Goal: Transaction & Acquisition: Purchase product/service

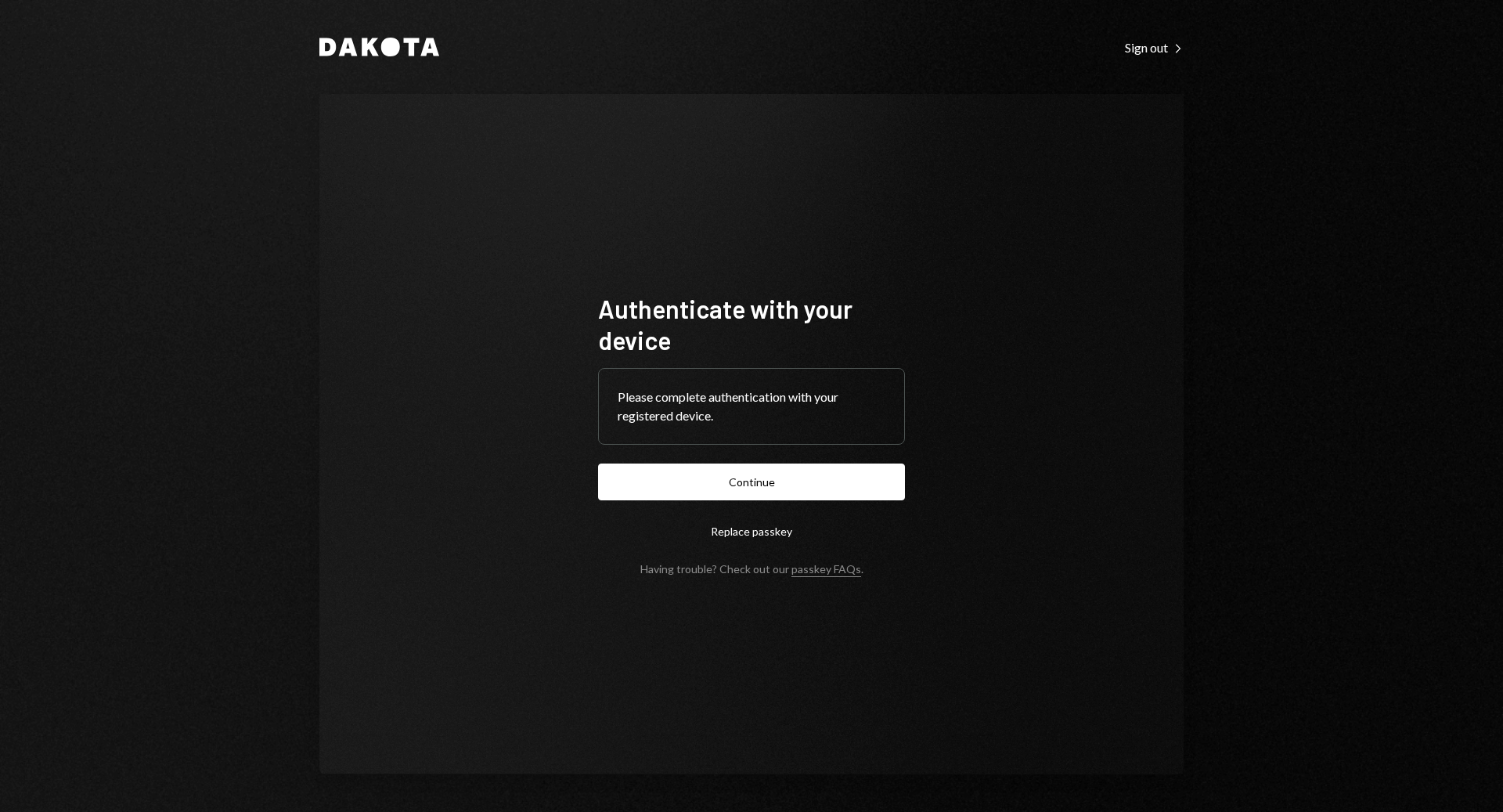
drag, startPoint x: 788, startPoint y: 476, endPoint x: 780, endPoint y: 473, distance: 8.5
click at [785, 476] on button "Continue" at bounding box center [752, 482] width 307 height 37
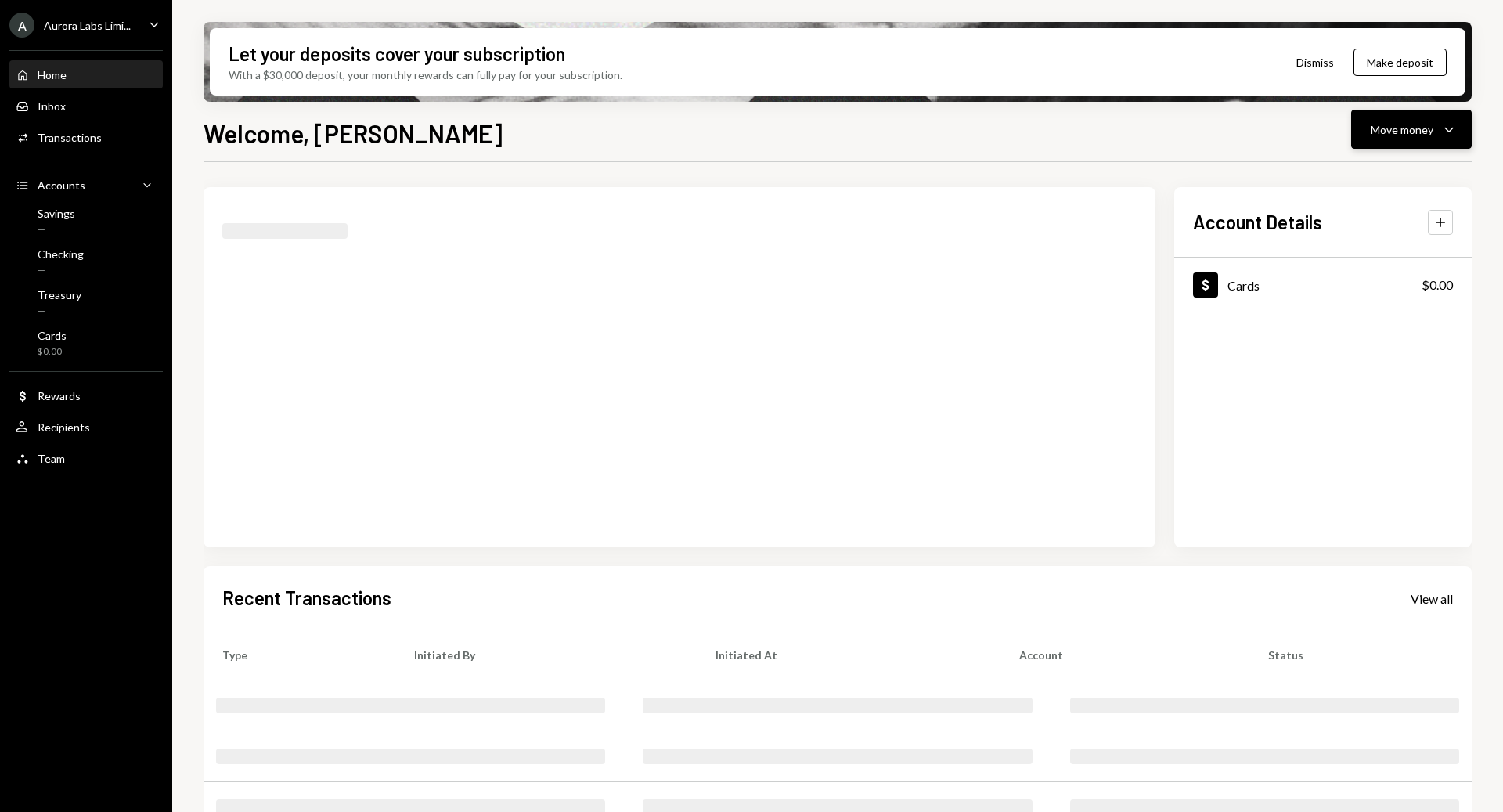
click at [1400, 140] on button "Move money Caret Down" at bounding box center [1411, 129] width 120 height 39
click at [928, 127] on div "Welcome, Alexy Move money Caret Down" at bounding box center [838, 131] width 1268 height 34
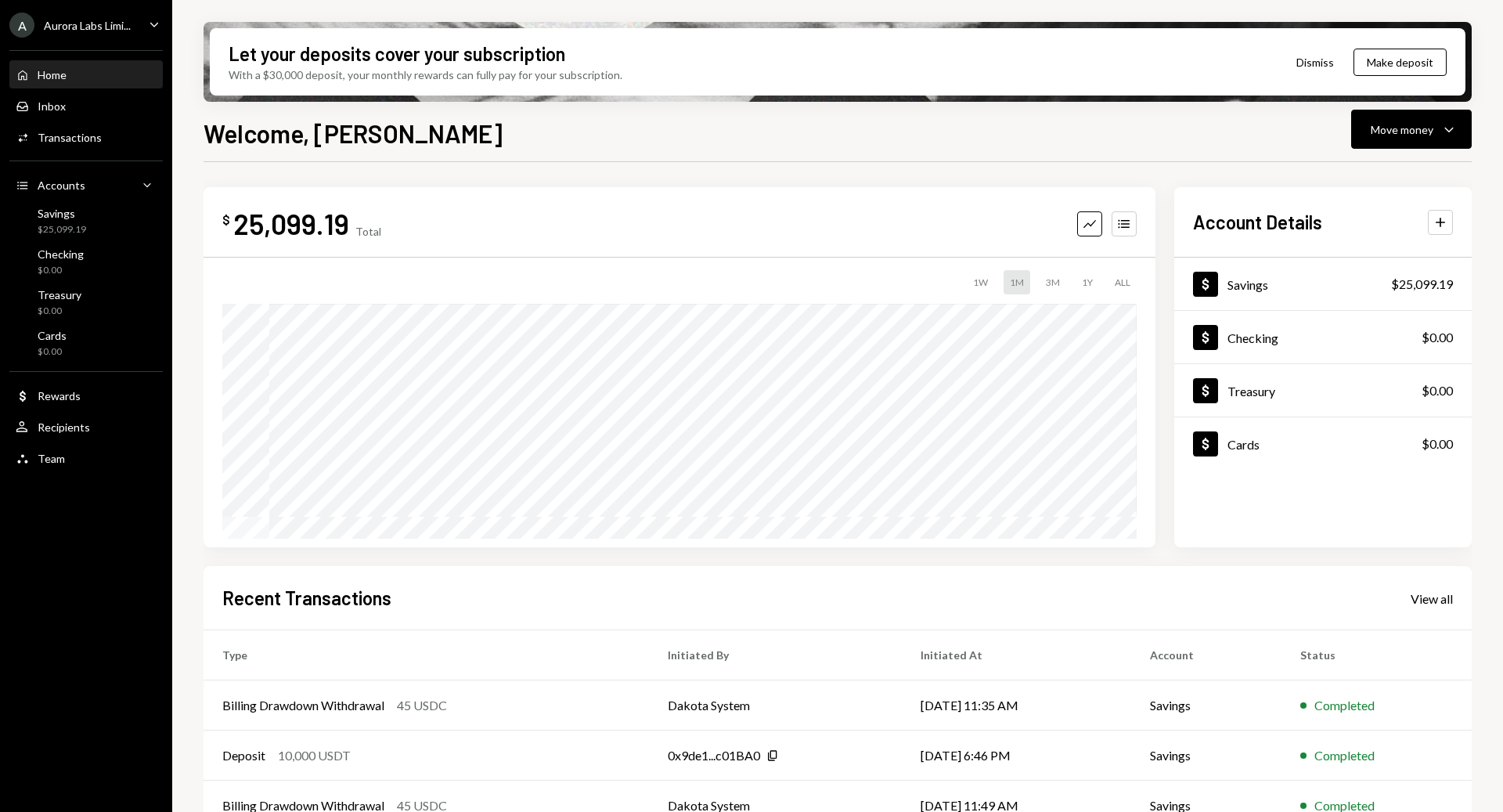
click at [119, 241] on div "Home Home Inbox Inbox Activities Transactions Accounts Accounts Caret Down Savi…" at bounding box center [86, 258] width 172 height 434
click at [104, 226] on div "Savings $25,099.19" at bounding box center [86, 221] width 141 height 29
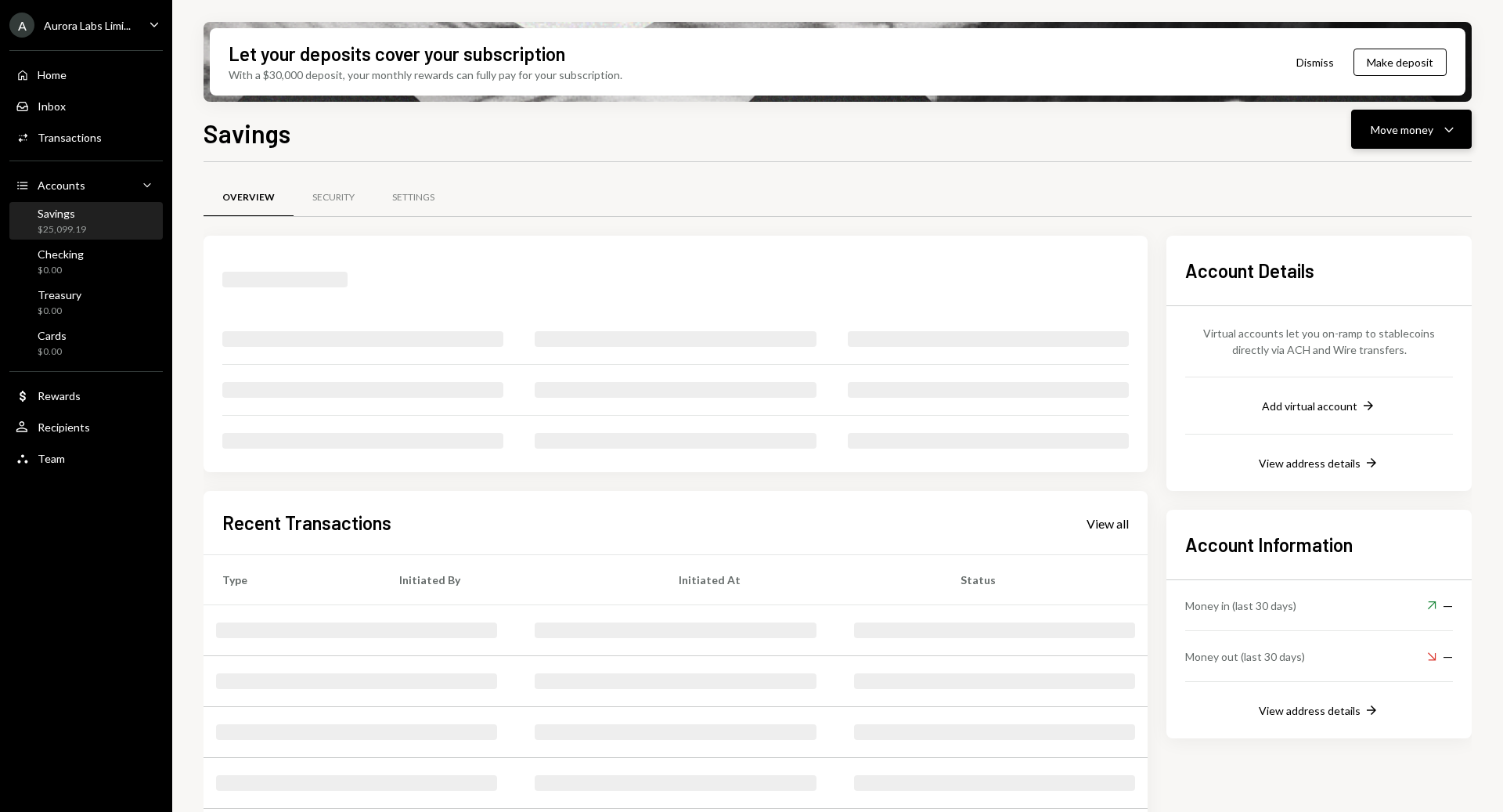
click at [1428, 143] on button "Move money Caret Down" at bounding box center [1411, 129] width 120 height 39
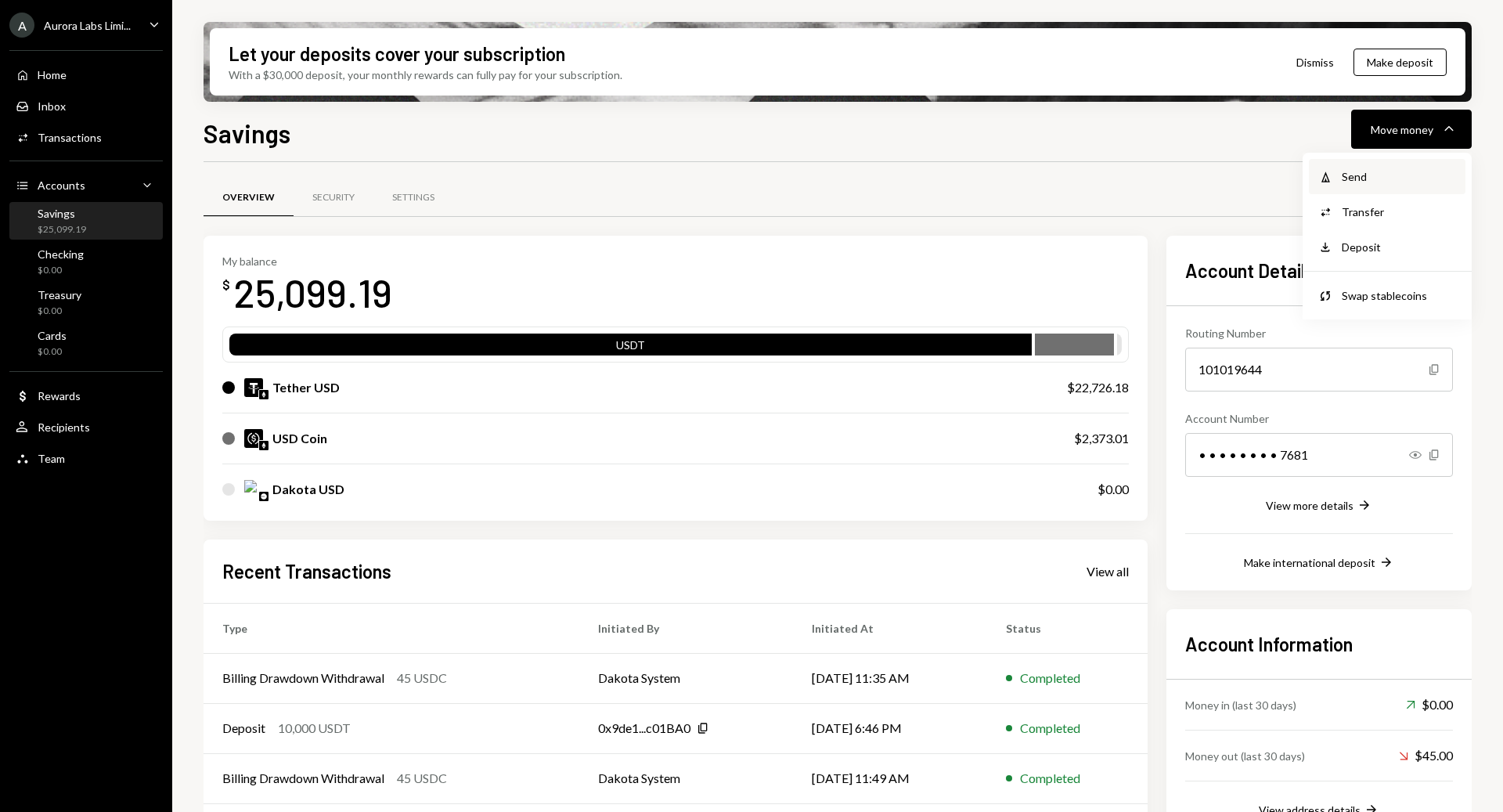
click at [1387, 181] on div "Send" at bounding box center [1399, 176] width 114 height 17
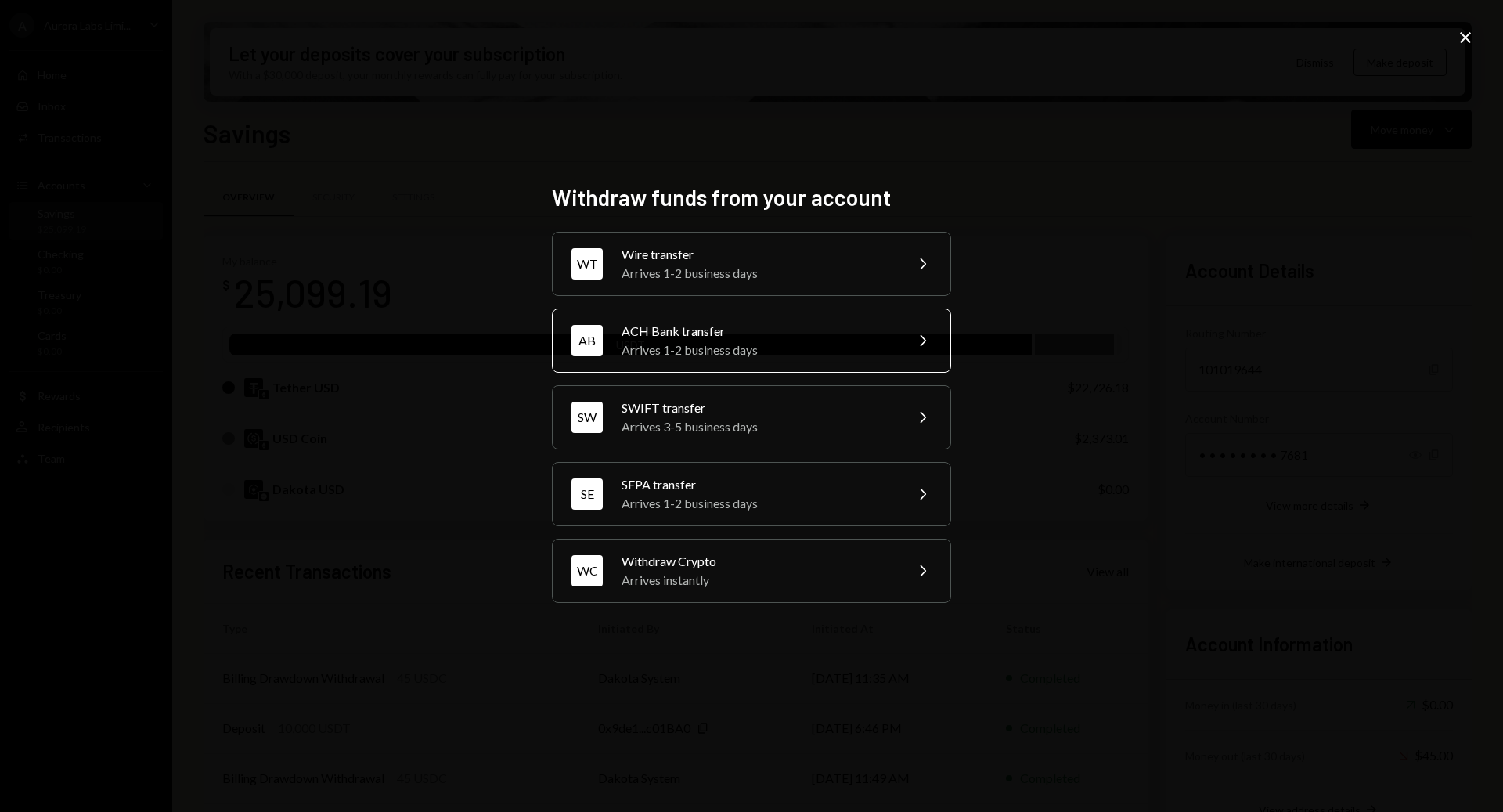
click at [706, 322] on div "ACH Bank transfer" at bounding box center [757, 331] width 272 height 19
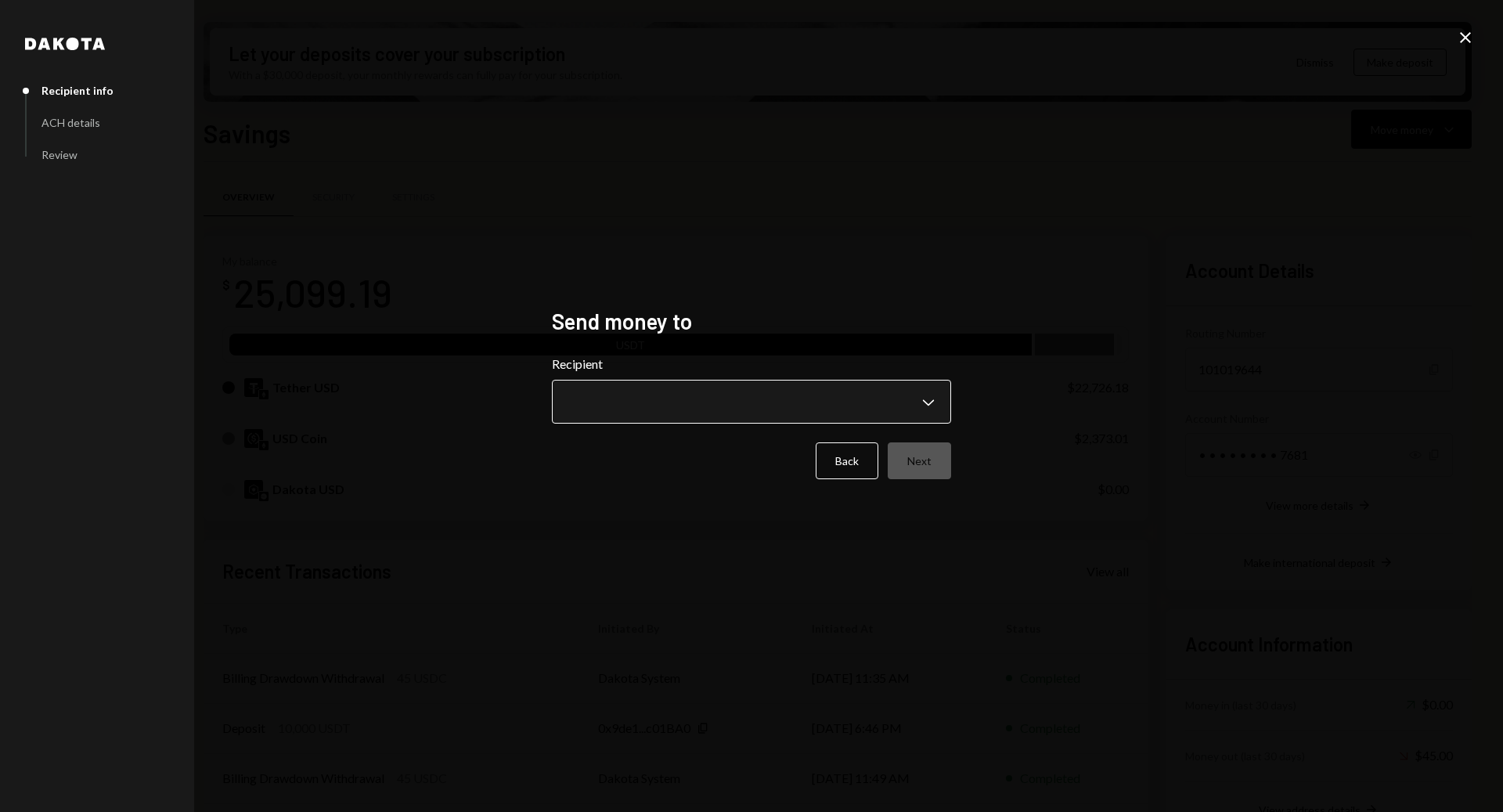
click at [679, 389] on body "A Aurora Labs Limi... Caret Down Home Home Inbox Inbox Activities Transactions …" at bounding box center [752, 406] width 1503 height 812
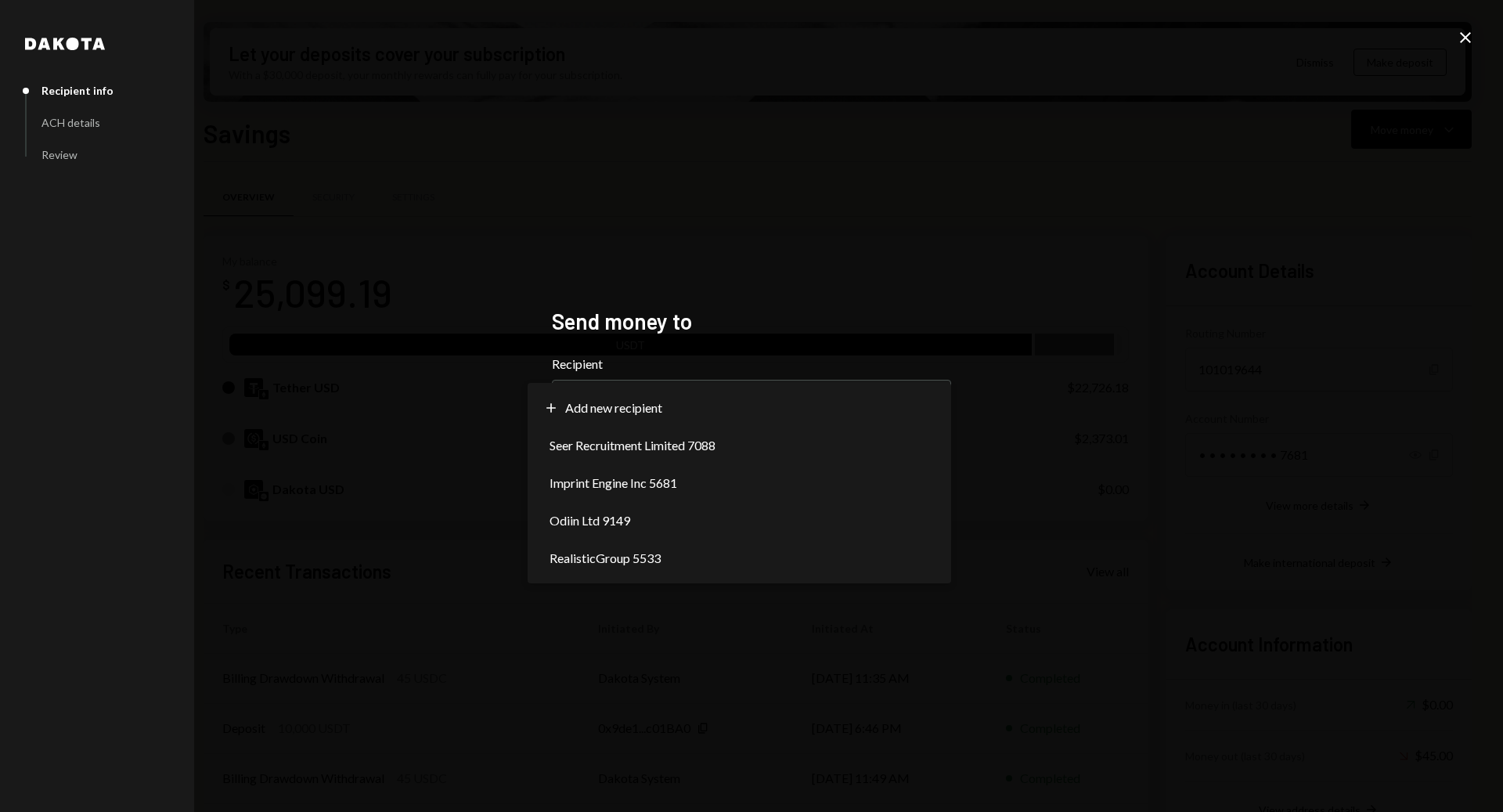
click at [762, 282] on div "**********" at bounding box center [752, 406] width 1503 height 812
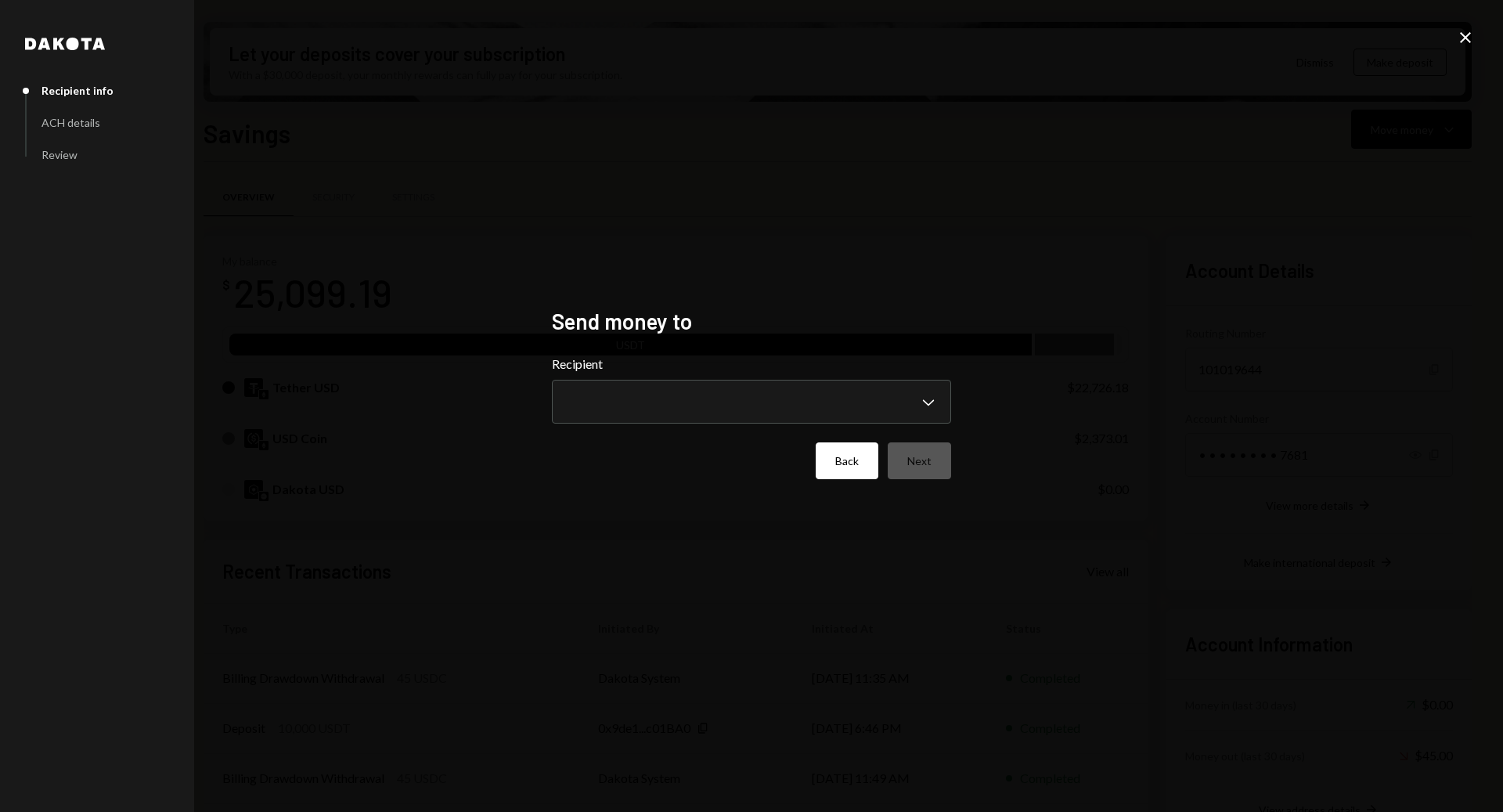
click at [843, 463] on button "Back" at bounding box center [847, 461] width 63 height 37
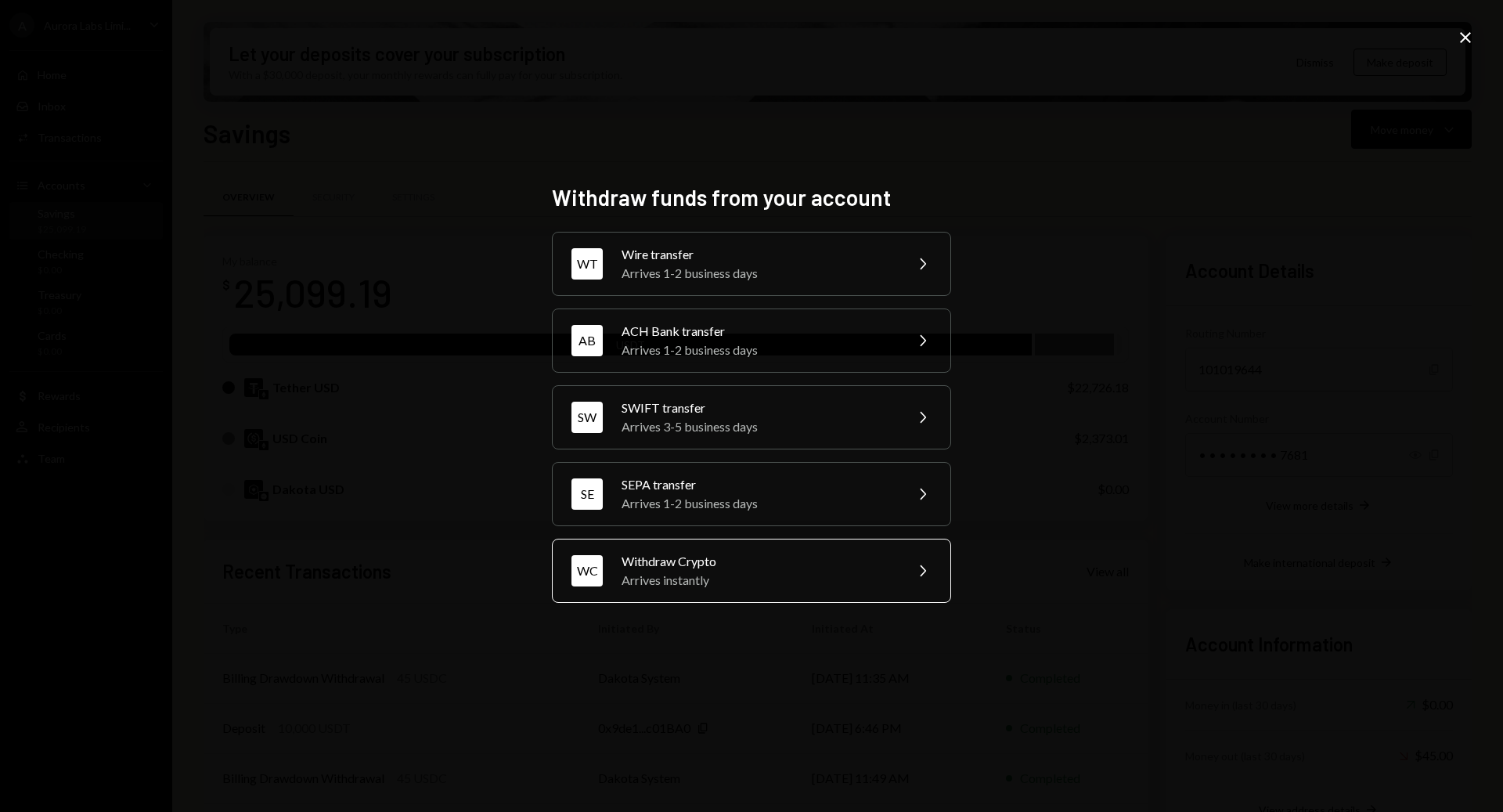
click at [707, 564] on div "Withdraw Crypto" at bounding box center [757, 561] width 272 height 19
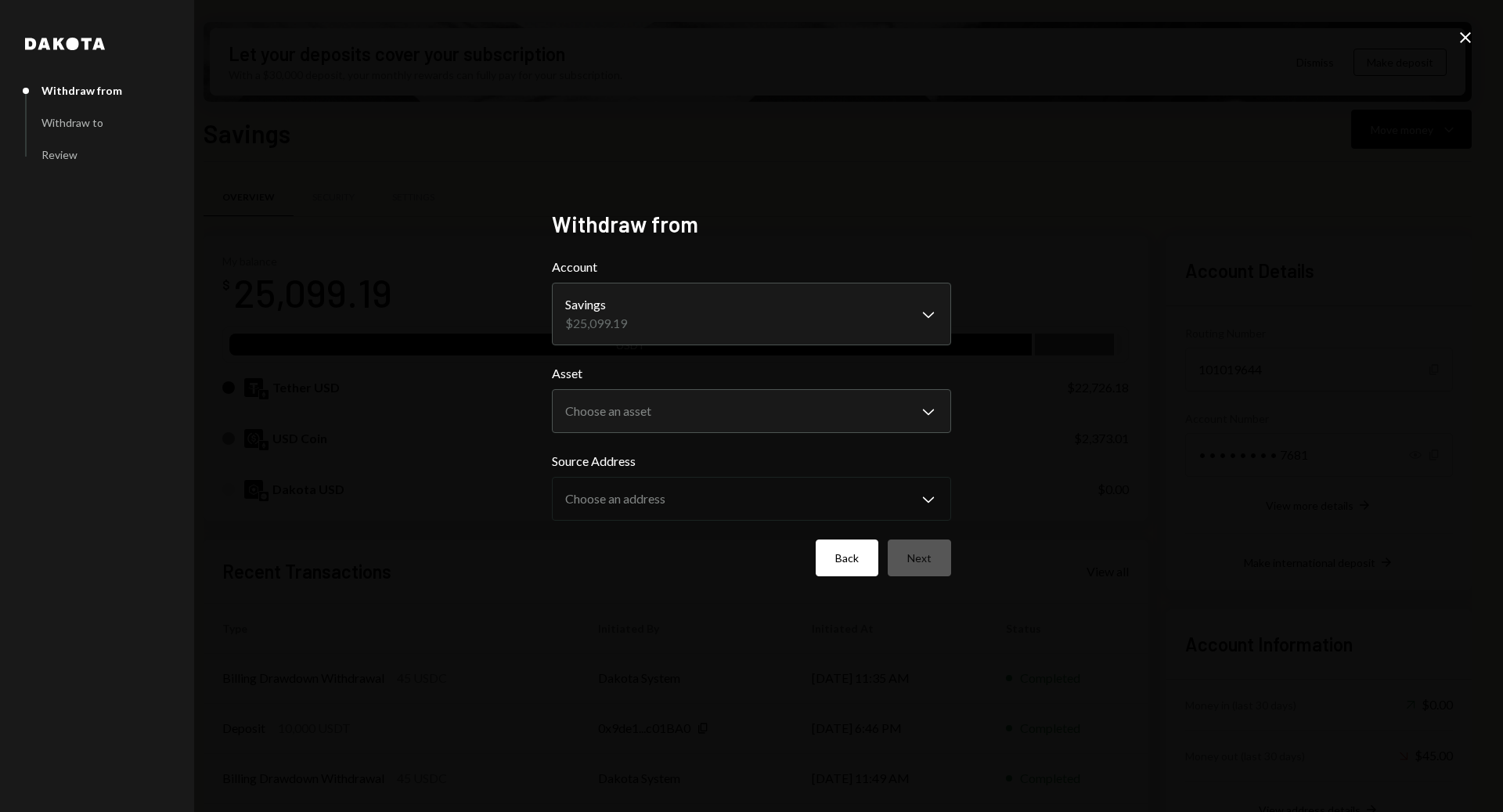
click at [842, 568] on button "Back" at bounding box center [847, 558] width 63 height 37
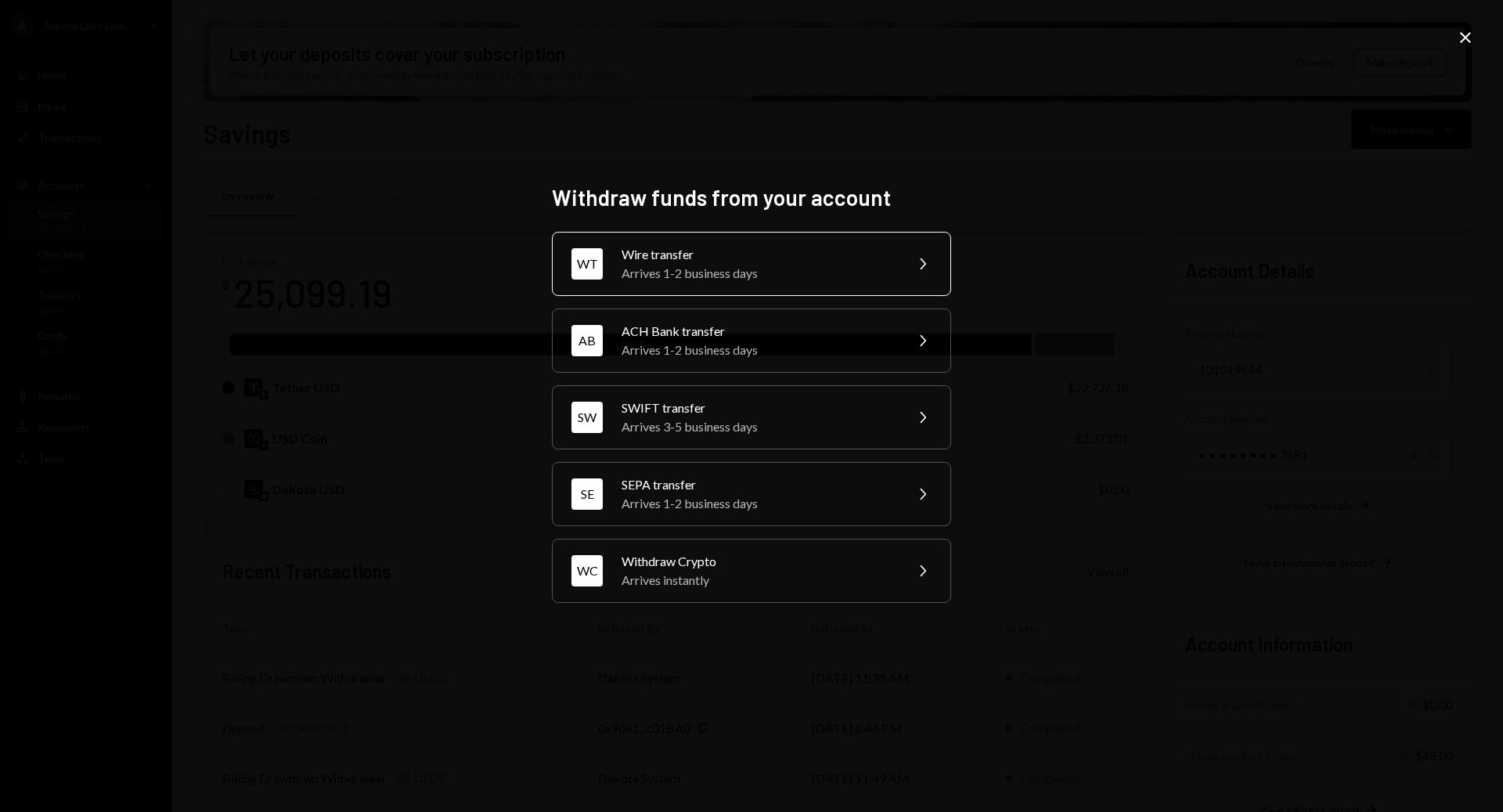
click at [673, 274] on div "Arrives 1-2 business days" at bounding box center [757, 273] width 272 height 19
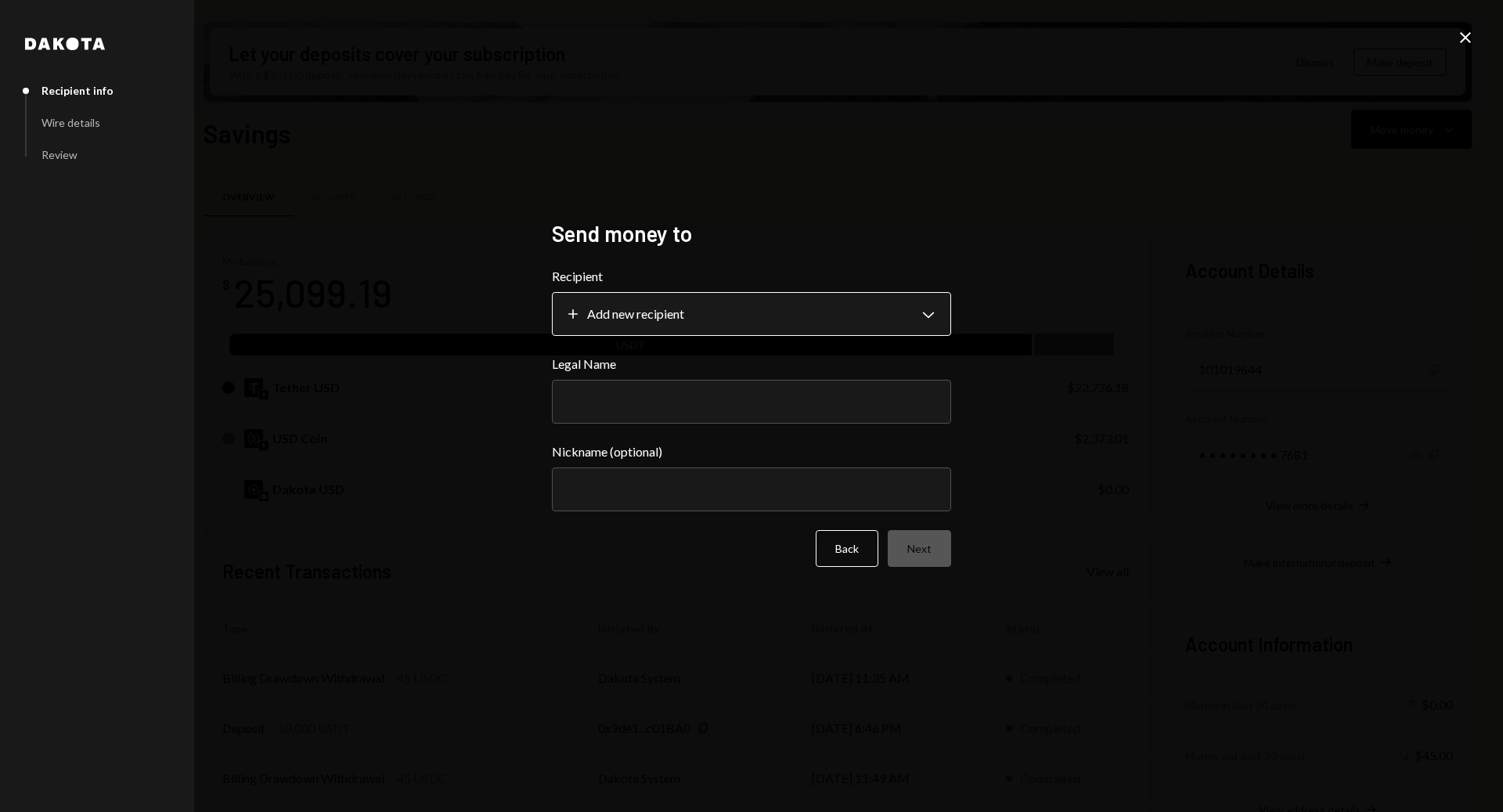
click at [664, 307] on body "A Aurora Labs Limi... Caret Down Home Home Inbox Inbox Activities Transactions …" at bounding box center [752, 406] width 1503 height 812
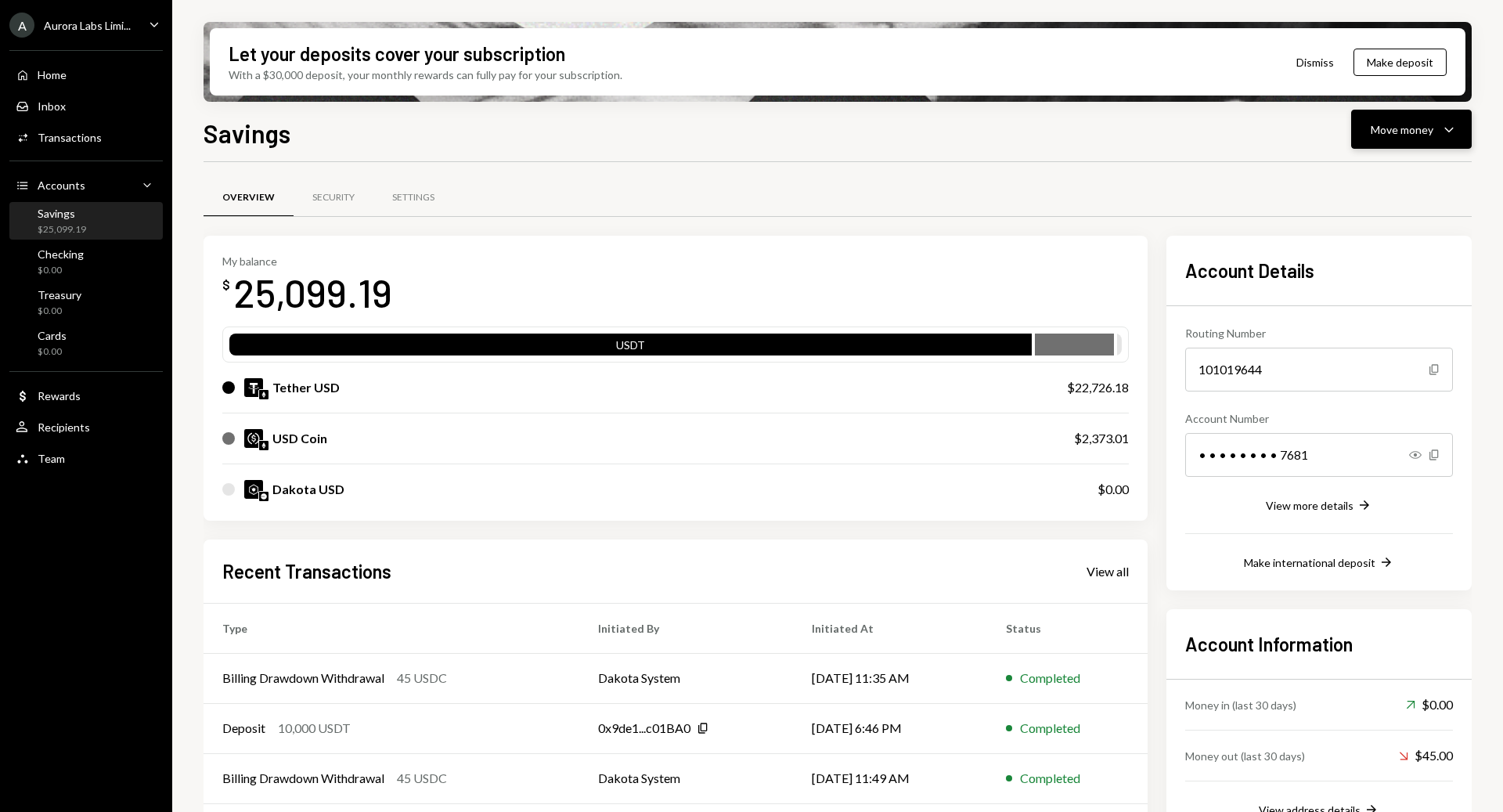
drag, startPoint x: 1405, startPoint y: 127, endPoint x: 1385, endPoint y: 133, distance: 20.9
click at [1401, 130] on div "Move money" at bounding box center [1402, 129] width 63 height 17
click at [1368, 182] on div "Send" at bounding box center [1399, 176] width 114 height 17
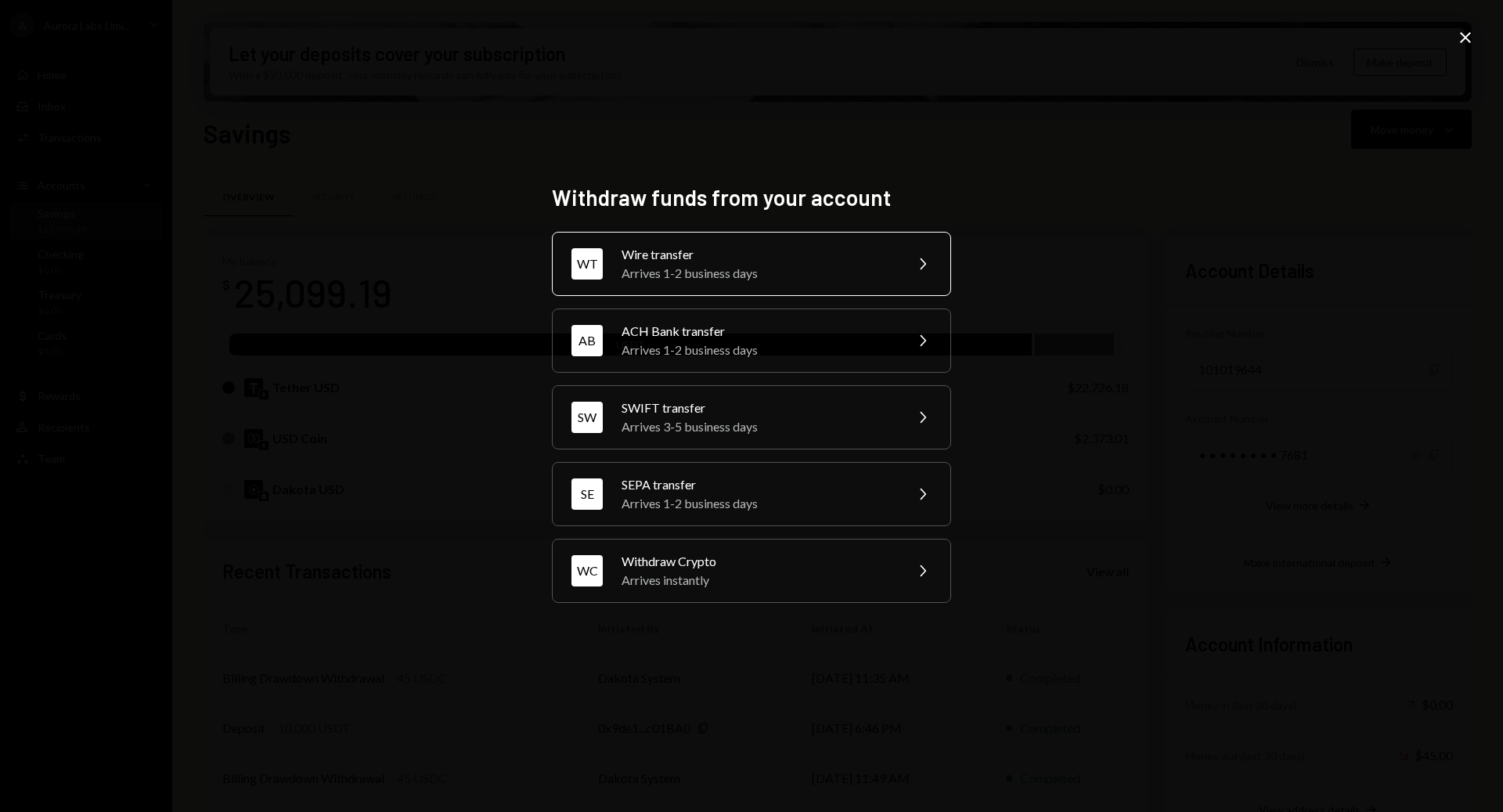
click at [721, 268] on div "Arrives 1-2 business days" at bounding box center [757, 273] width 272 height 19
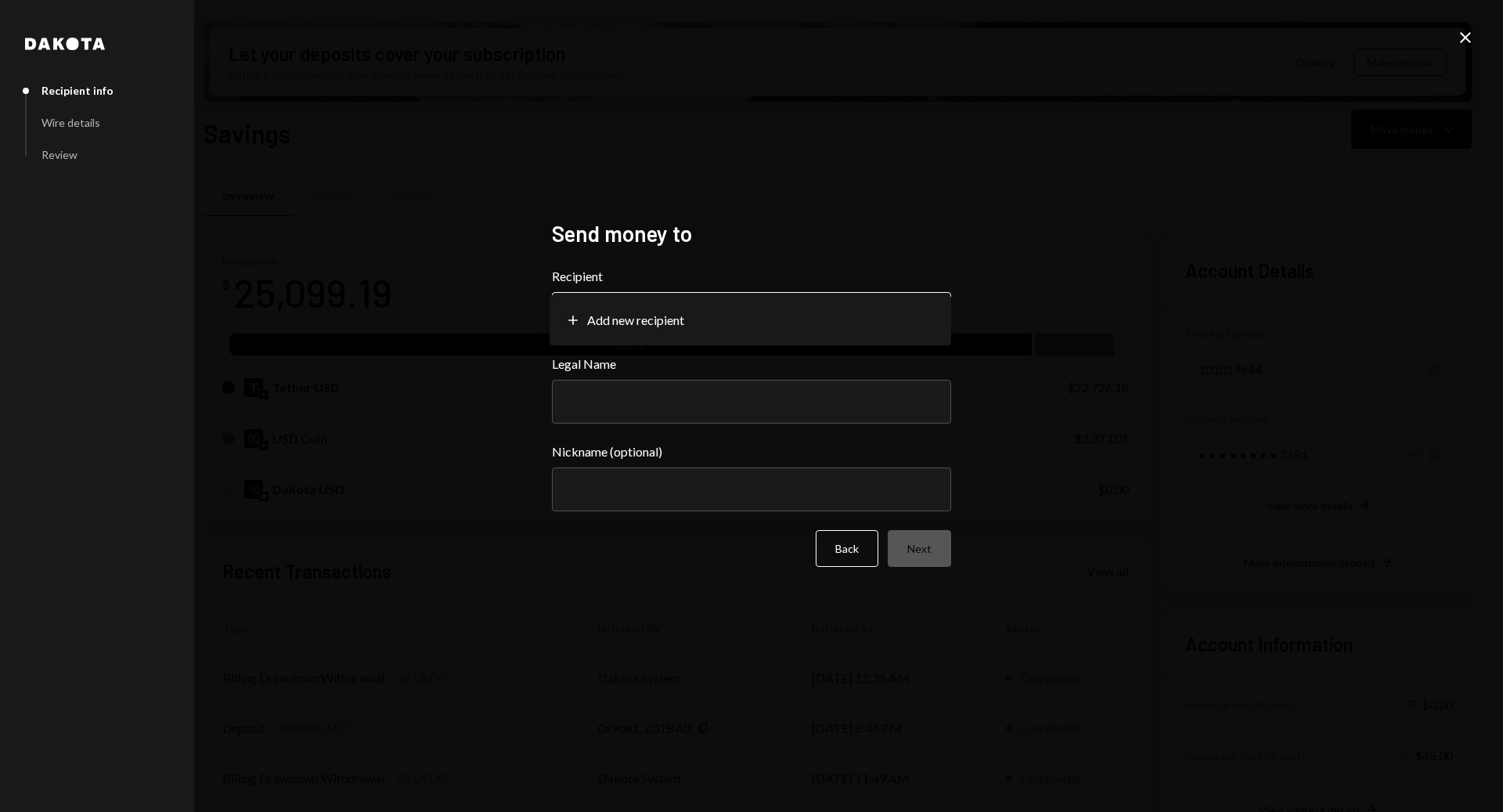
click at [919, 310] on body "A Aurora Labs Limi... Caret Down Home Home Inbox Inbox Activities Transactions …" at bounding box center [752, 406] width 1503 height 812
click at [1125, 316] on div "**********" at bounding box center [752, 406] width 1503 height 812
click at [841, 547] on button "Back" at bounding box center [847, 549] width 63 height 37
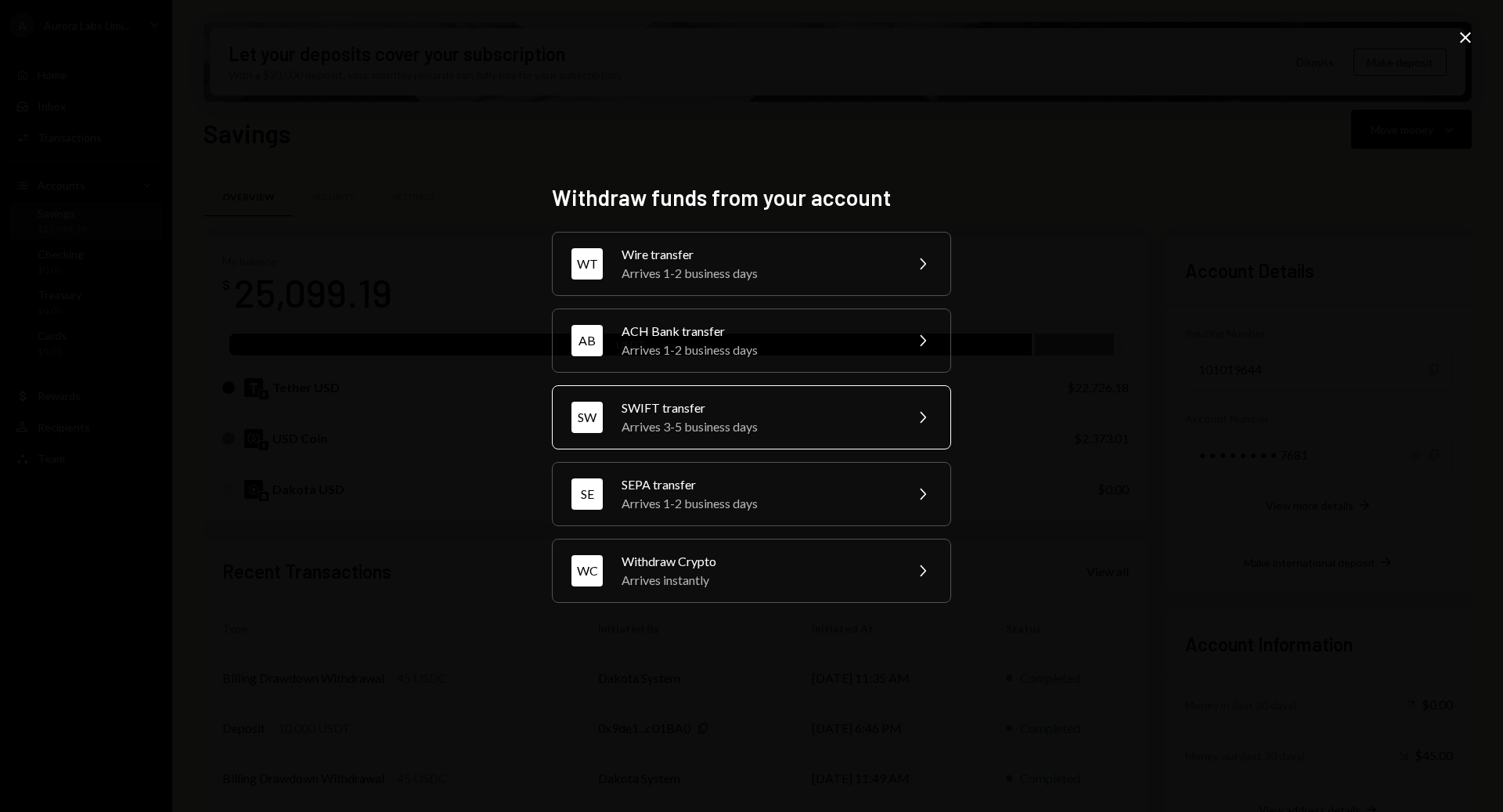
click at [768, 418] on div "Arrives 3-5 business days" at bounding box center [757, 427] width 272 height 19
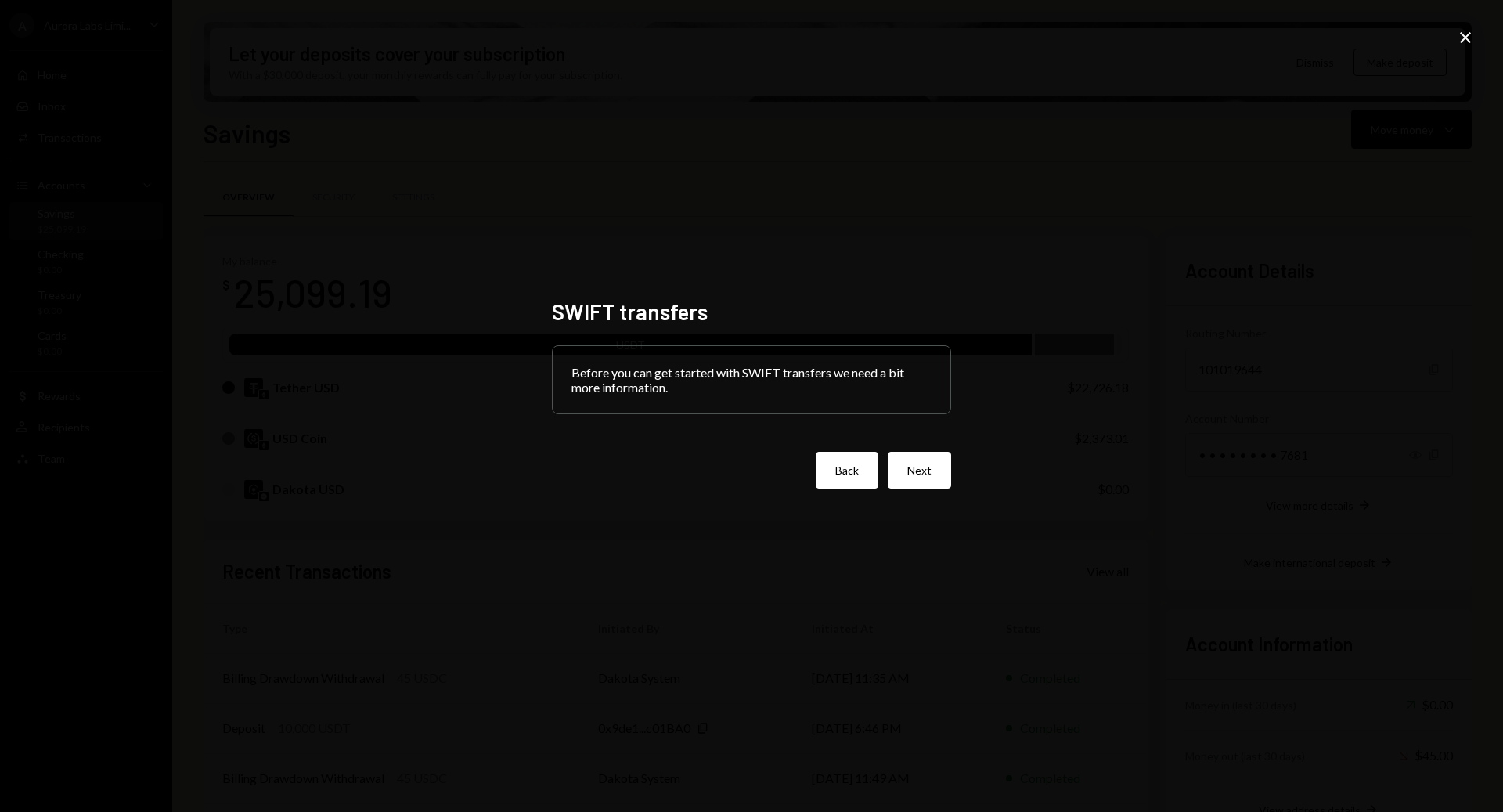
click at [845, 465] on button "Back" at bounding box center [847, 471] width 63 height 37
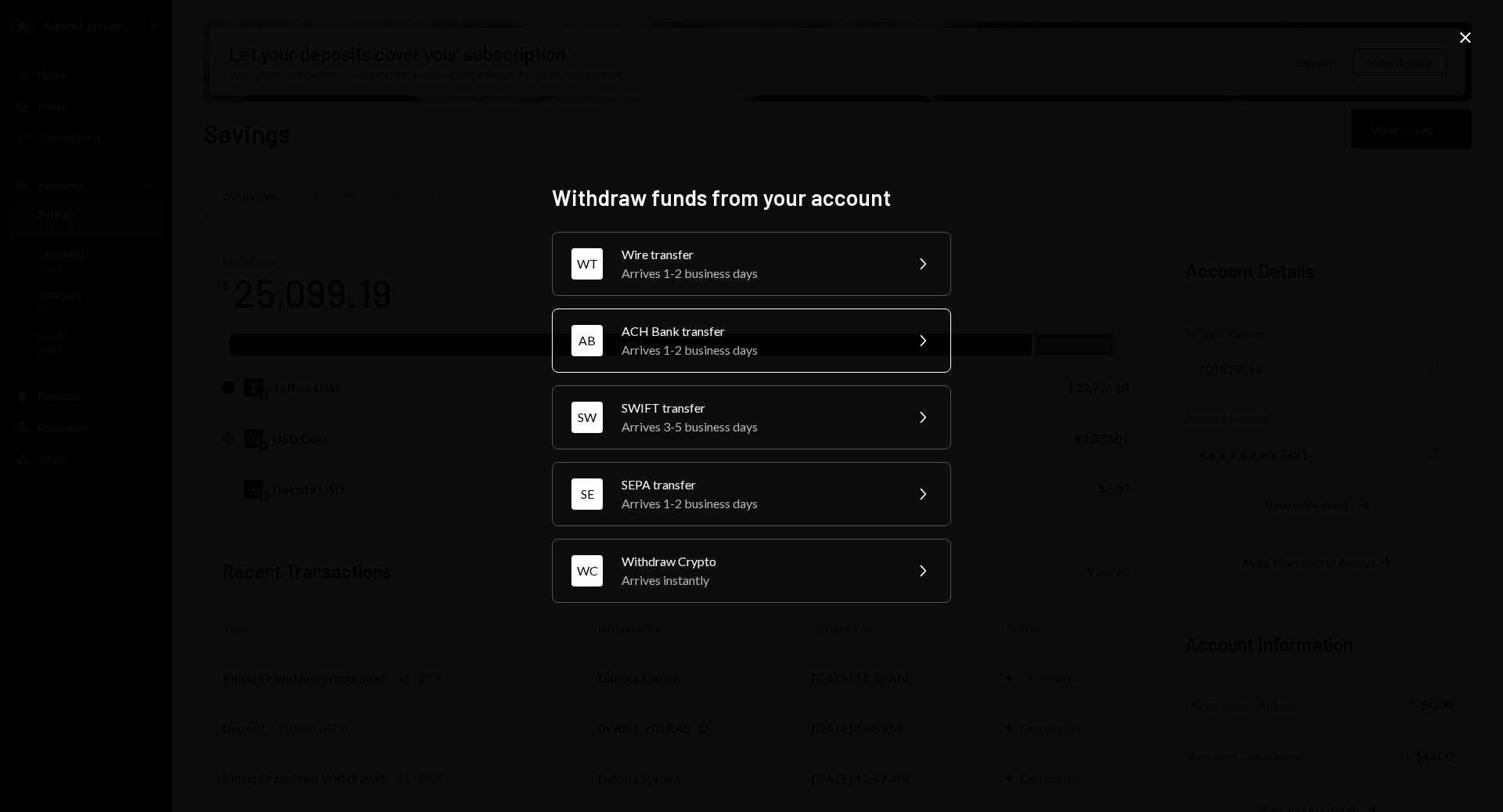
click at [813, 330] on div "ACH Bank transfer" at bounding box center [757, 331] width 272 height 19
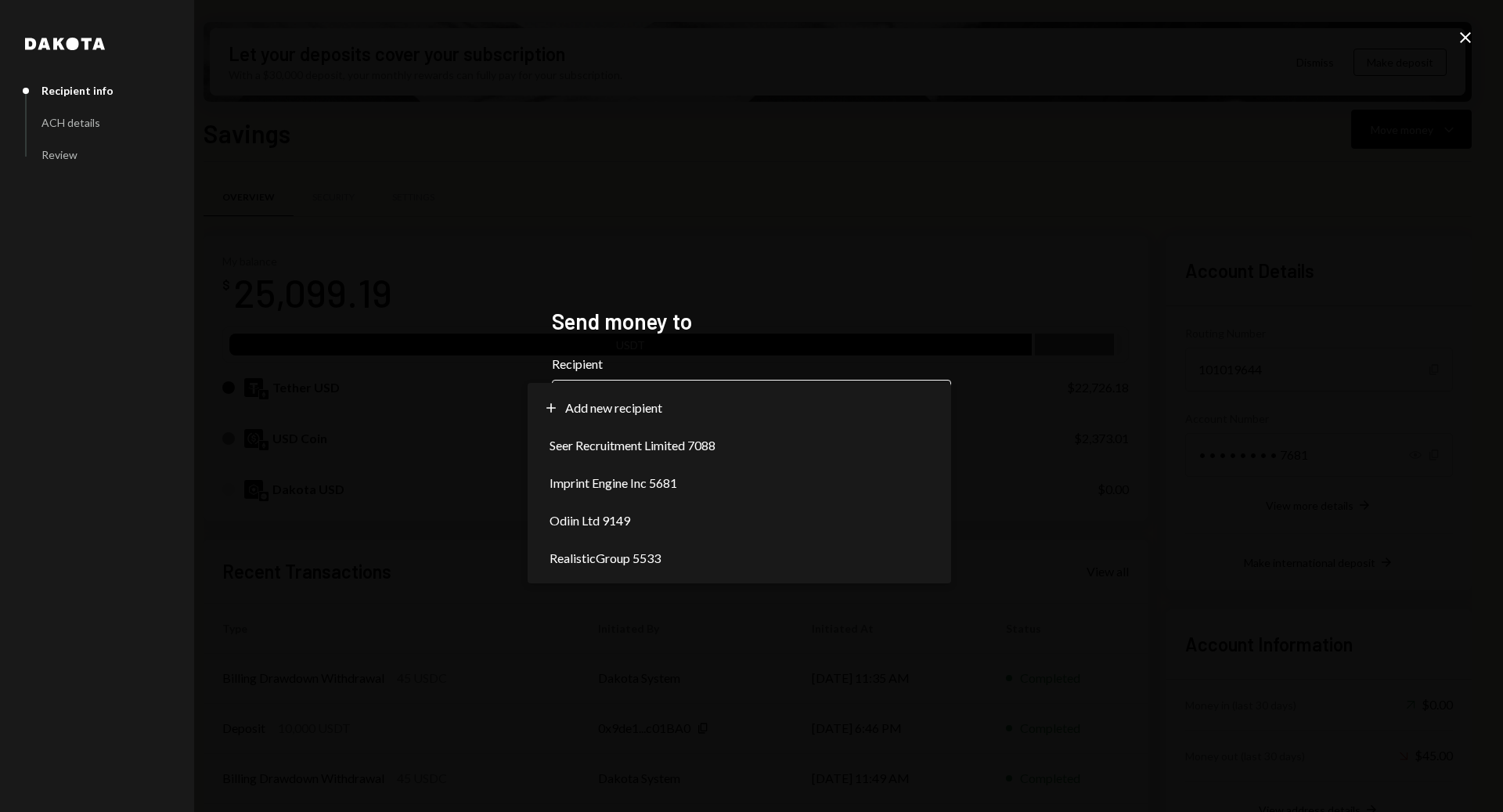
click at [895, 410] on body "A Aurora Labs Limi... Caret Down Home Home Inbox Inbox Activities Transactions …" at bounding box center [752, 406] width 1503 height 812
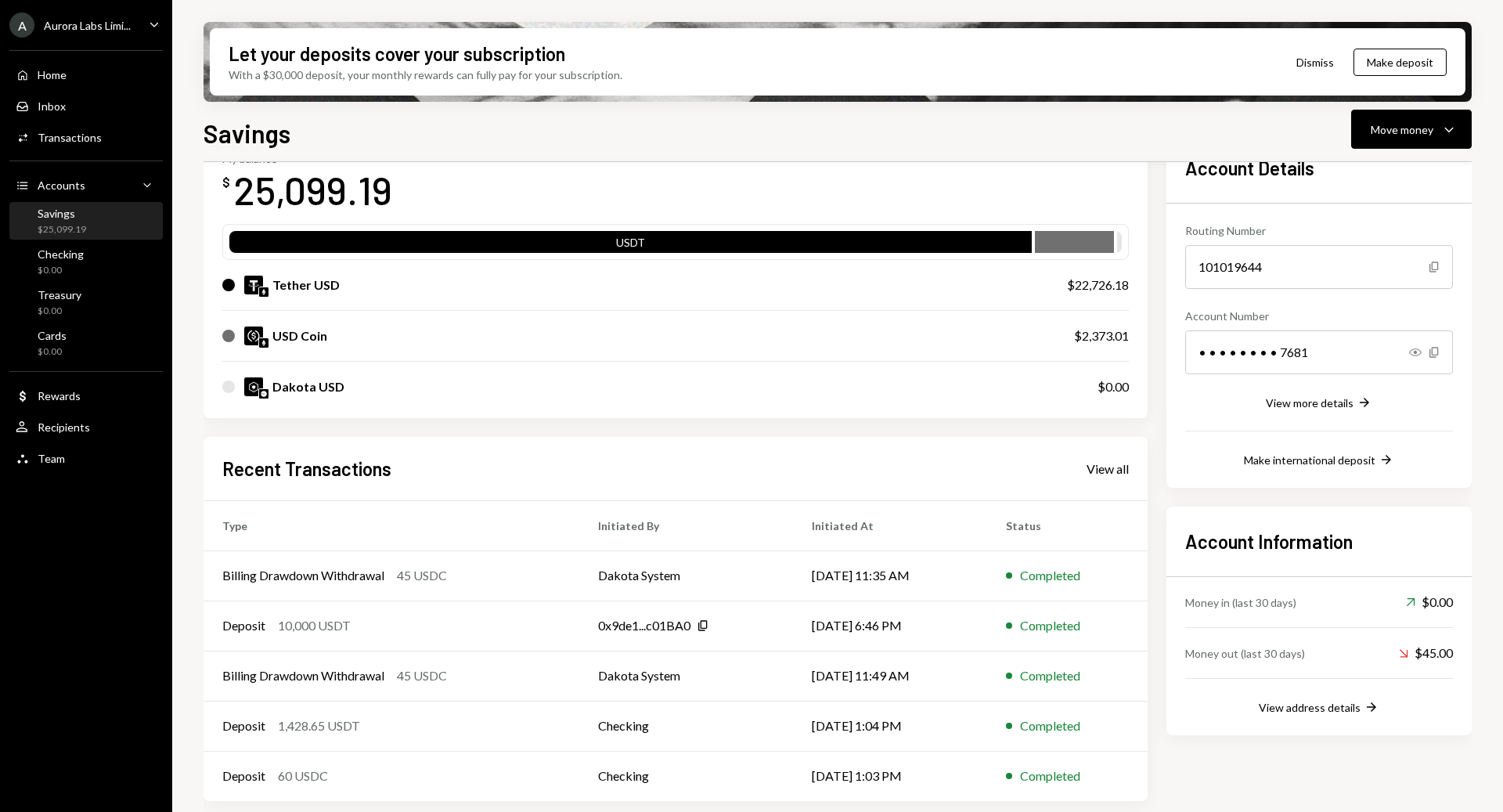
scroll to position [105, 0]
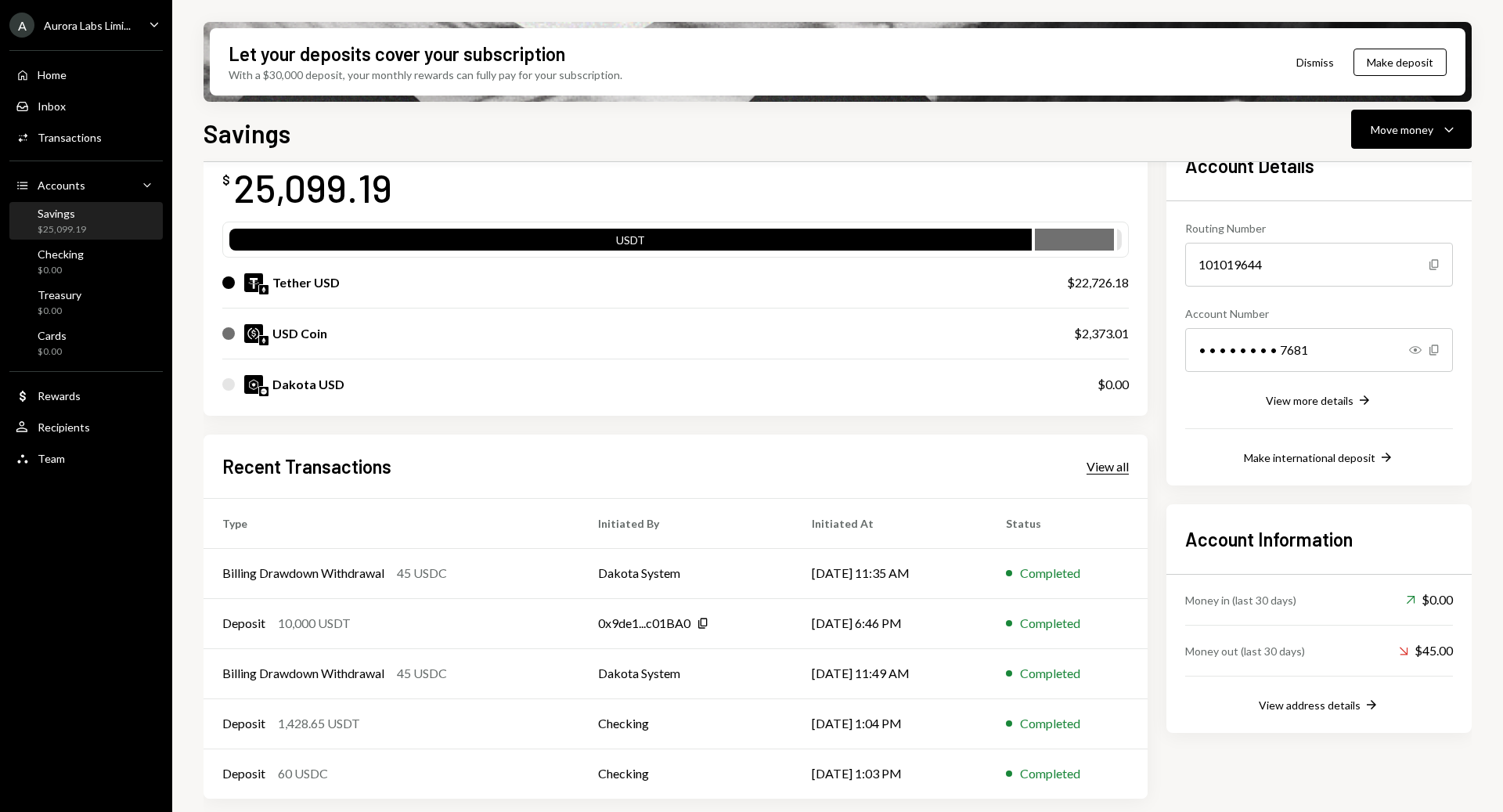
click at [1097, 466] on div "View all" at bounding box center [1108, 467] width 42 height 16
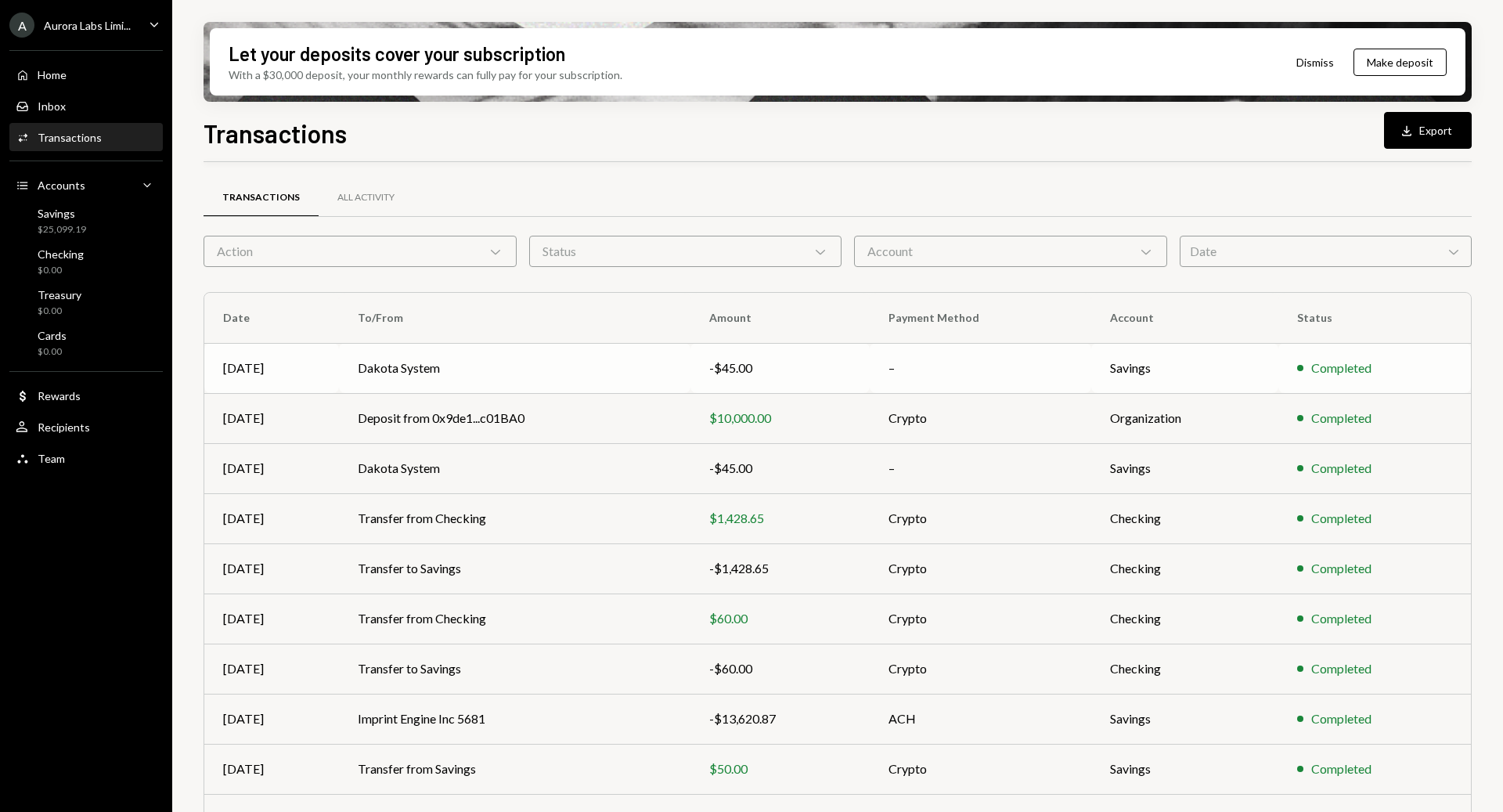
scroll to position [80, 0]
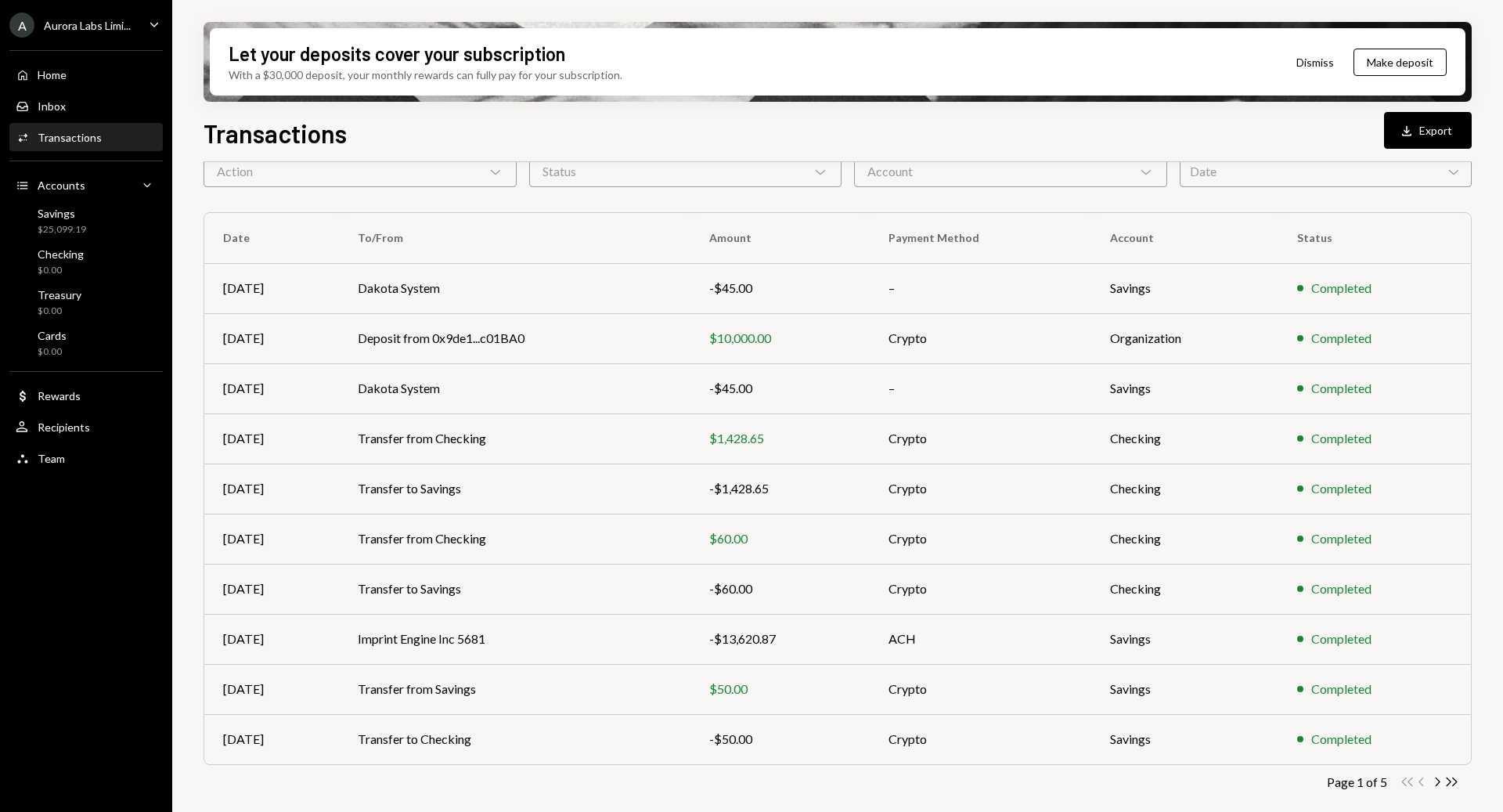
click at [1436, 787] on icon "Chevron Right" at bounding box center [1436, 781] width 15 height 15
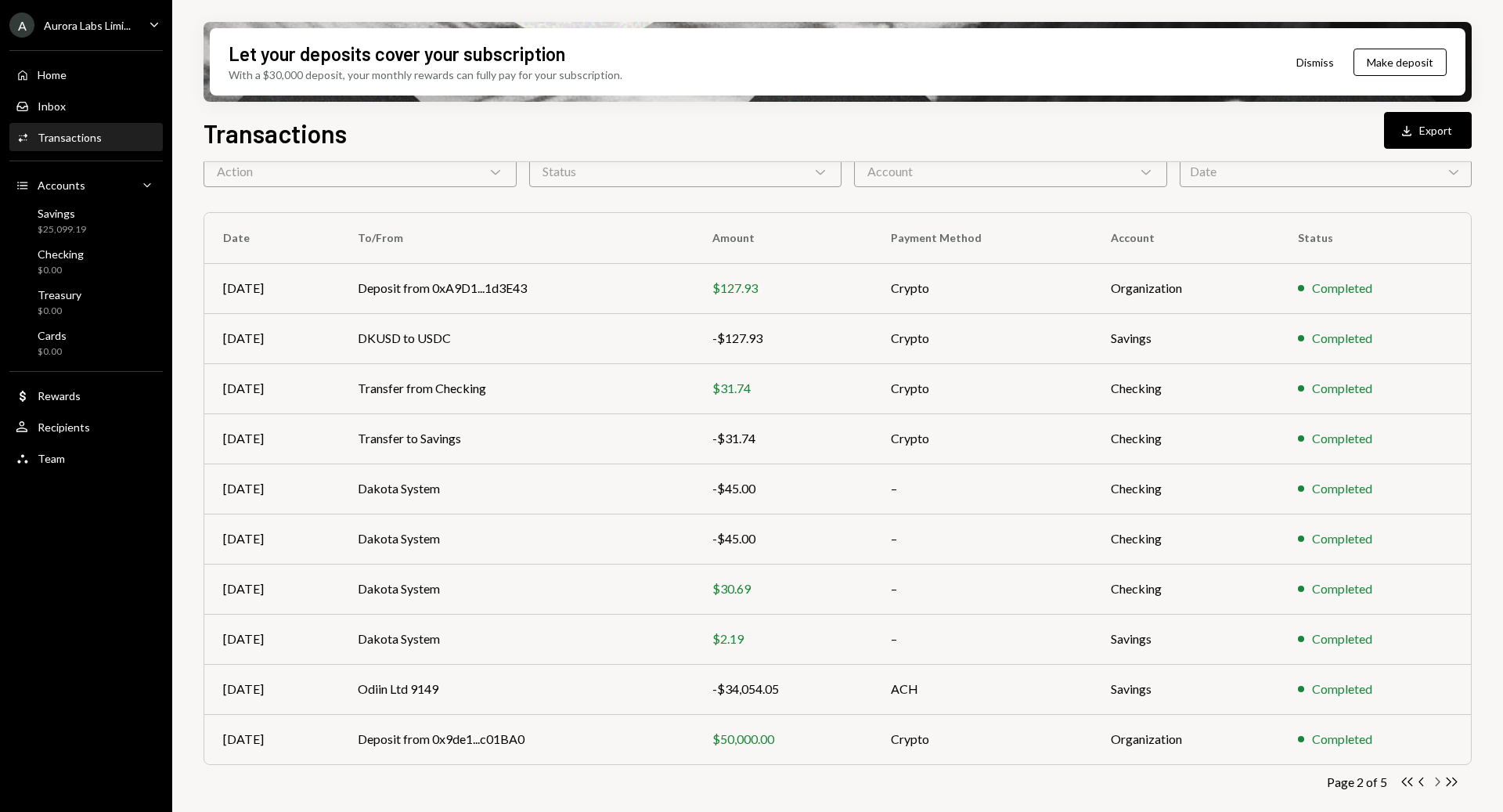
click at [1439, 783] on icon "button" at bounding box center [1438, 782] width 5 height 9
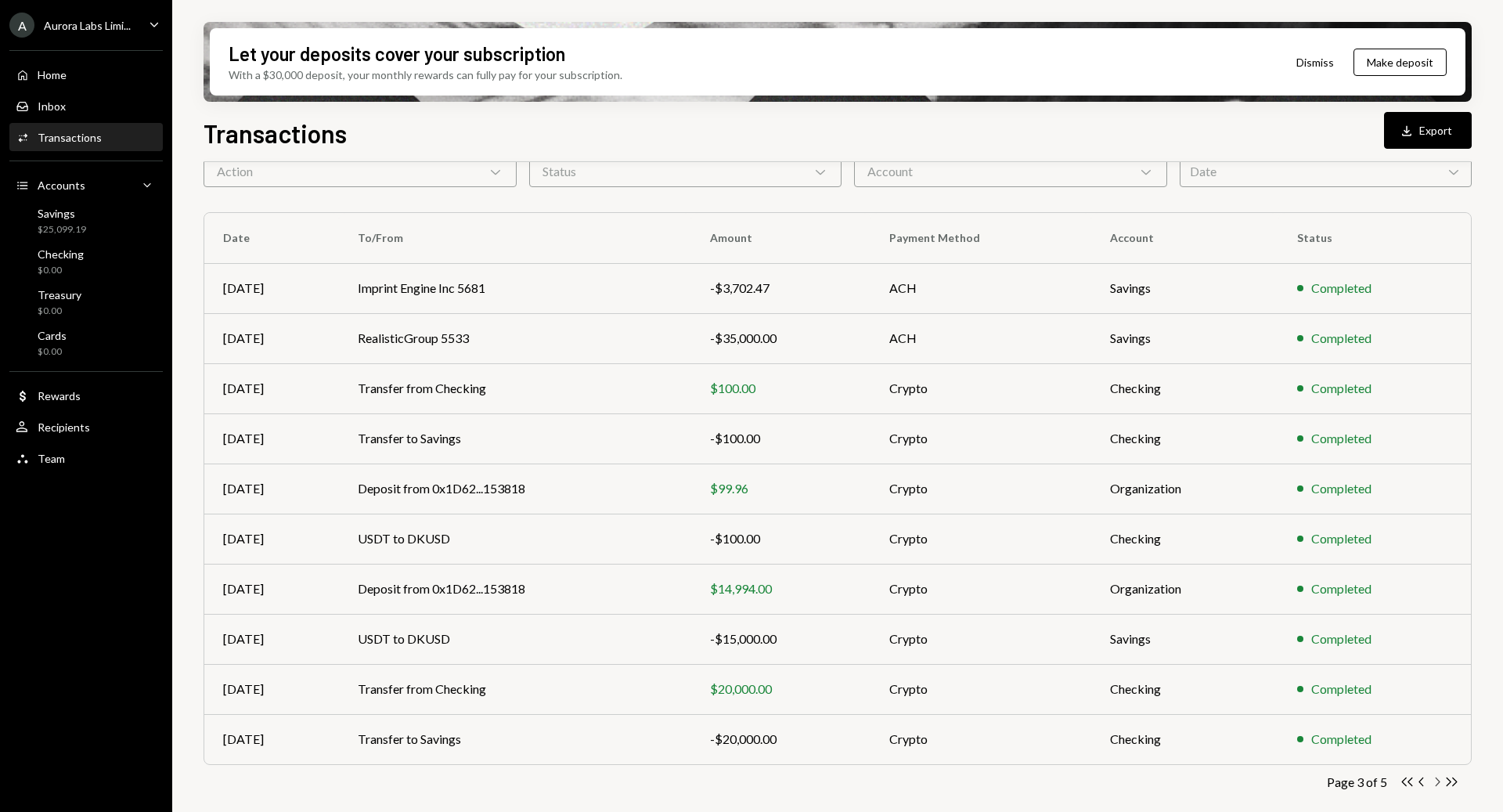
click at [1439, 782] on icon "button" at bounding box center [1438, 782] width 5 height 9
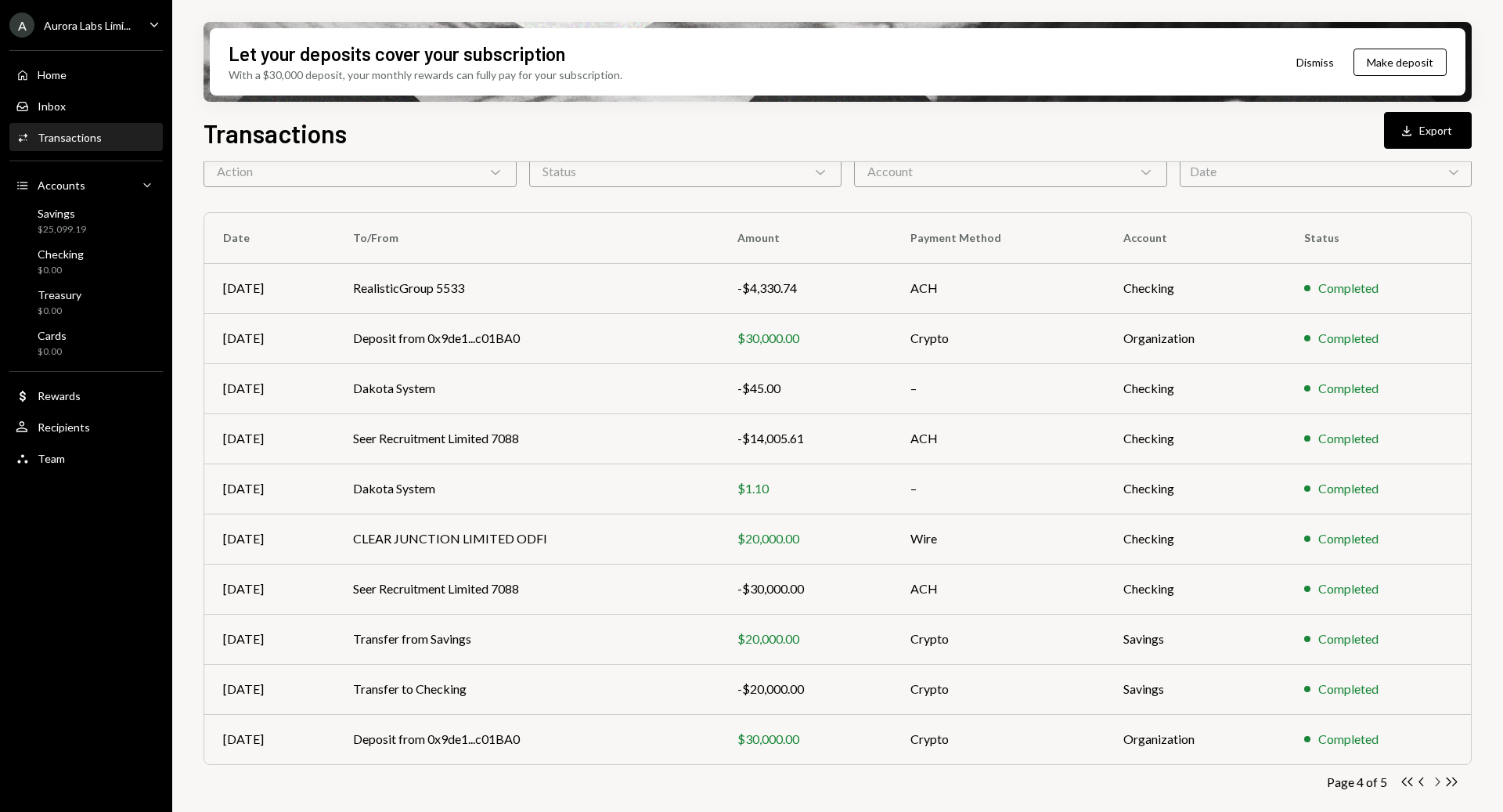
click at [1441, 779] on icon "Chevron Right" at bounding box center [1436, 781] width 15 height 15
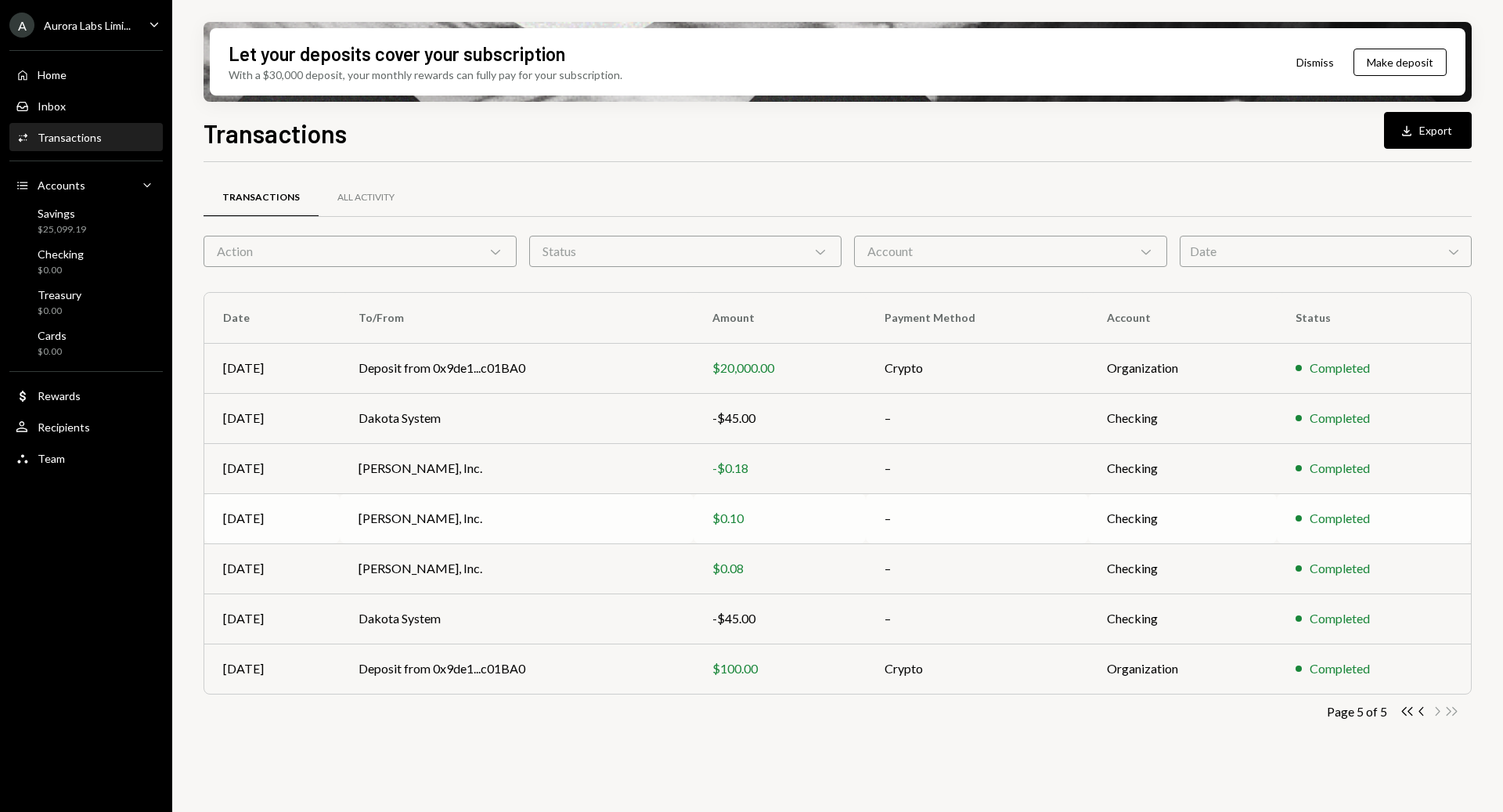
click at [434, 528] on td "Deel, Inc." at bounding box center [517, 518] width 354 height 50
click at [383, 509] on td "Deel, Inc." at bounding box center [517, 518] width 354 height 50
click at [393, 457] on div "A Aurora Labs Limi... Caret Down Home Home Inbox Inbox Activities Transactions …" at bounding box center [752, 406] width 1503 height 812
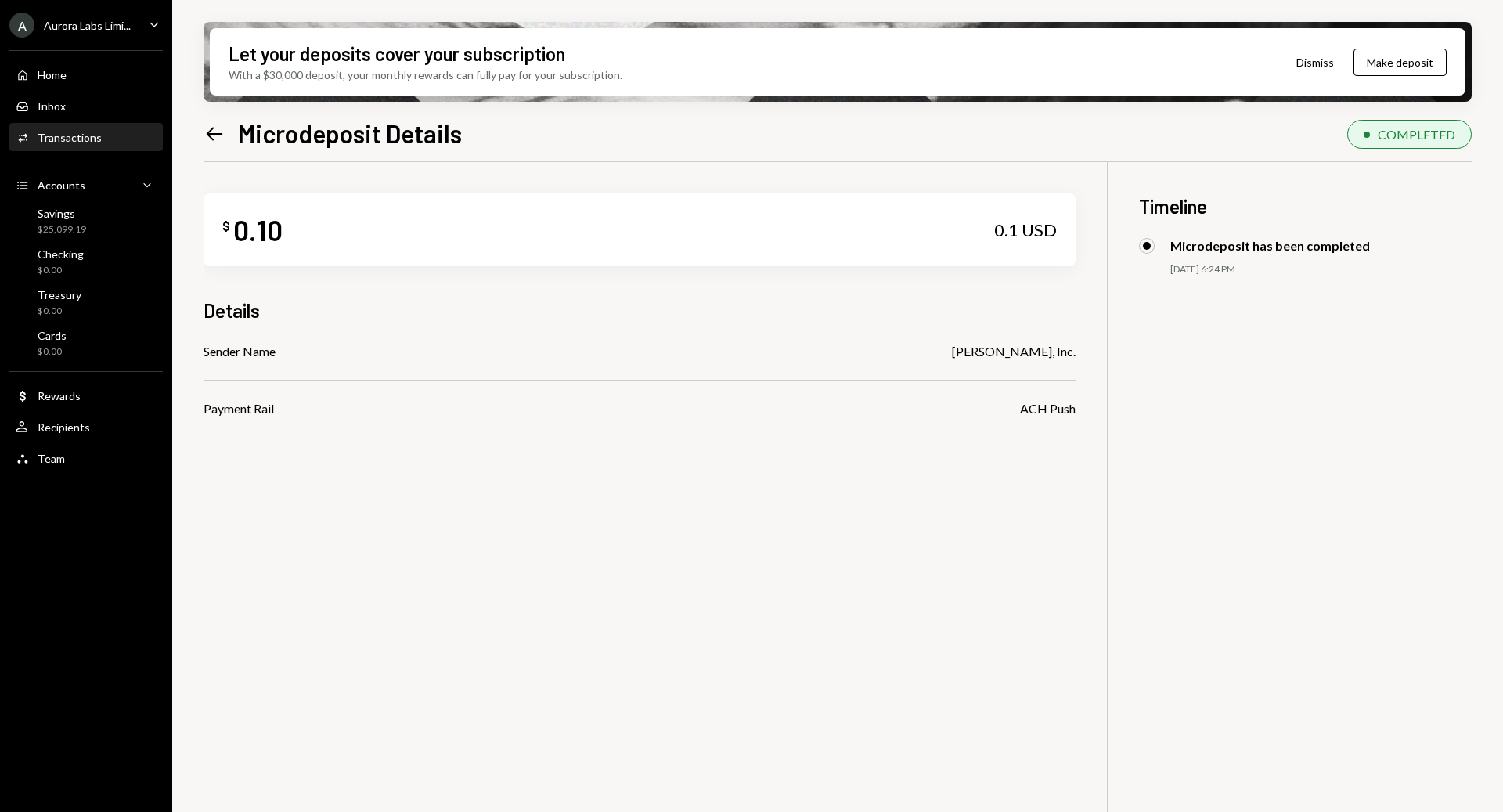
click at [215, 136] on icon "Left Arrow" at bounding box center [214, 134] width 22 height 22
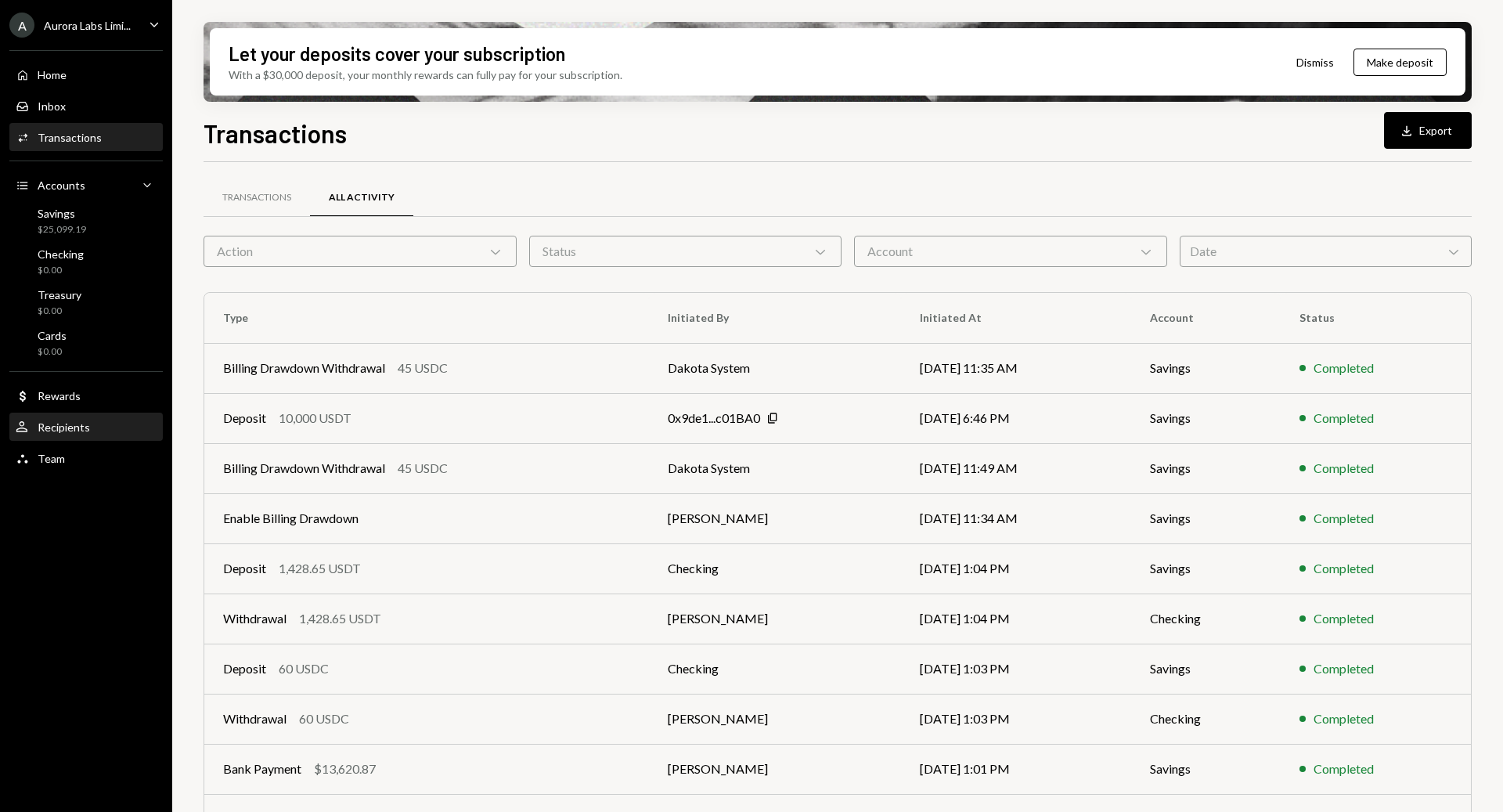
click at [94, 426] on div "User Recipients" at bounding box center [86, 428] width 141 height 14
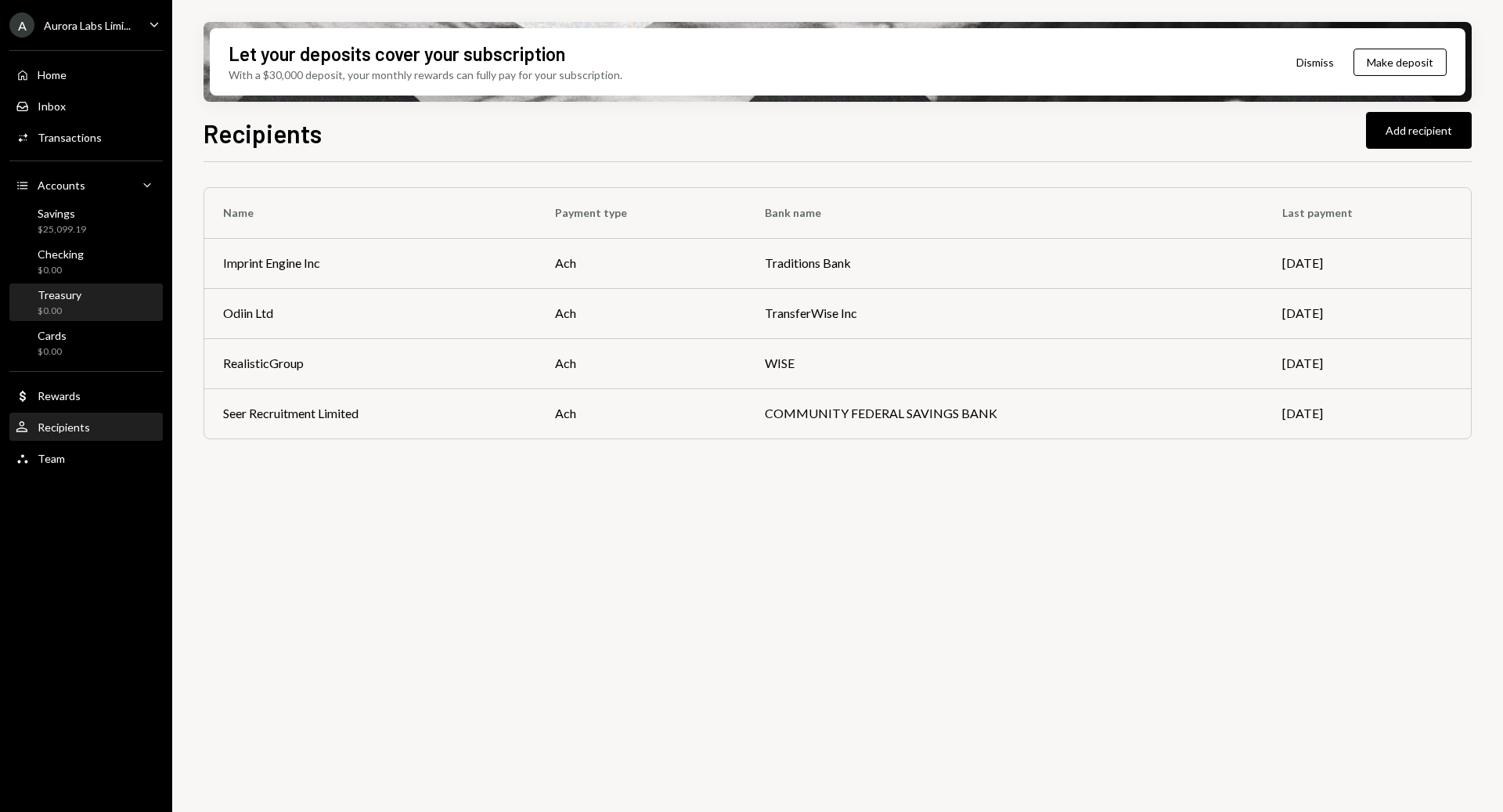
click at [71, 311] on div "$0.00" at bounding box center [59, 311] width 44 height 14
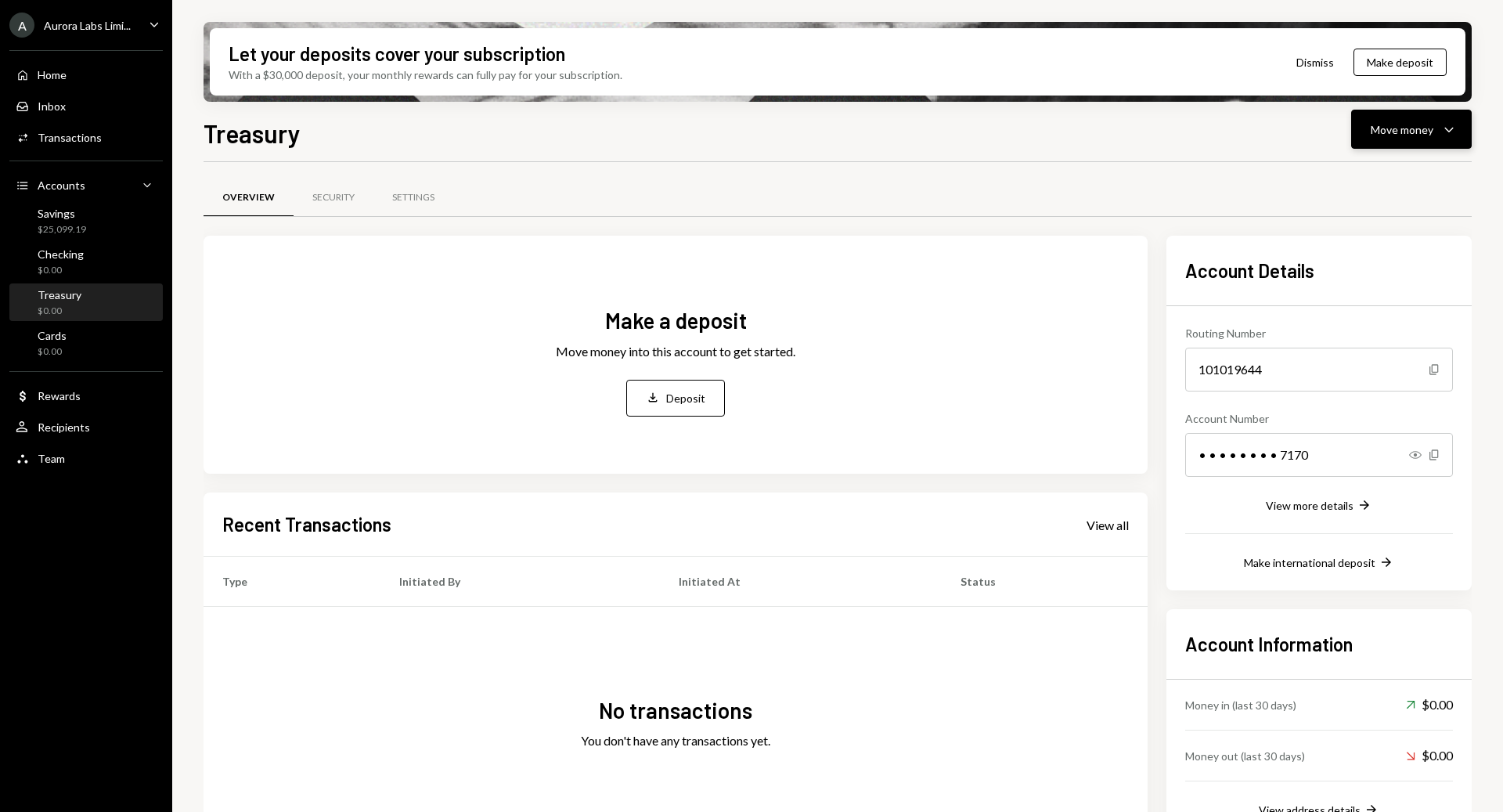
click at [1404, 130] on div "Move money" at bounding box center [1402, 129] width 63 height 17
click at [1017, 221] on div "Overview Security Settings" at bounding box center [838, 206] width 1268 height 58
click at [90, 208] on div "Savings $25,099.19" at bounding box center [86, 221] width 141 height 29
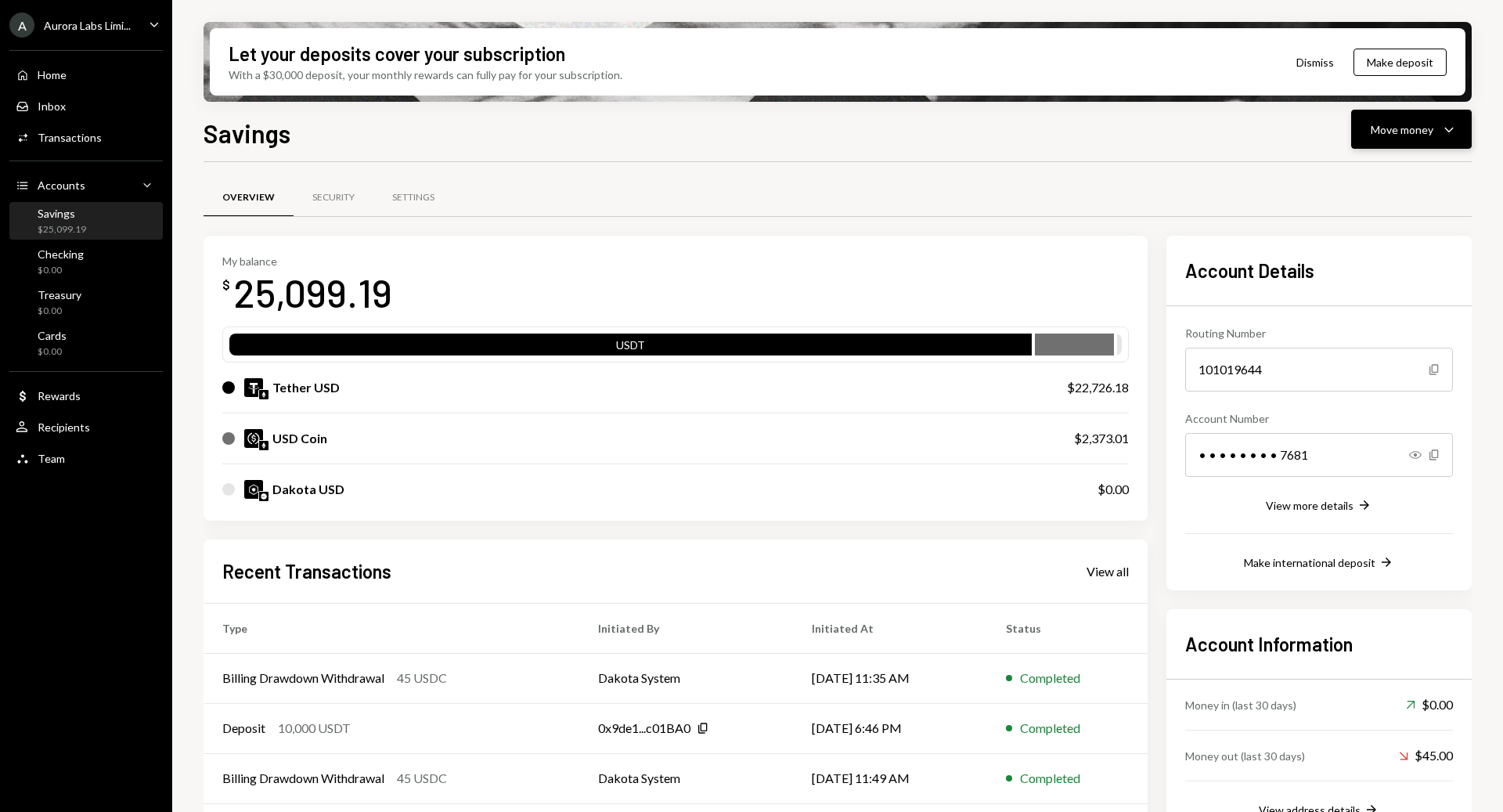
drag, startPoint x: 1421, startPoint y: 123, endPoint x: 1394, endPoint y: 112, distance: 29.2
click at [1419, 123] on div "Move money" at bounding box center [1402, 129] width 63 height 17
click at [1364, 171] on div "Send" at bounding box center [1399, 176] width 114 height 17
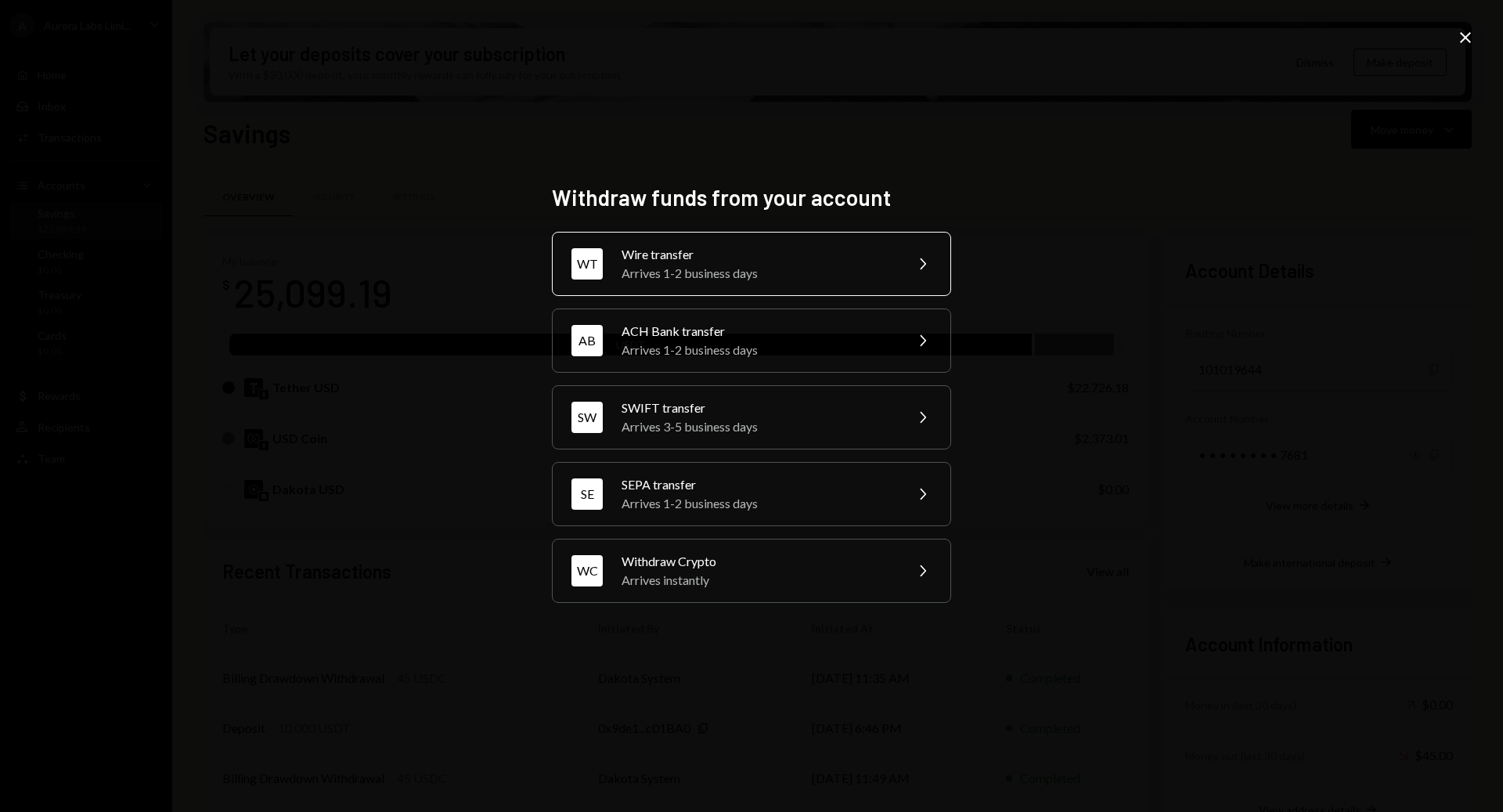
click at [849, 269] on div "Arrives 1-2 business days" at bounding box center [757, 273] width 272 height 19
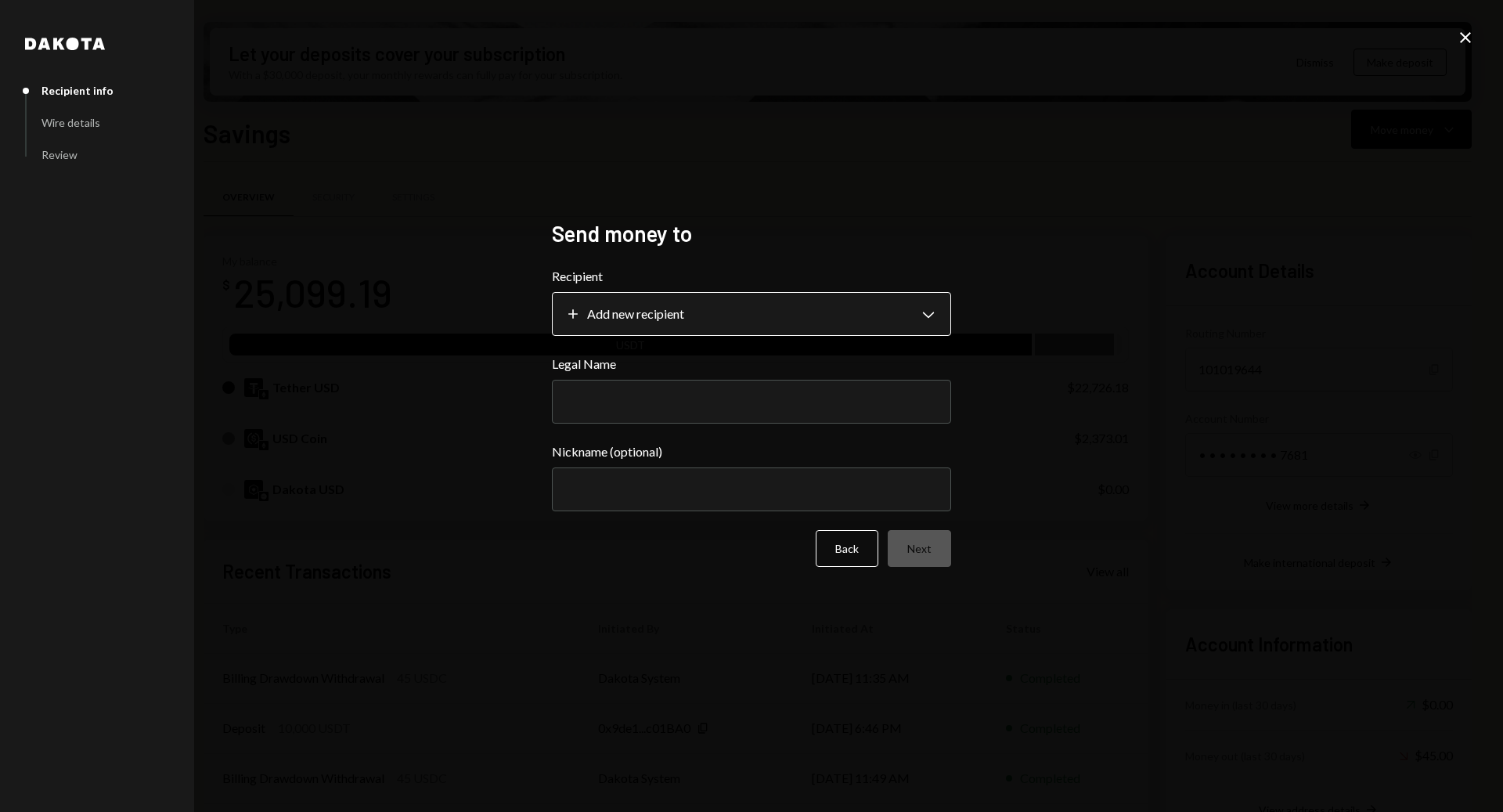
click at [874, 319] on body "A Aurora Labs Limi... Caret Down Home Home Inbox Inbox Activities Transactions …" at bounding box center [752, 406] width 1503 height 812
click at [1225, 295] on div "**********" at bounding box center [752, 406] width 1503 height 812
click at [872, 542] on button "Back" at bounding box center [847, 549] width 63 height 37
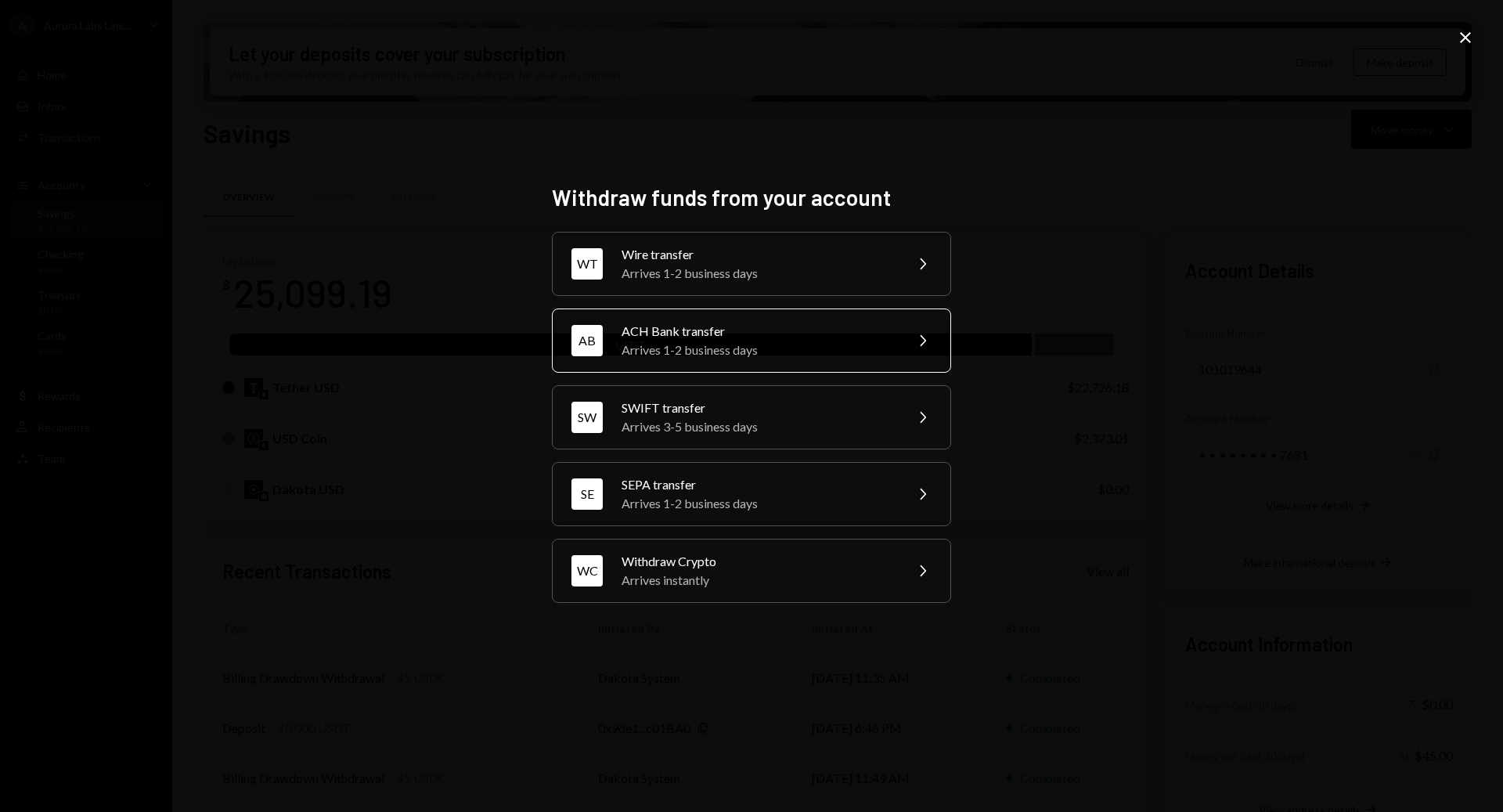
click at [823, 335] on div "ACH Bank transfer" at bounding box center [757, 331] width 272 height 19
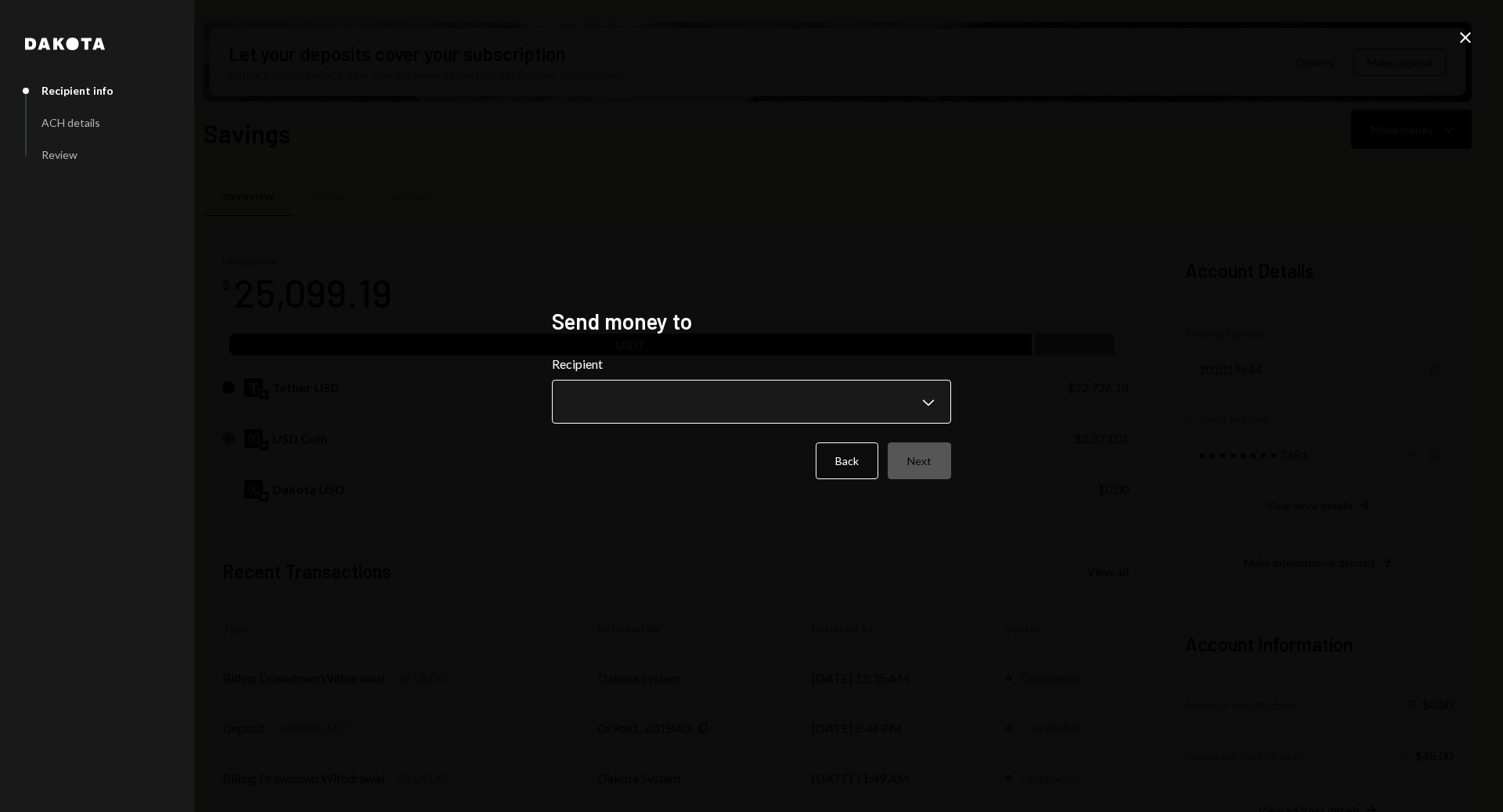
click at [859, 402] on body "A Aurora Labs Limi... Caret Down Home Home Inbox Inbox Activities Transactions …" at bounding box center [752, 406] width 1503 height 812
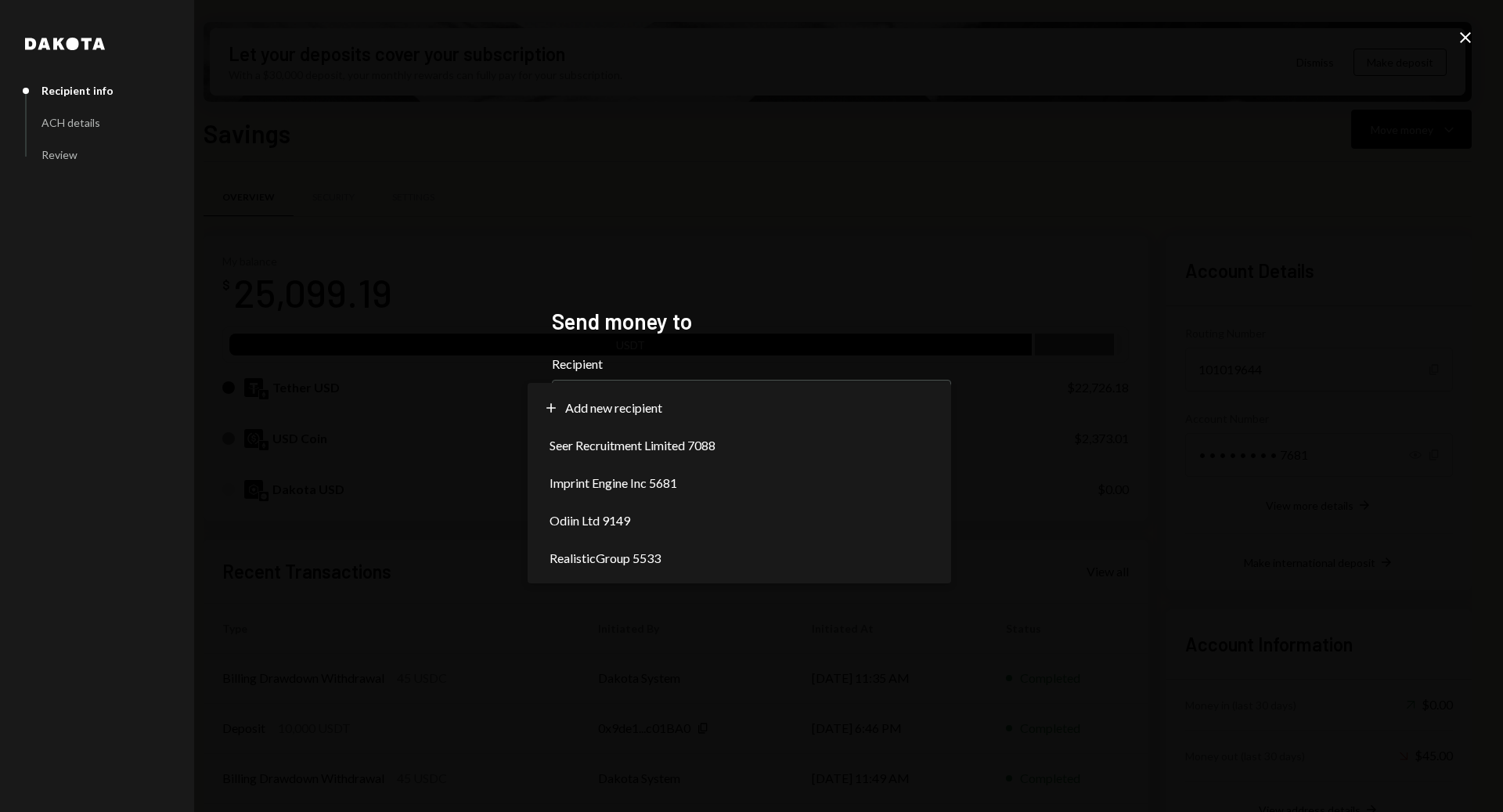
click at [1169, 390] on div "**********" at bounding box center [752, 406] width 1503 height 812
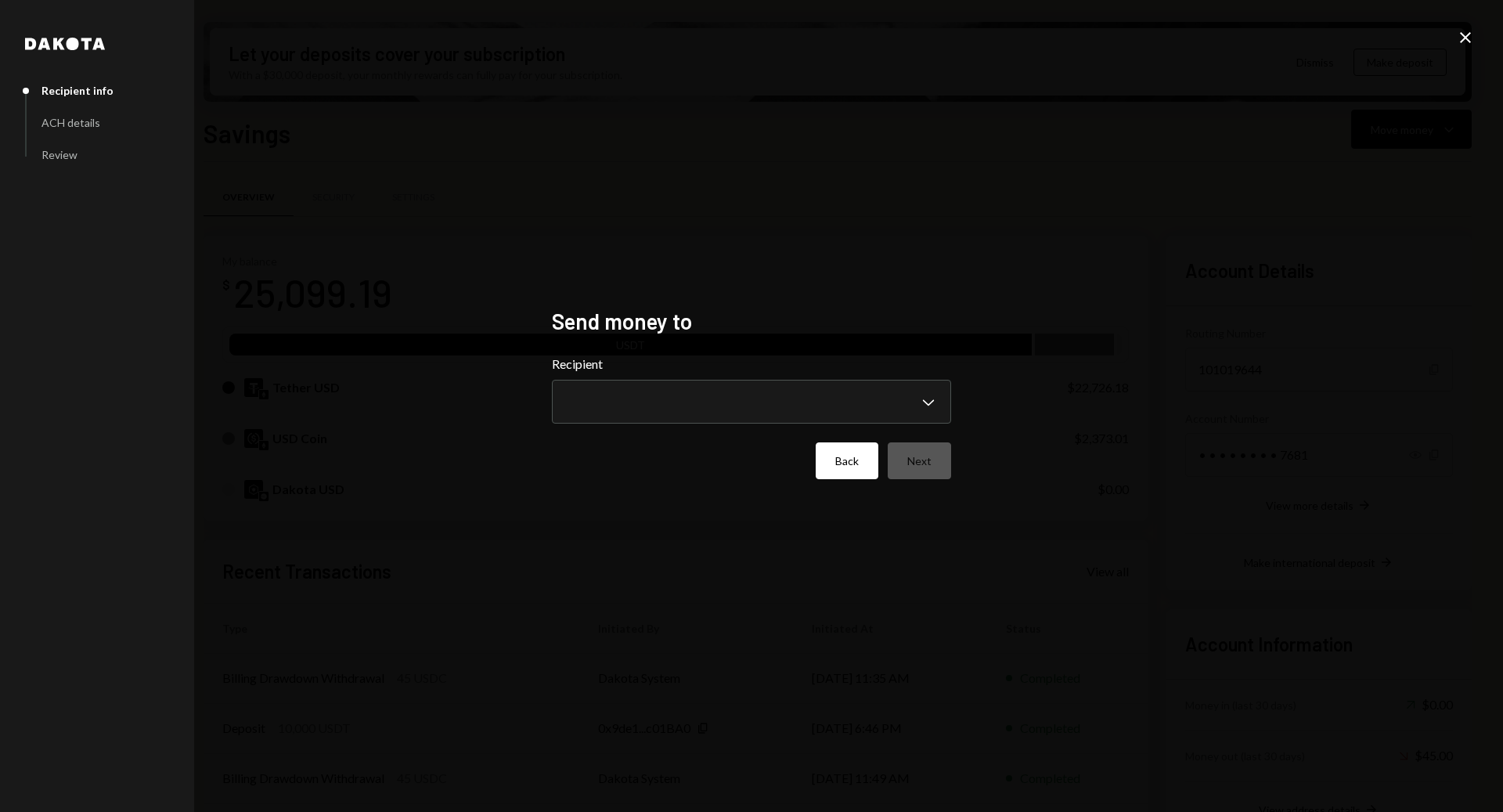
click at [848, 463] on button "Back" at bounding box center [847, 461] width 63 height 37
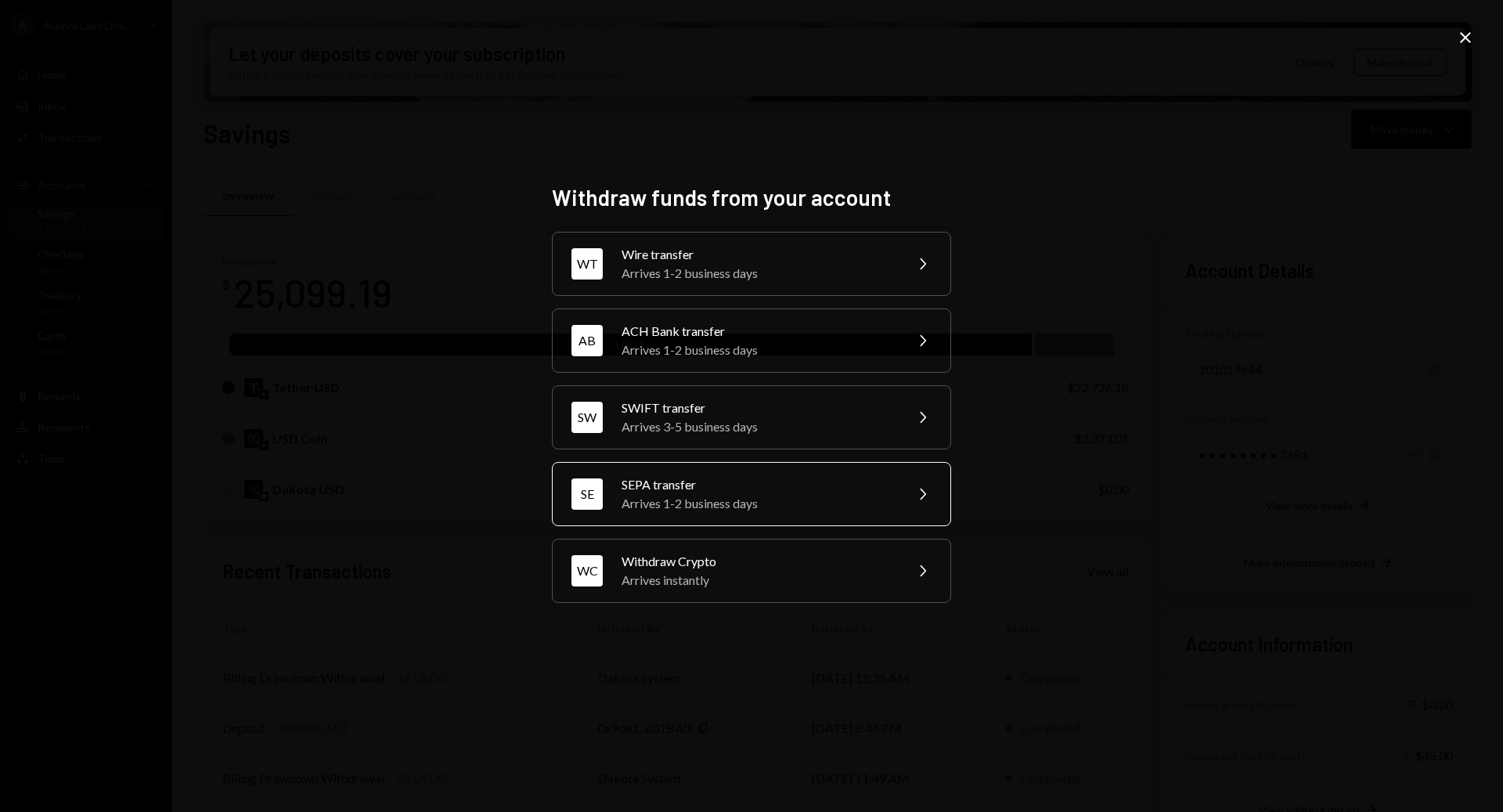
click at [819, 481] on div "SEPA transfer" at bounding box center [757, 484] width 272 height 19
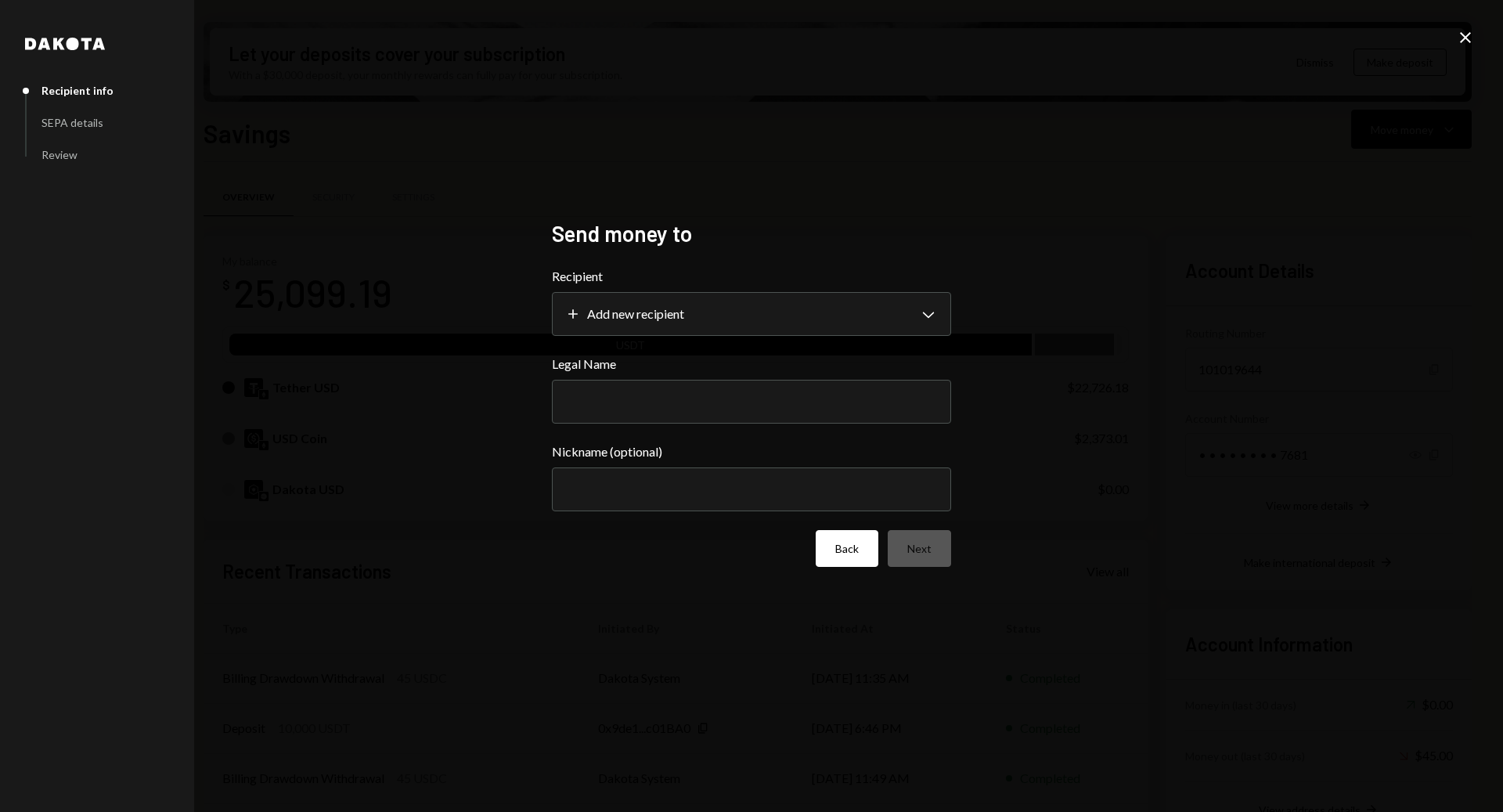
click at [837, 564] on button "Back" at bounding box center [847, 549] width 63 height 37
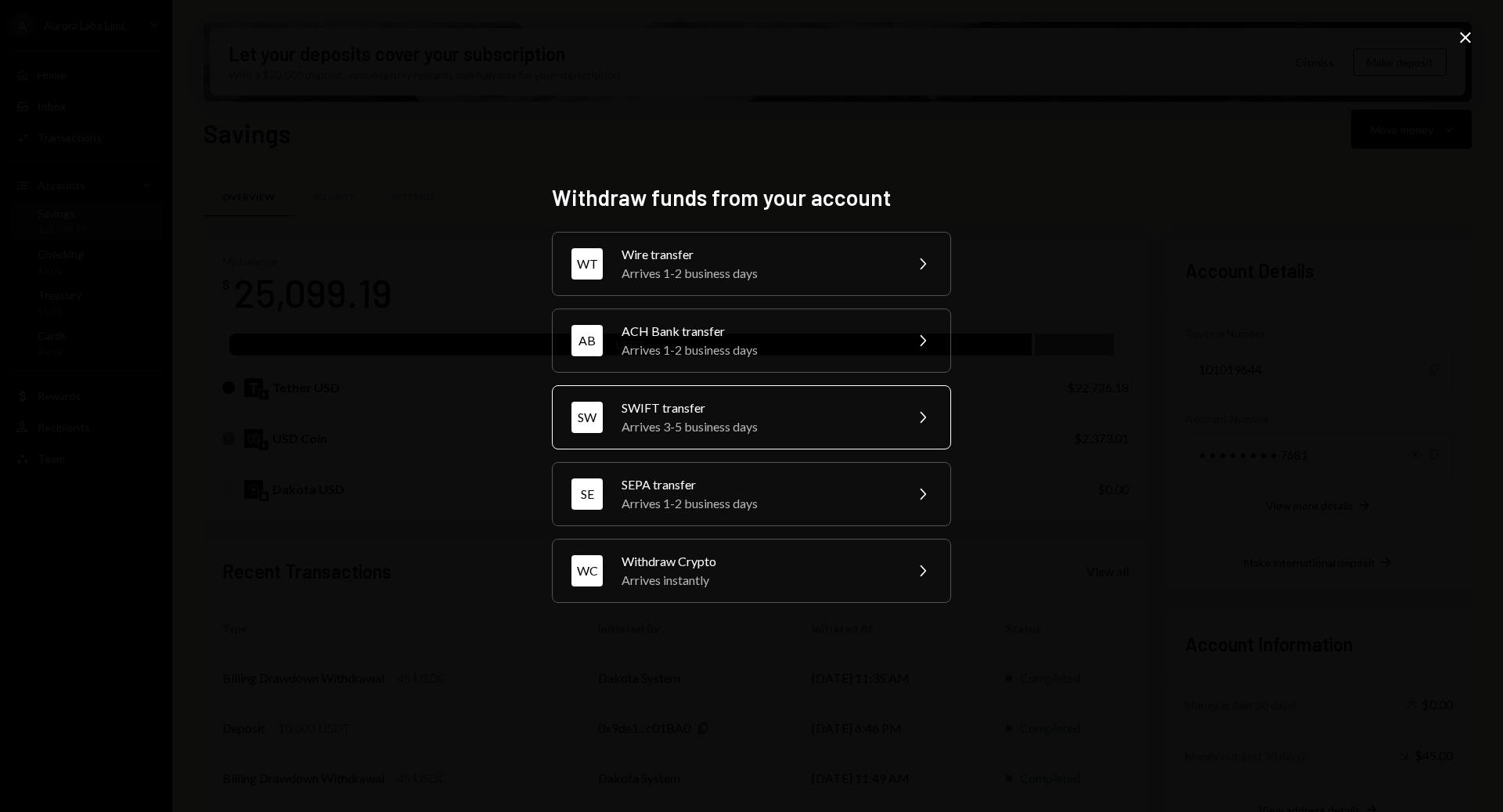
click at [889, 418] on div "Arrives 3-5 business days" at bounding box center [757, 427] width 272 height 19
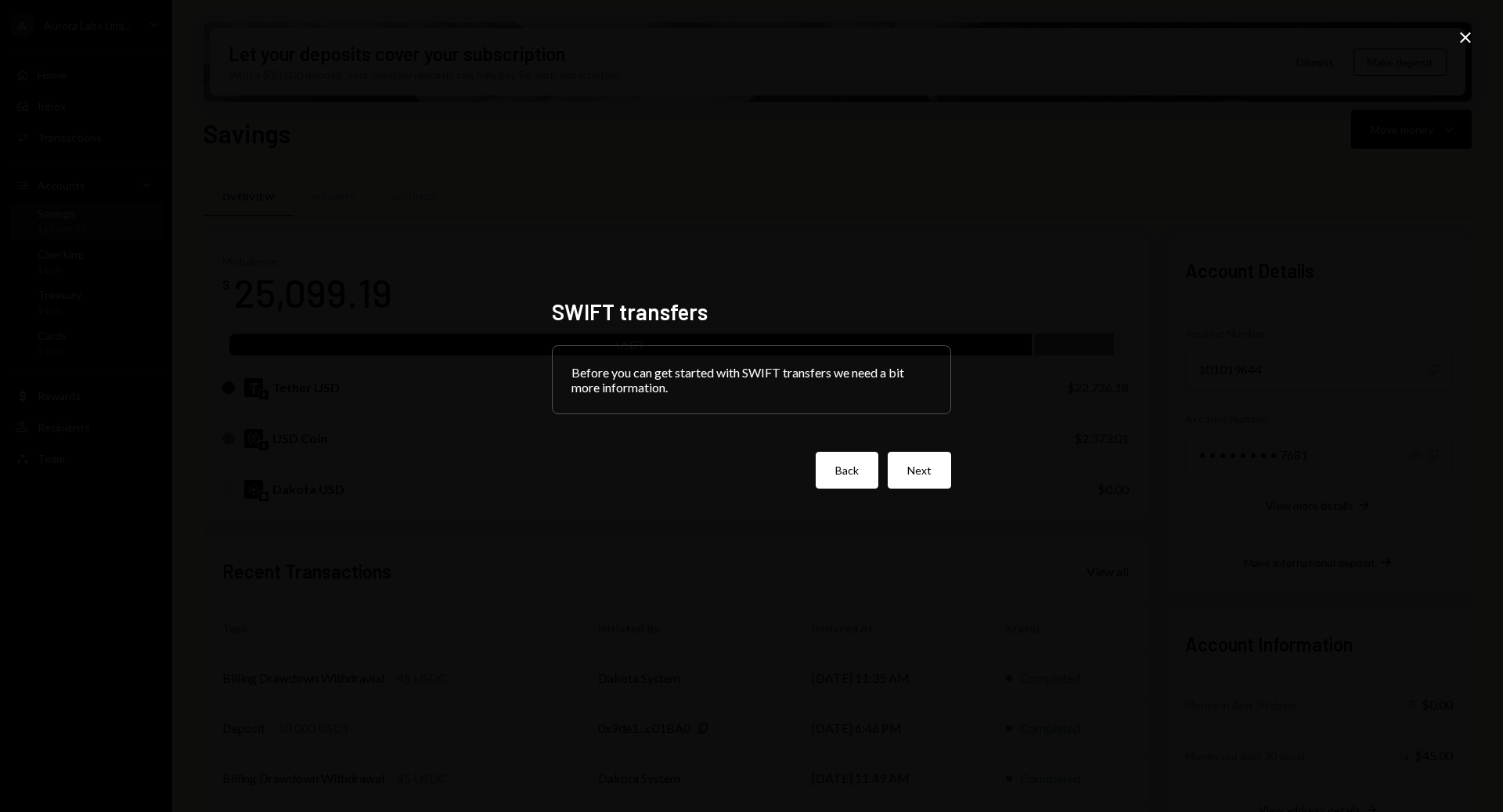
click at [861, 471] on button "Back" at bounding box center [847, 471] width 63 height 37
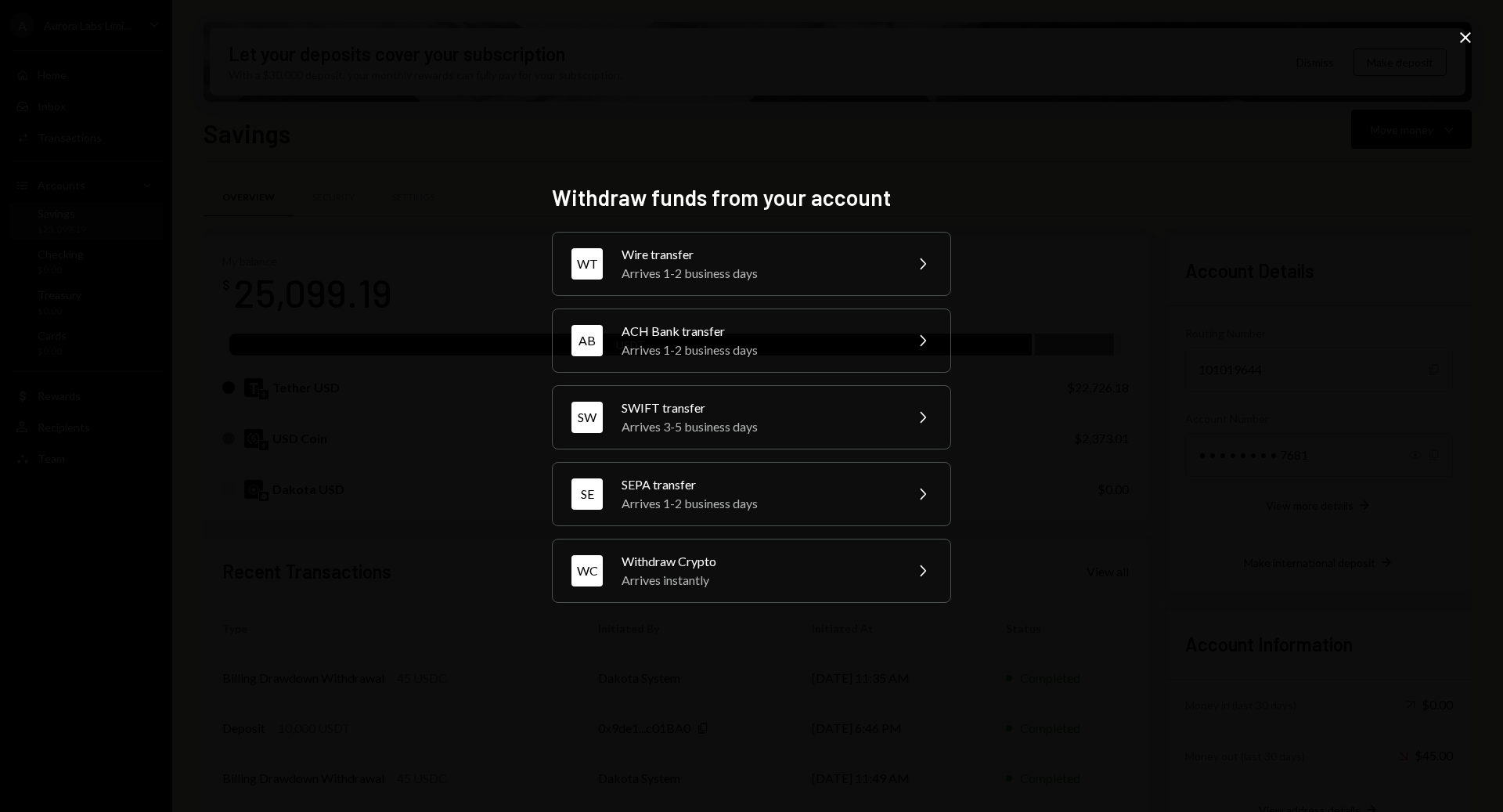
click at [1467, 34] on icon "Close" at bounding box center [1465, 37] width 19 height 19
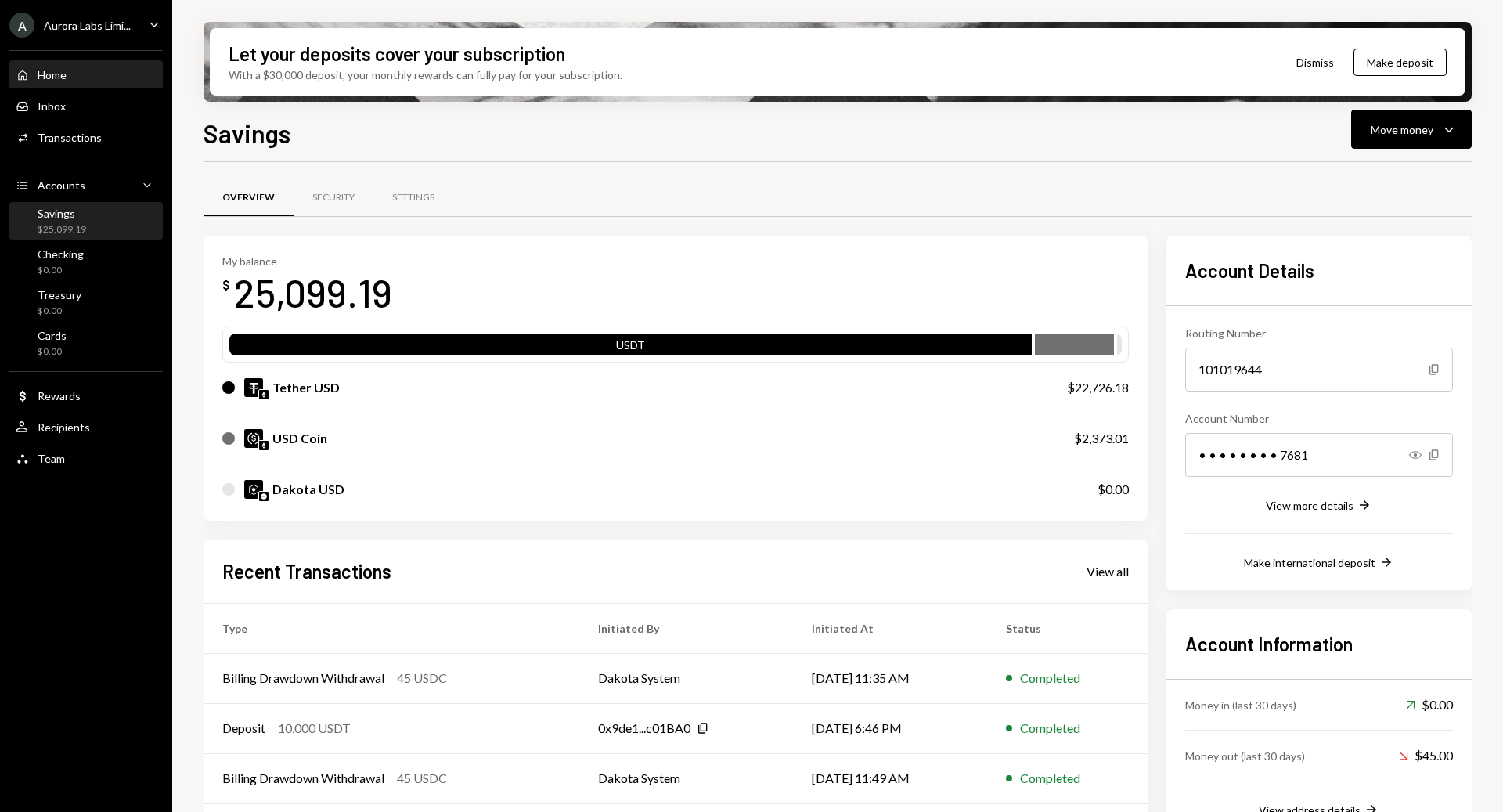
click at [72, 78] on div "Home Home" at bounding box center [86, 75] width 141 height 14
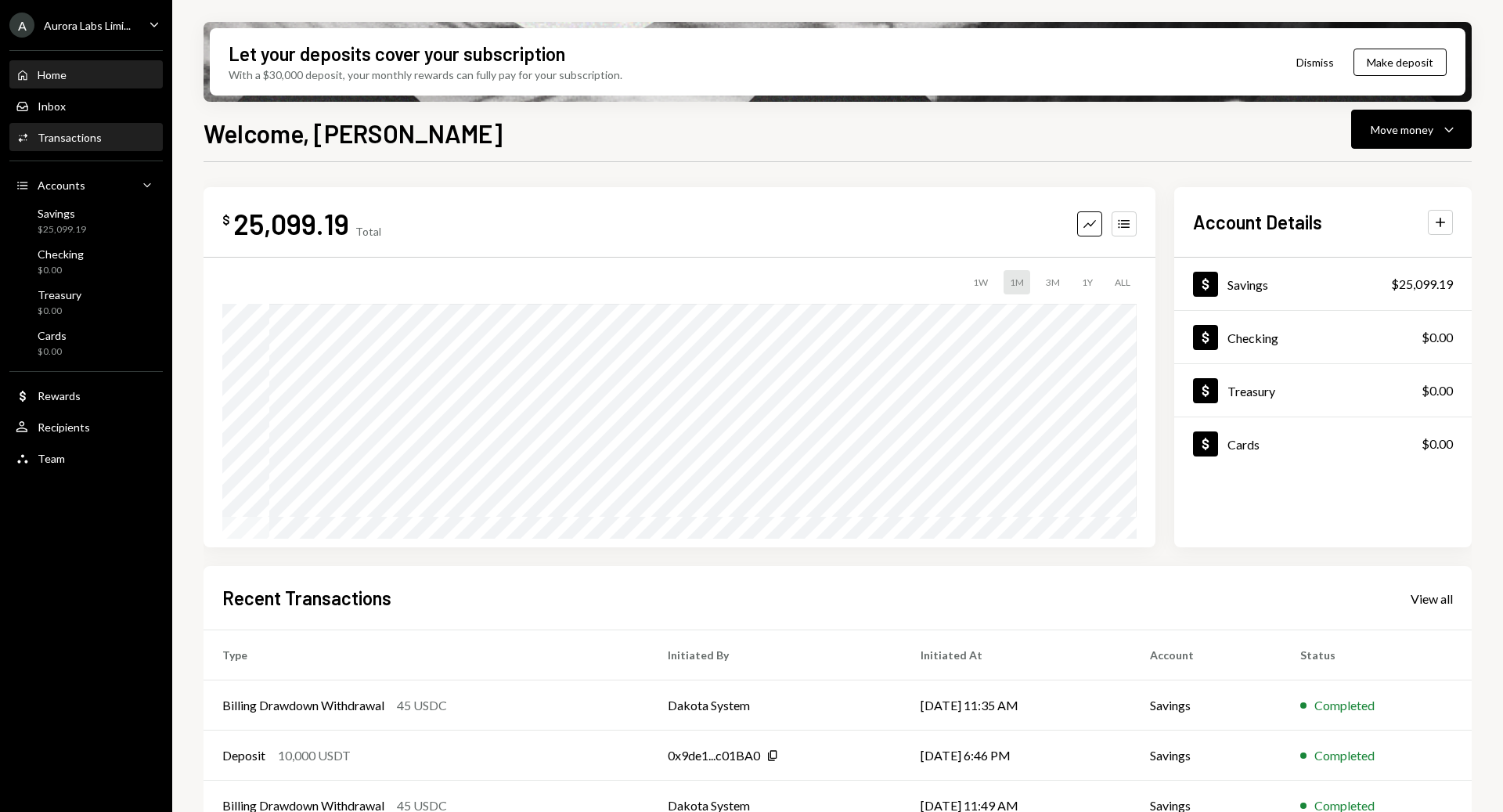
click at [84, 131] on div "Transactions" at bounding box center [69, 138] width 65 height 14
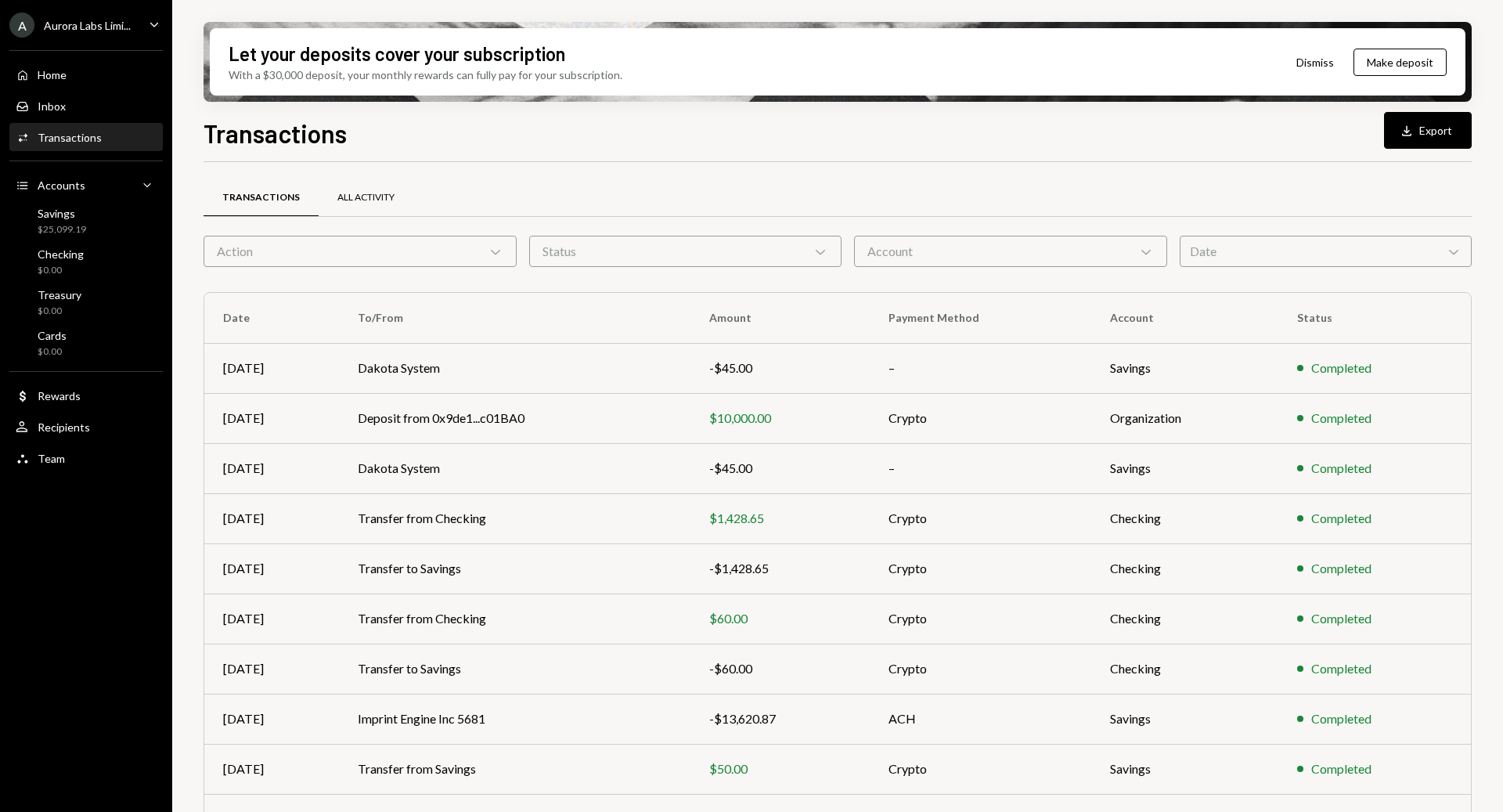
click at [355, 195] on div "All Activity" at bounding box center [366, 198] width 57 height 14
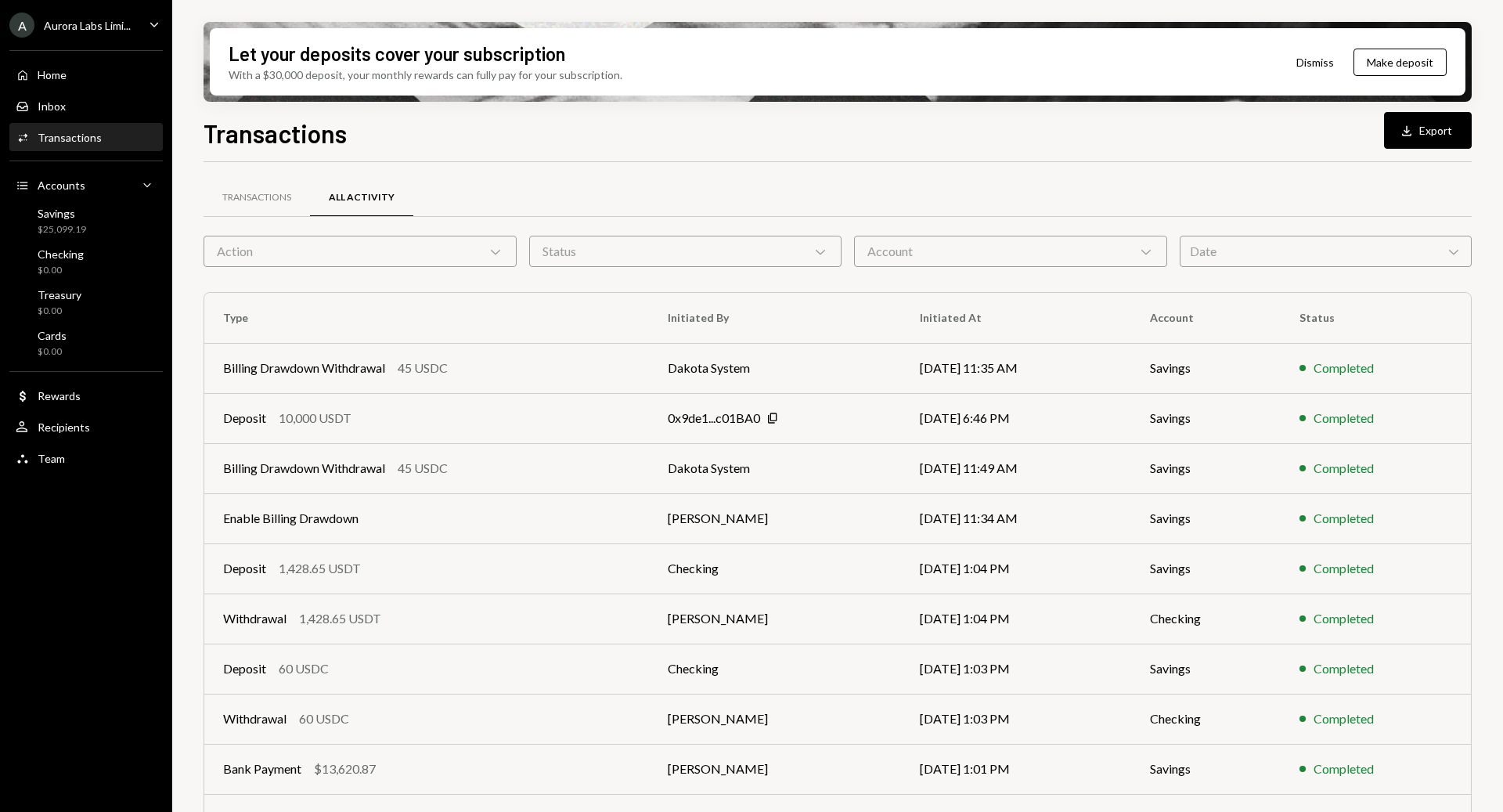
drag, startPoint x: 474, startPoint y: 253, endPoint x: 429, endPoint y: 258, distance: 45.3
click at [473, 254] on div "Action Chevron Down" at bounding box center [360, 251] width 313 height 31
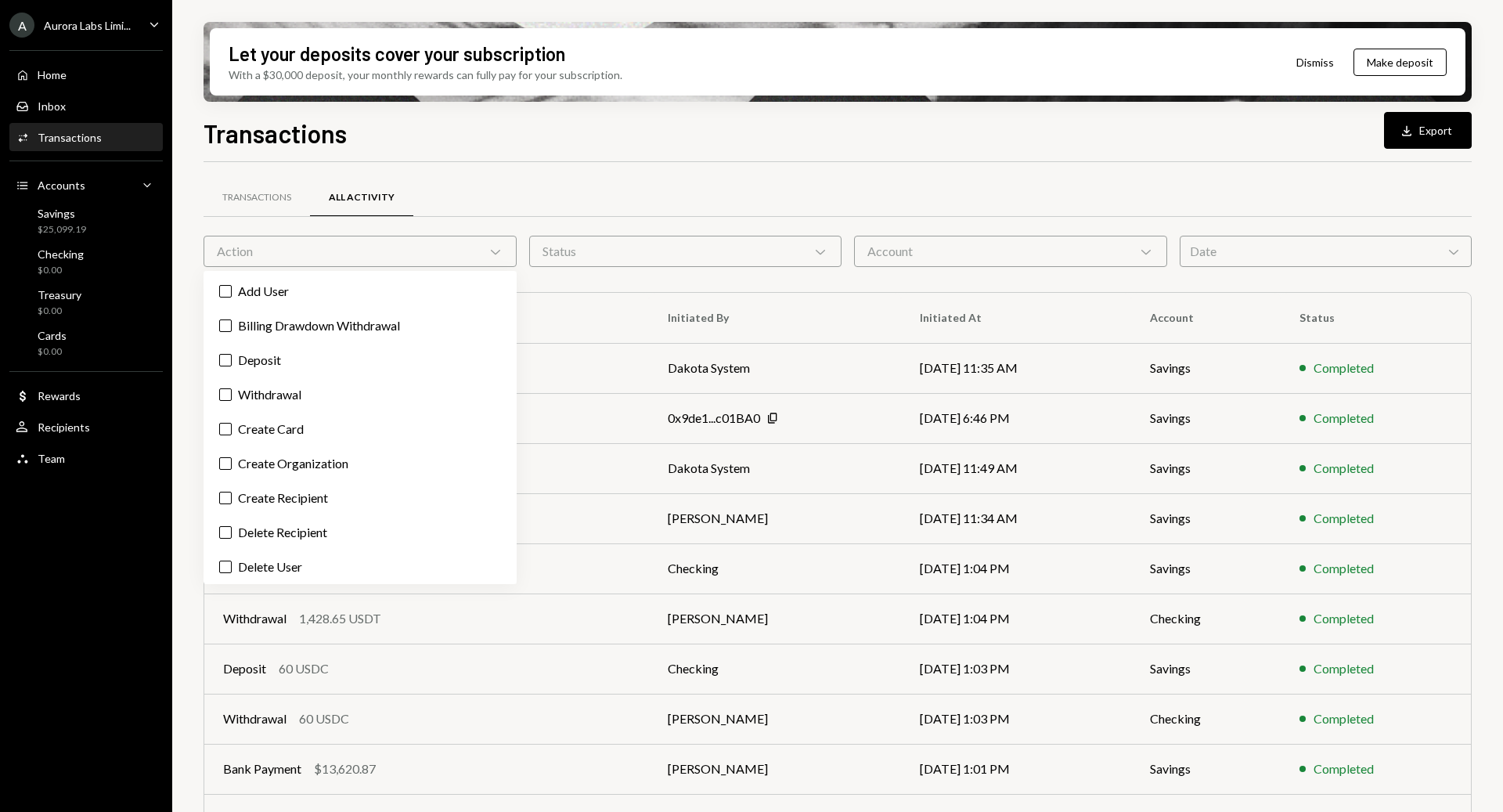
click at [591, 273] on div "Transactions All Activity Action Chevron Down Status Chevron Down Account Chevr…" at bounding box center [838, 548] width 1268 height 723
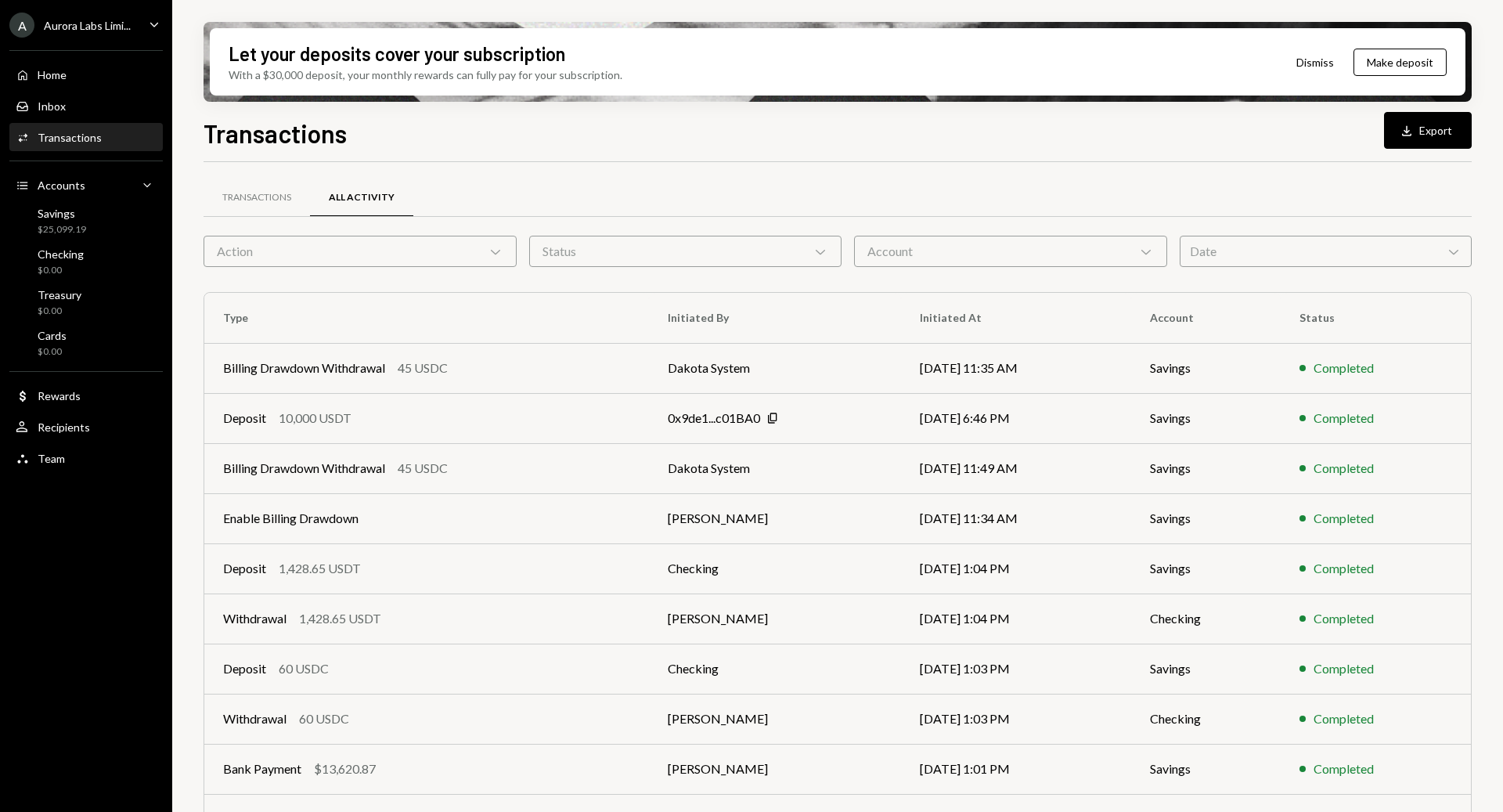
click at [636, 244] on div "Status Chevron Down" at bounding box center [686, 251] width 313 height 31
click at [1000, 244] on div "Account Chevron Down" at bounding box center [1011, 251] width 313 height 31
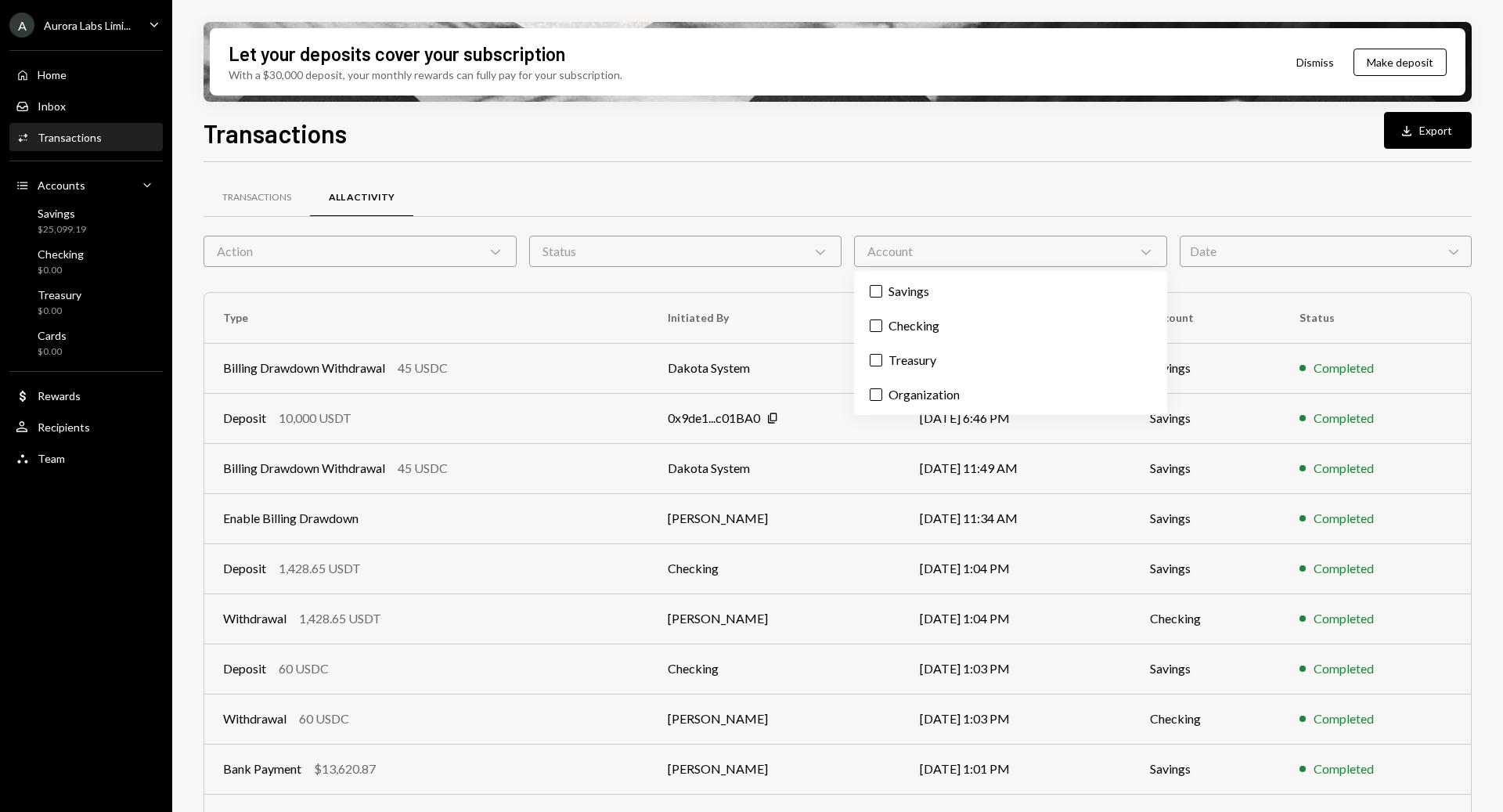
click at [977, 257] on div "Account Chevron Down" at bounding box center [1011, 251] width 313 height 31
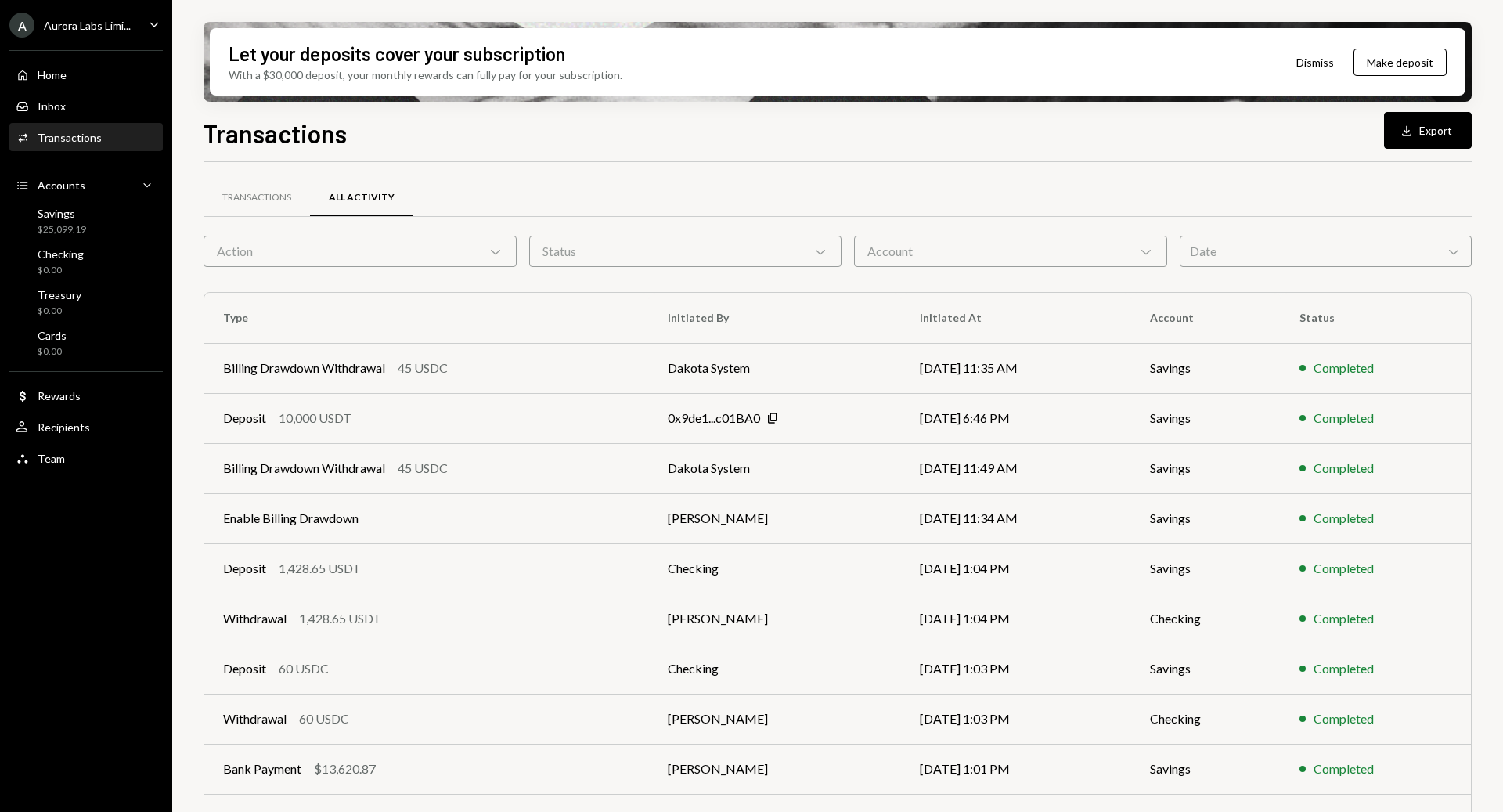
click at [1361, 258] on div "Date Chevron Down" at bounding box center [1326, 251] width 292 height 31
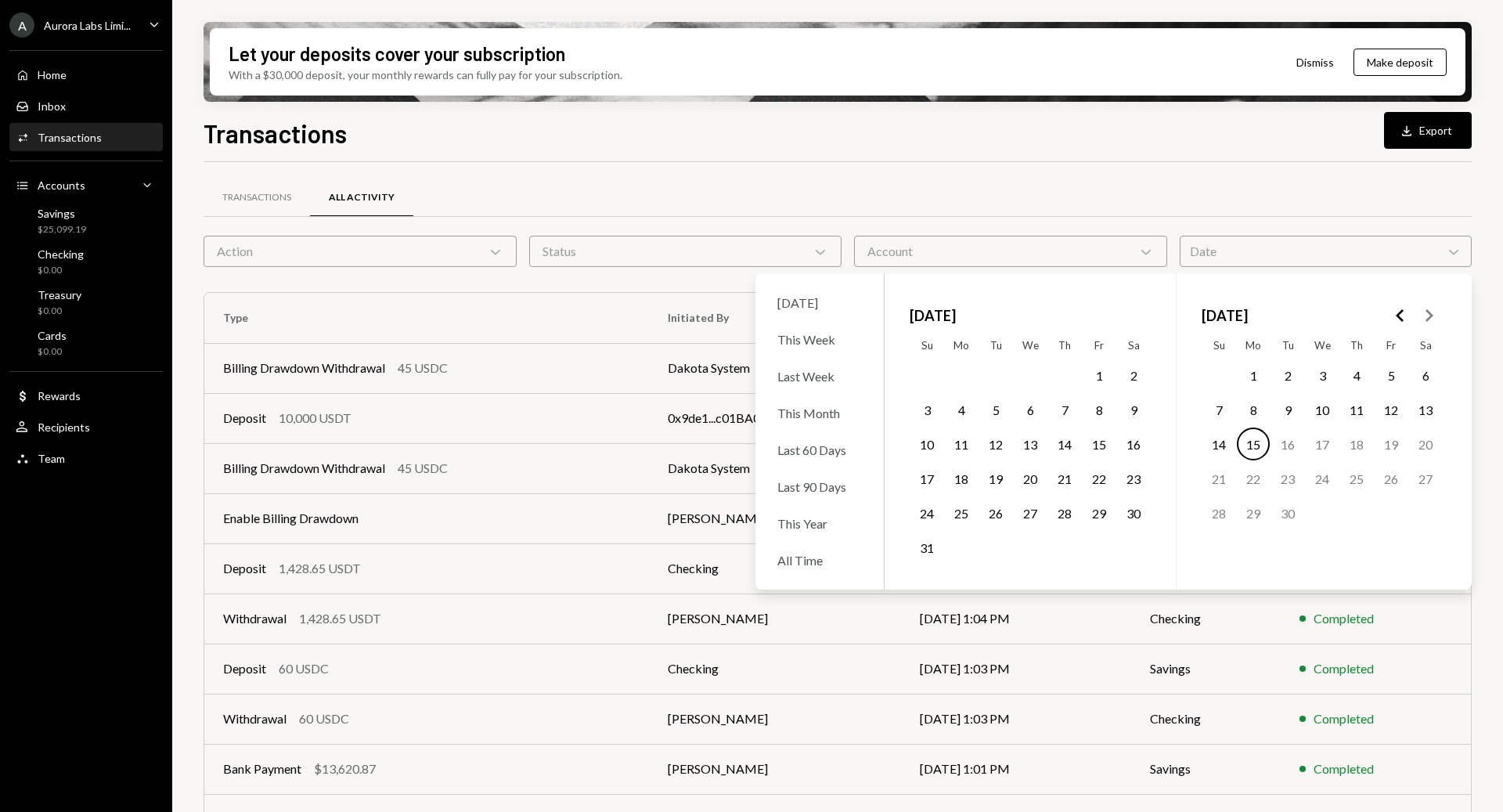
click at [1344, 260] on div "Date Chevron Down" at bounding box center [1326, 251] width 292 height 31
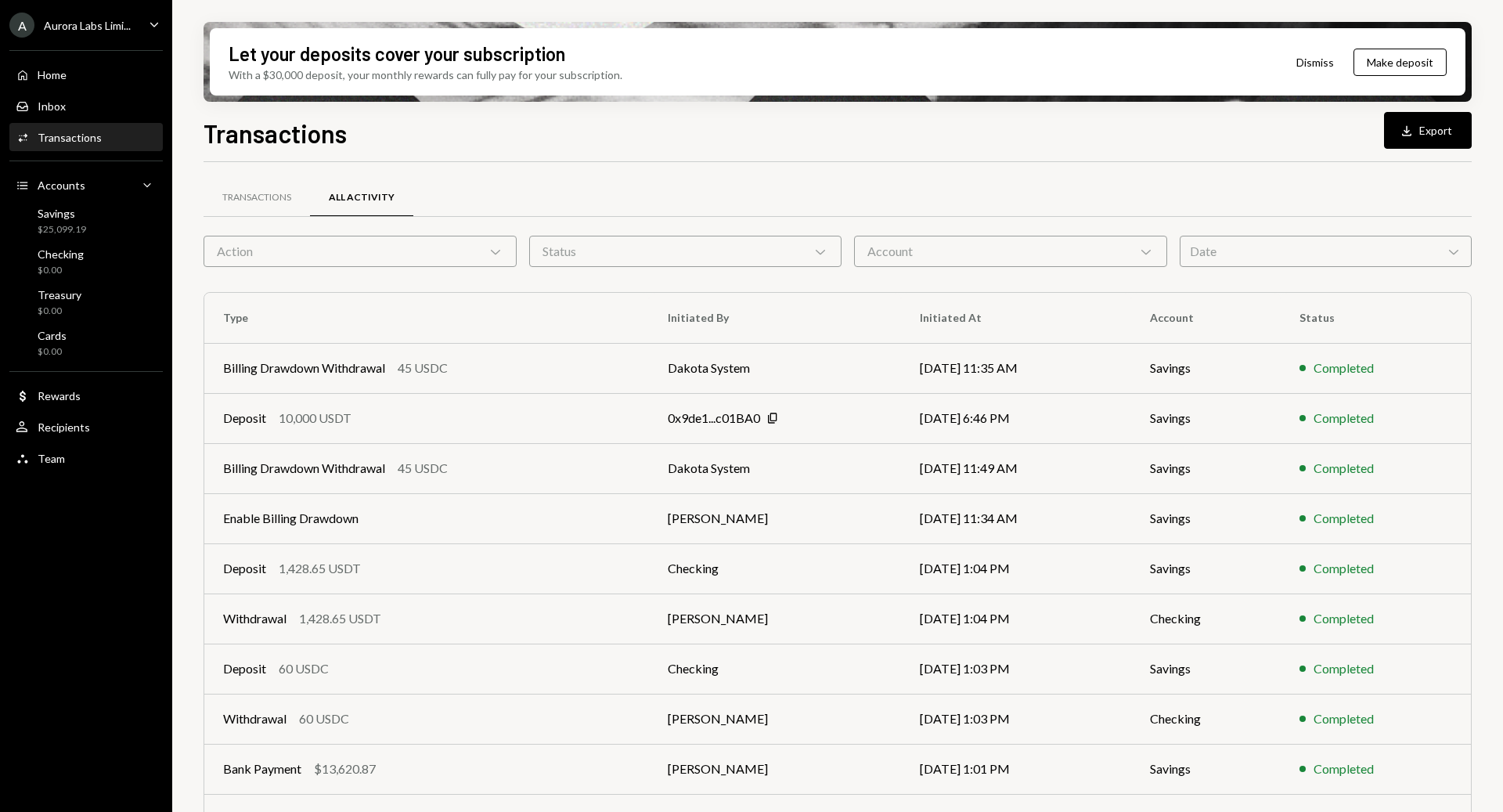
click at [367, 255] on div "Action Chevron Down" at bounding box center [360, 251] width 313 height 31
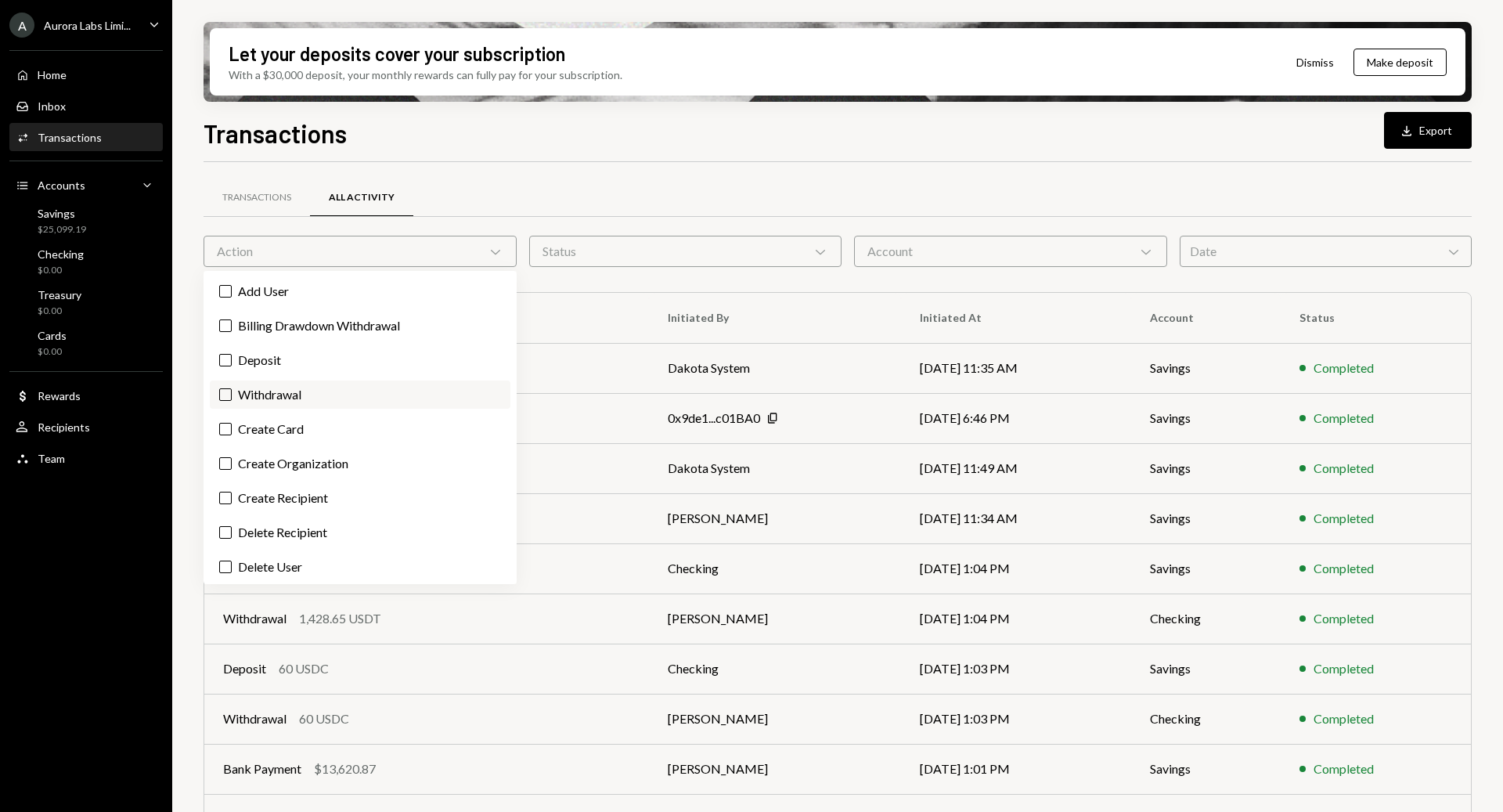
click at [243, 390] on label "Withdrawal" at bounding box center [359, 394] width 300 height 28
click at [232, 390] on button "Withdrawal" at bounding box center [225, 394] width 13 height 13
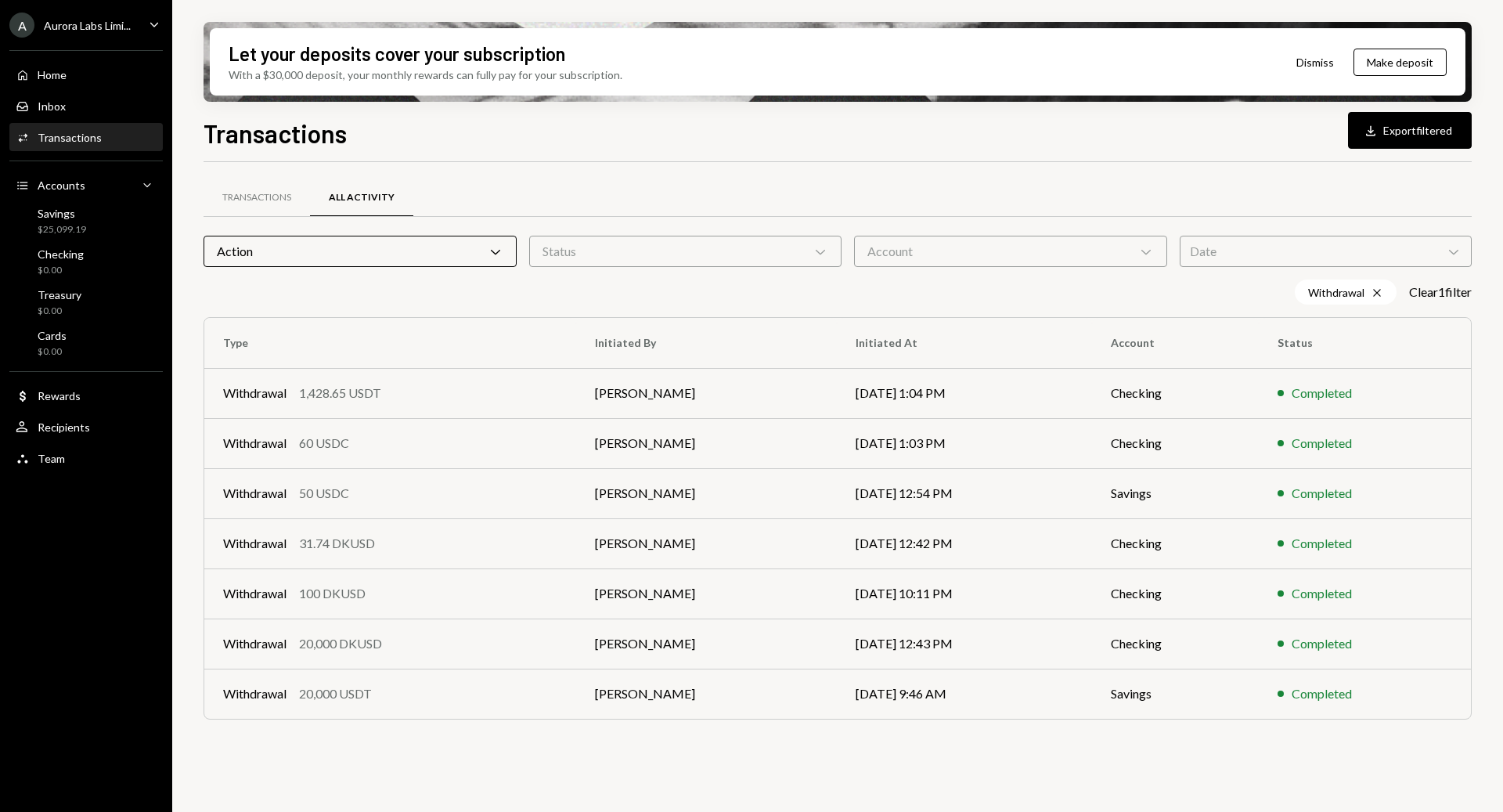
click at [660, 201] on div "Transactions All Activity" at bounding box center [838, 198] width 1268 height 40
click at [324, 246] on div "Action Chevron Down" at bounding box center [360, 251] width 313 height 31
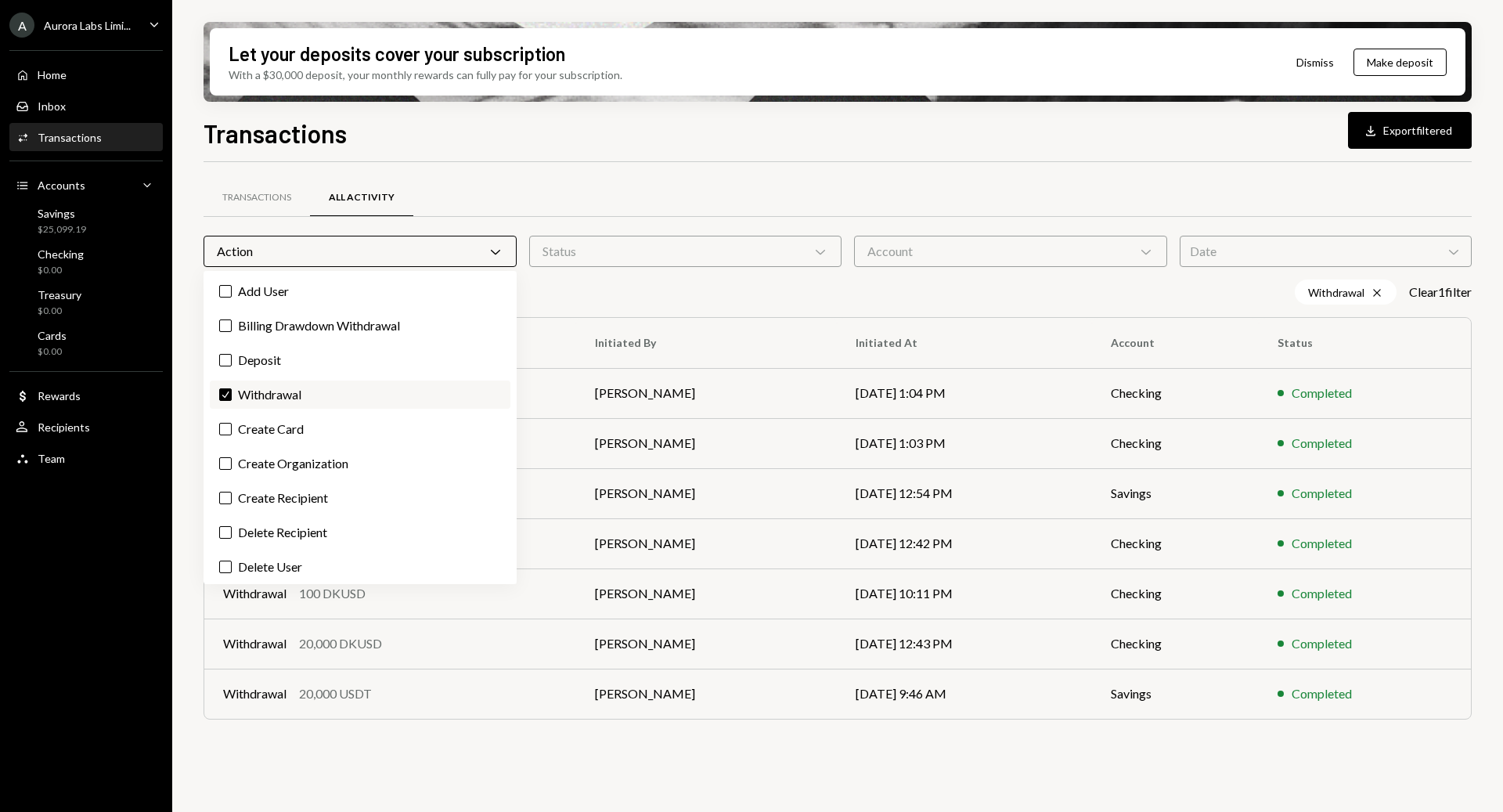
click at [277, 386] on label "Check Withdrawal" at bounding box center [359, 394] width 300 height 28
click at [232, 388] on button "Check" at bounding box center [225, 394] width 13 height 13
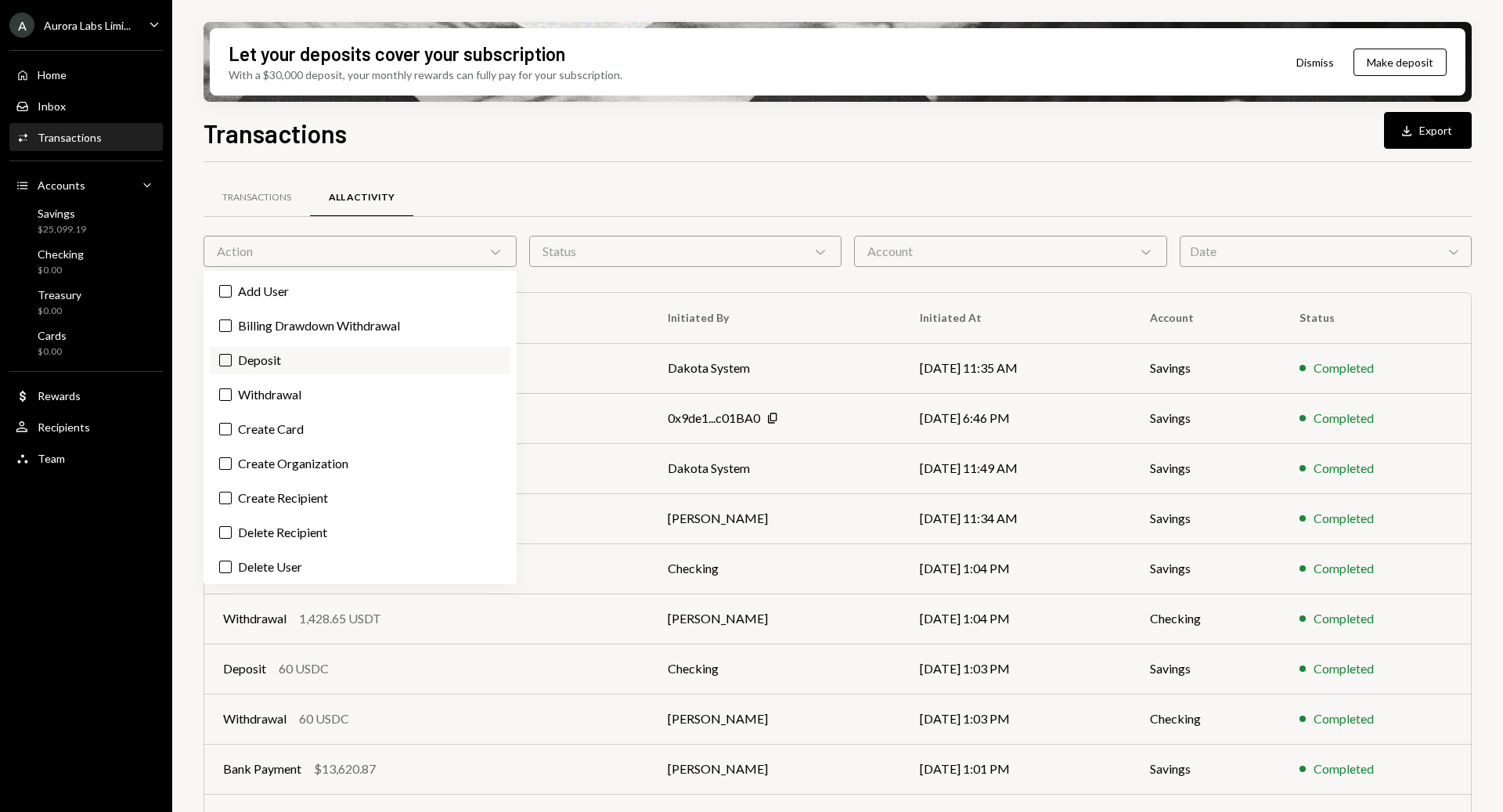
click at [251, 368] on label "Deposit" at bounding box center [359, 360] width 300 height 28
click at [232, 367] on button "Deposit" at bounding box center [225, 360] width 13 height 13
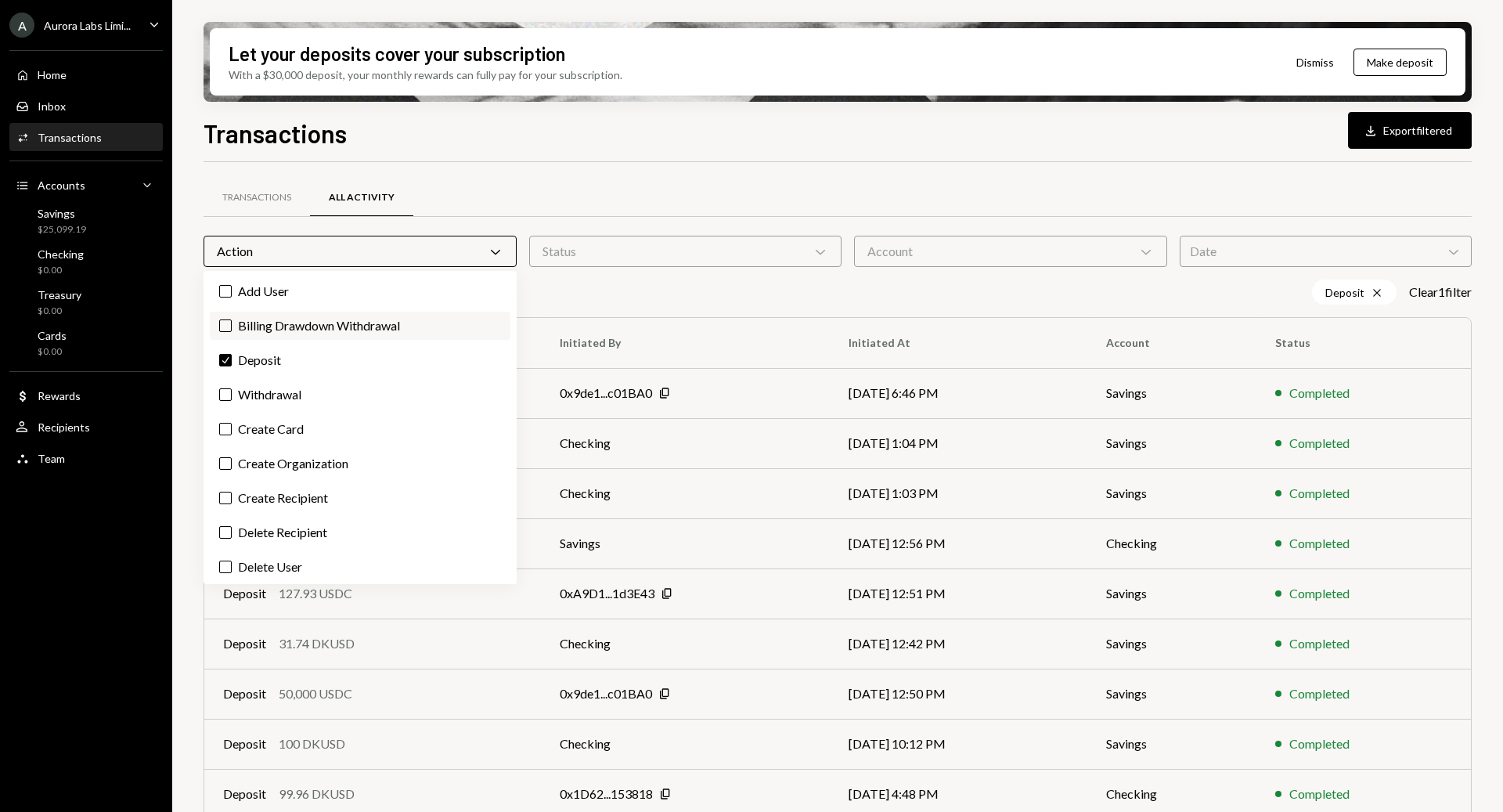
click at [261, 332] on label "Billing Drawdown Withdrawal" at bounding box center [359, 325] width 300 height 28
click at [232, 332] on button "Billing Drawdown Withdrawal" at bounding box center [225, 325] width 13 height 13
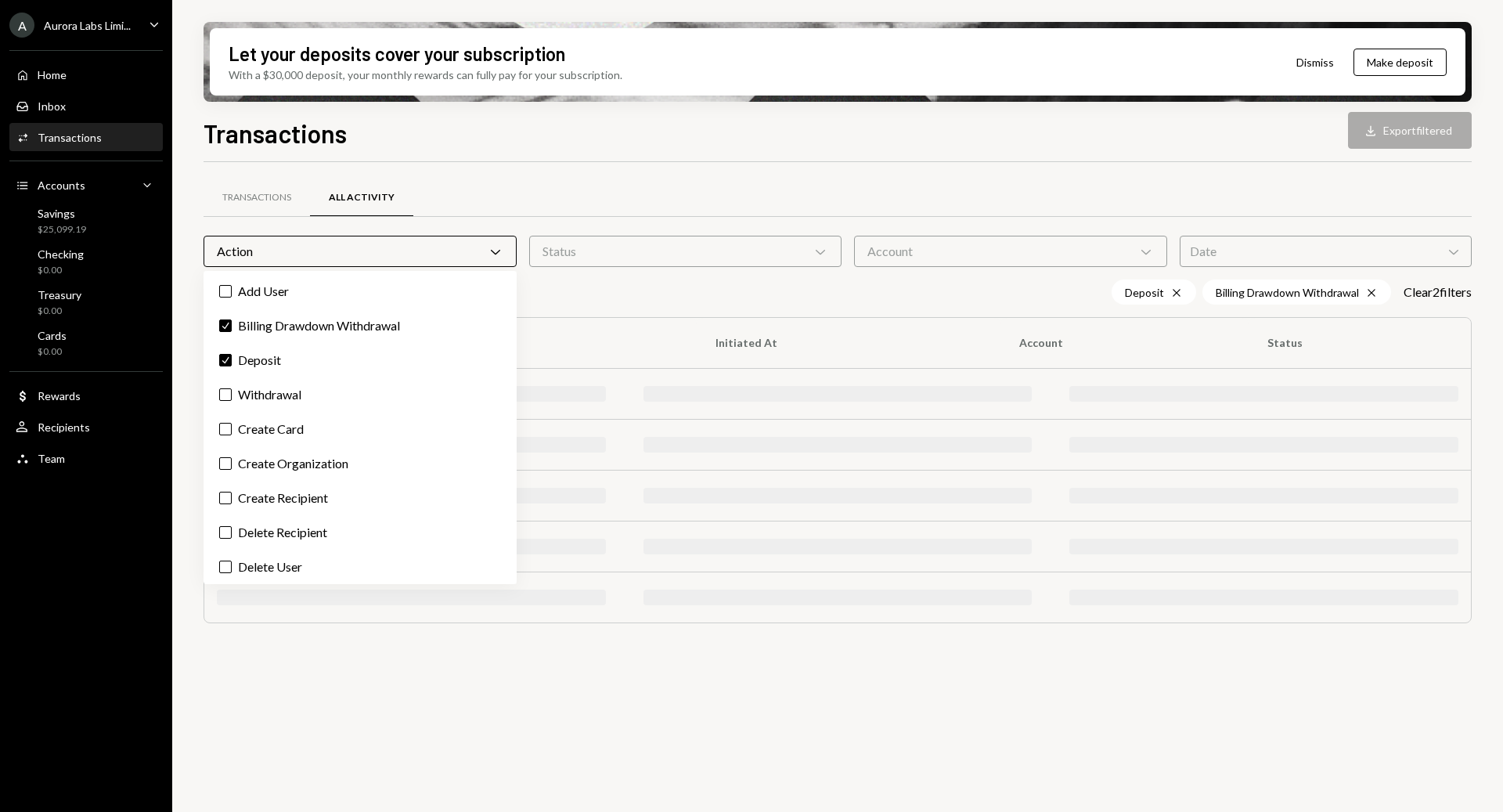
click at [237, 379] on div "Add User Check Billing Drawdown Withdrawal Check Deposit Withdrawal Create Card…" at bounding box center [360, 428] width 313 height 313
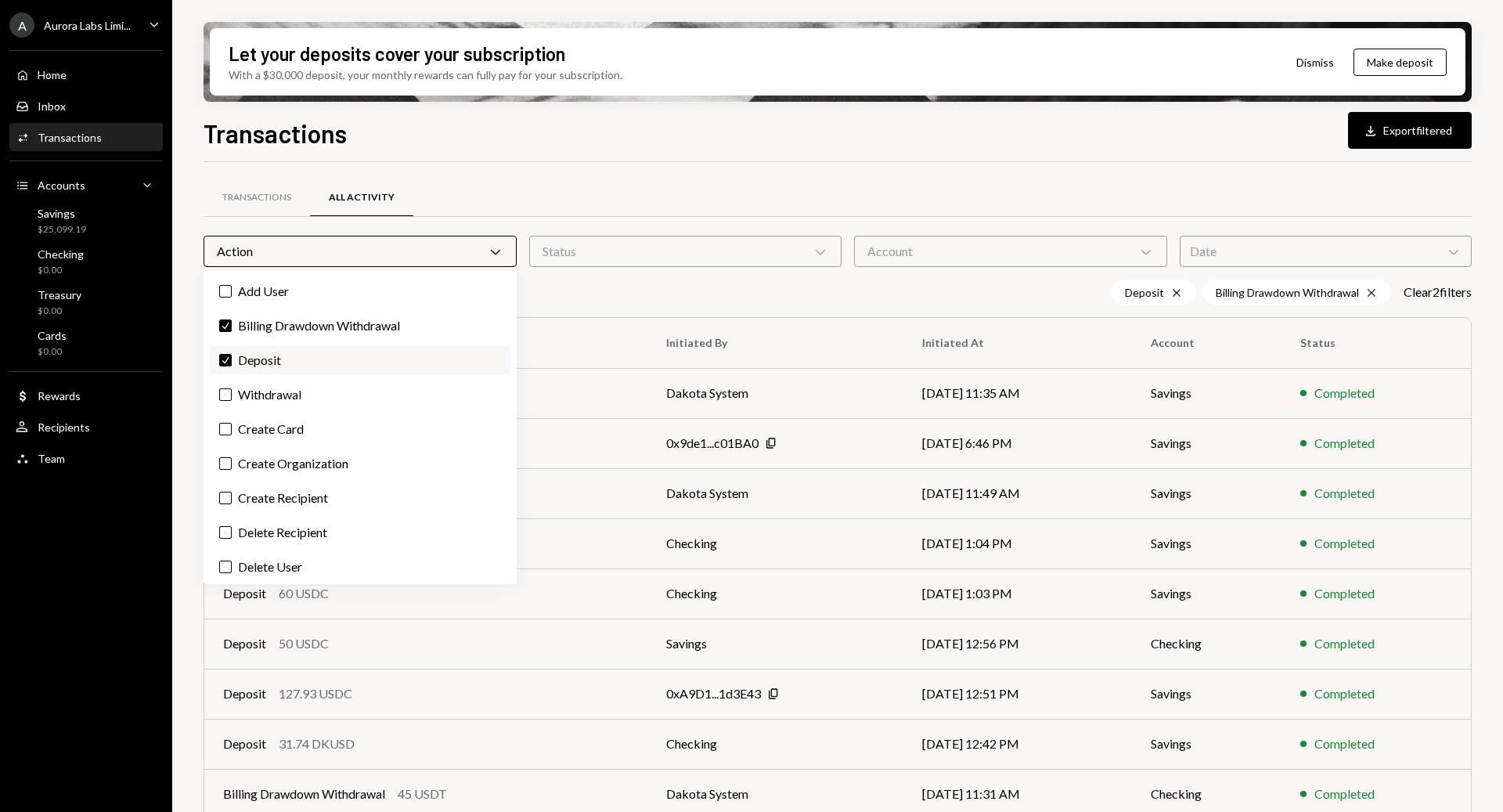
click at [244, 366] on label "Check Deposit" at bounding box center [359, 360] width 300 height 28
click at [232, 366] on button "Check" at bounding box center [225, 360] width 13 height 13
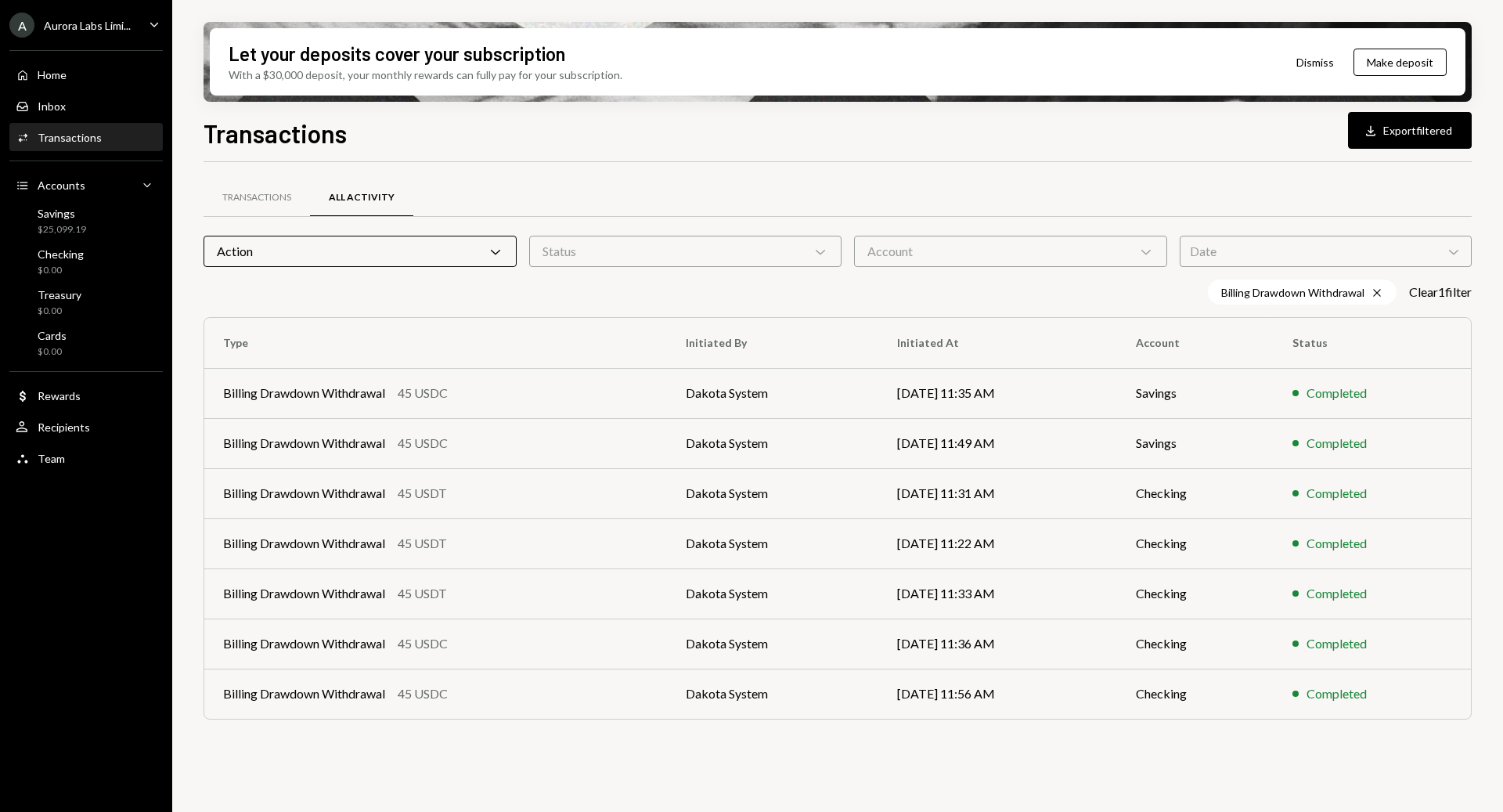
click at [559, 299] on div "Billing Drawdown Withdrawal Cross Clear 1 filter" at bounding box center [838, 293] width 1268 height 25
click at [431, 248] on div "Action Chevron Down" at bounding box center [360, 251] width 313 height 31
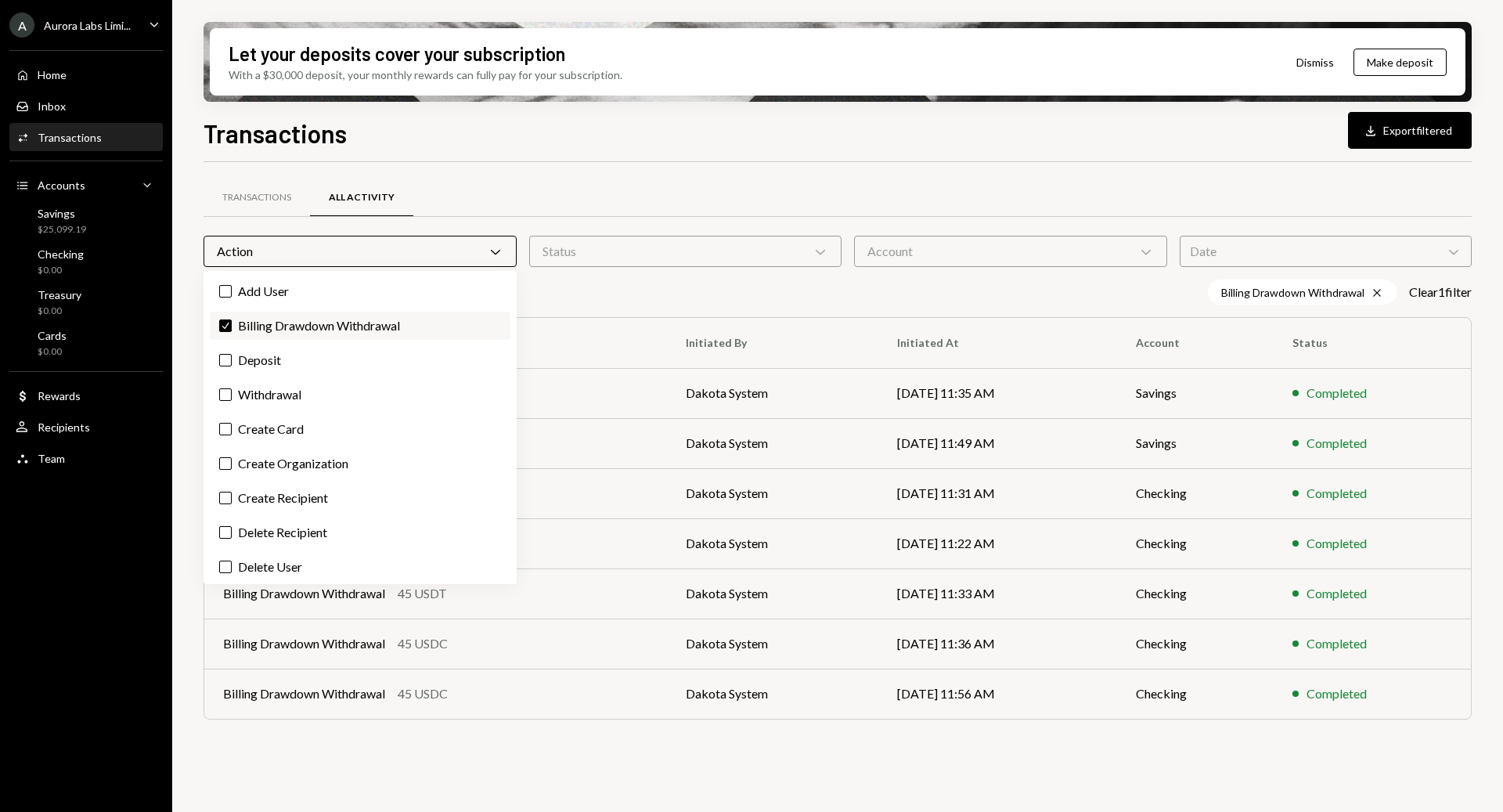
click at [247, 327] on label "Check Billing Drawdown Withdrawal" at bounding box center [359, 325] width 300 height 28
click at [232, 327] on button "Check" at bounding box center [225, 325] width 13 height 13
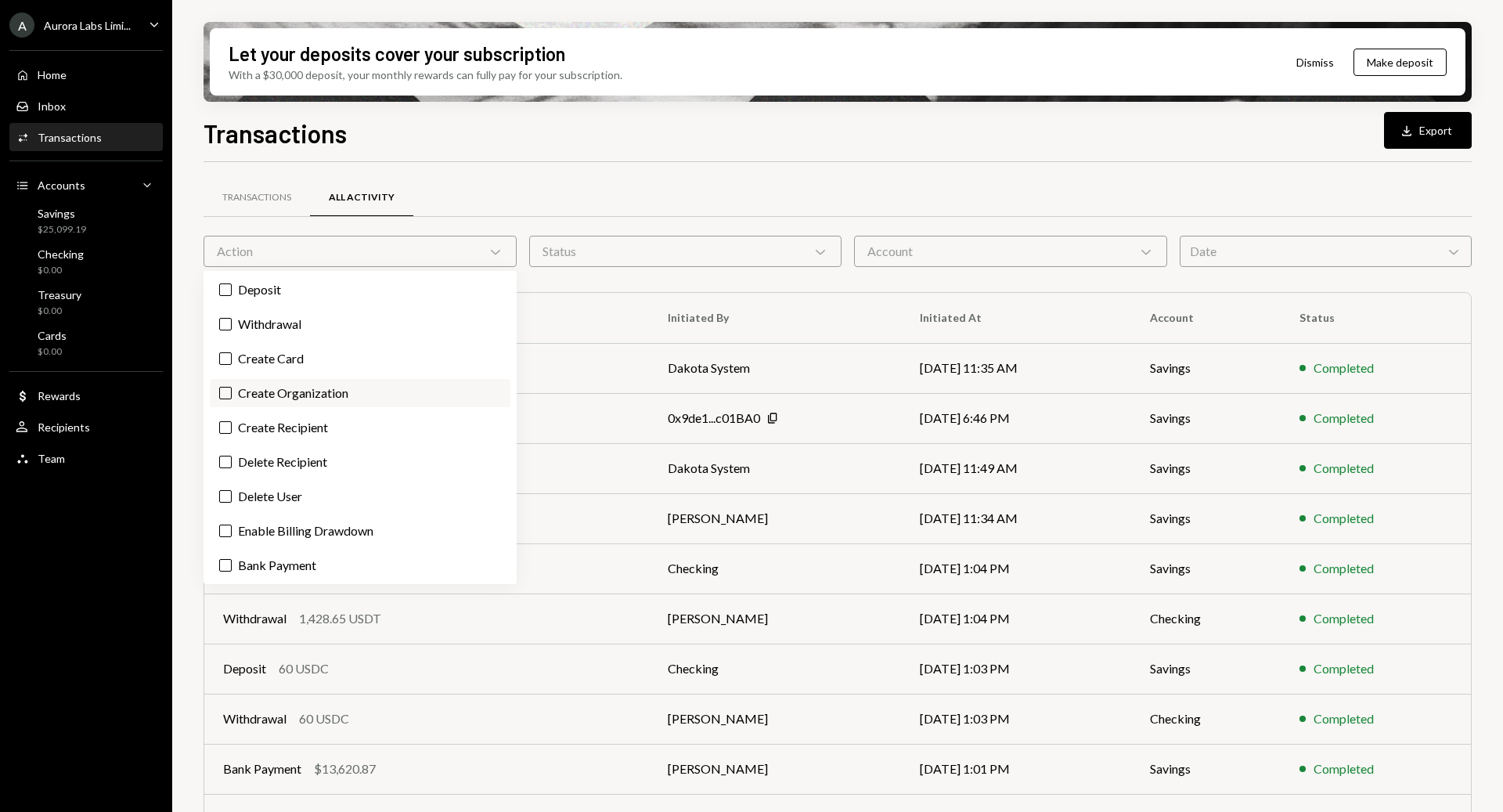
scroll to position [313, 0]
click at [324, 556] on label "Microdeposit" at bounding box center [359, 564] width 300 height 28
click at [232, 558] on button "Microdeposit" at bounding box center [225, 564] width 13 height 13
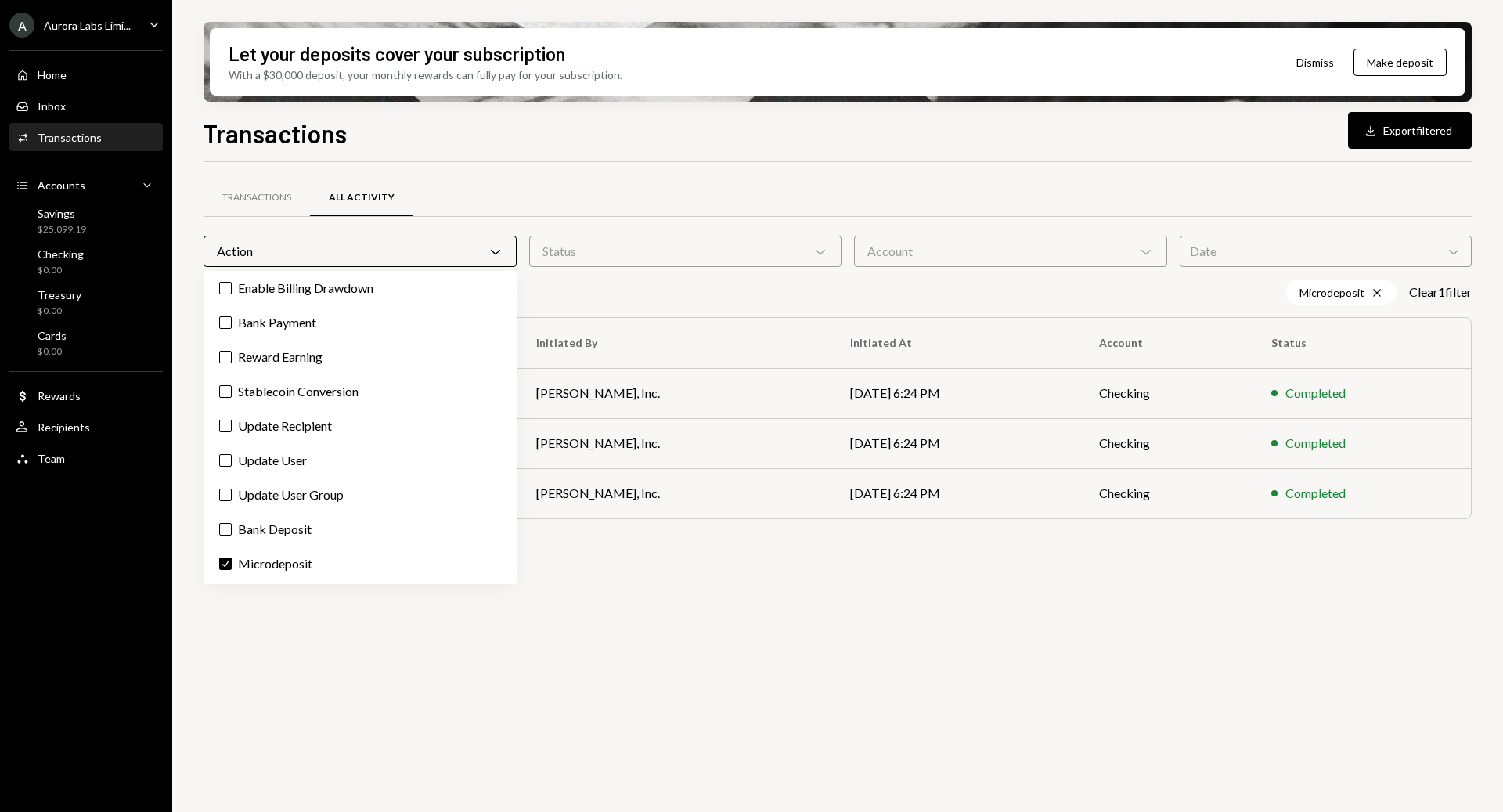
click at [444, 241] on div "Action Chevron Down" at bounding box center [360, 251] width 313 height 31
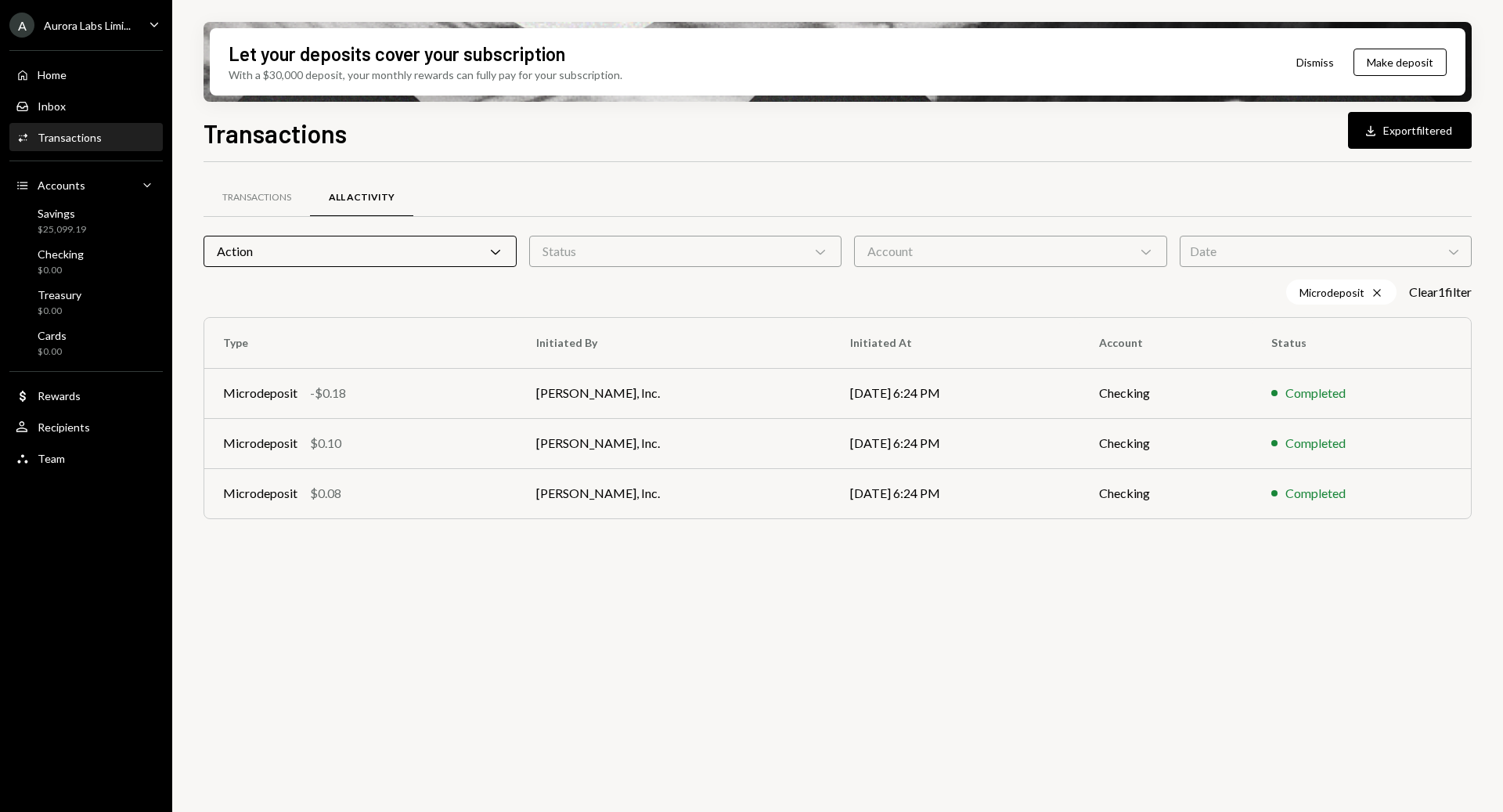
click at [372, 245] on div "Action Chevron Down" at bounding box center [360, 251] width 313 height 31
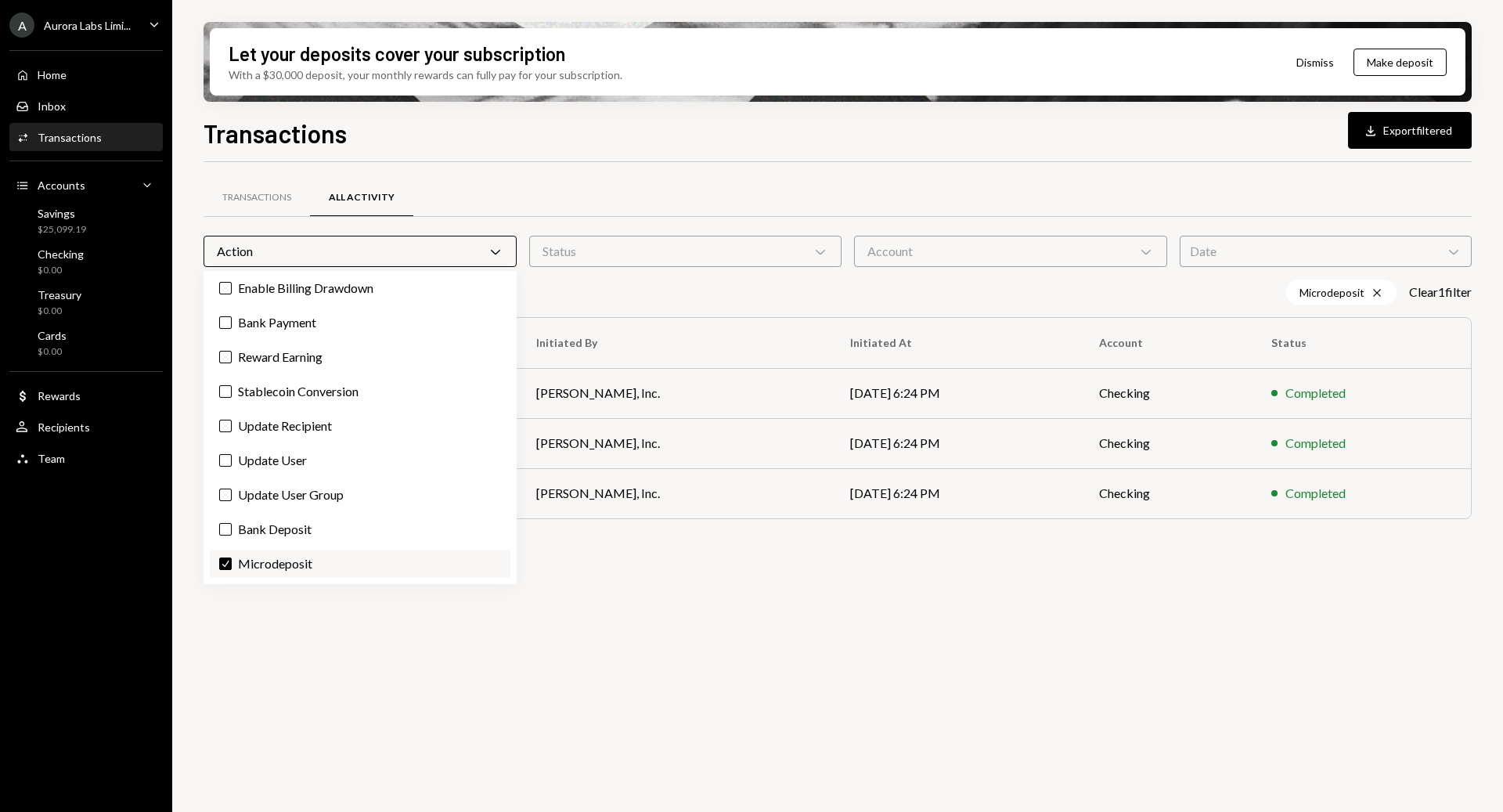
click at [271, 566] on label "Check Microdeposit" at bounding box center [359, 564] width 300 height 28
click at [232, 566] on button "Check" at bounding box center [225, 564] width 13 height 13
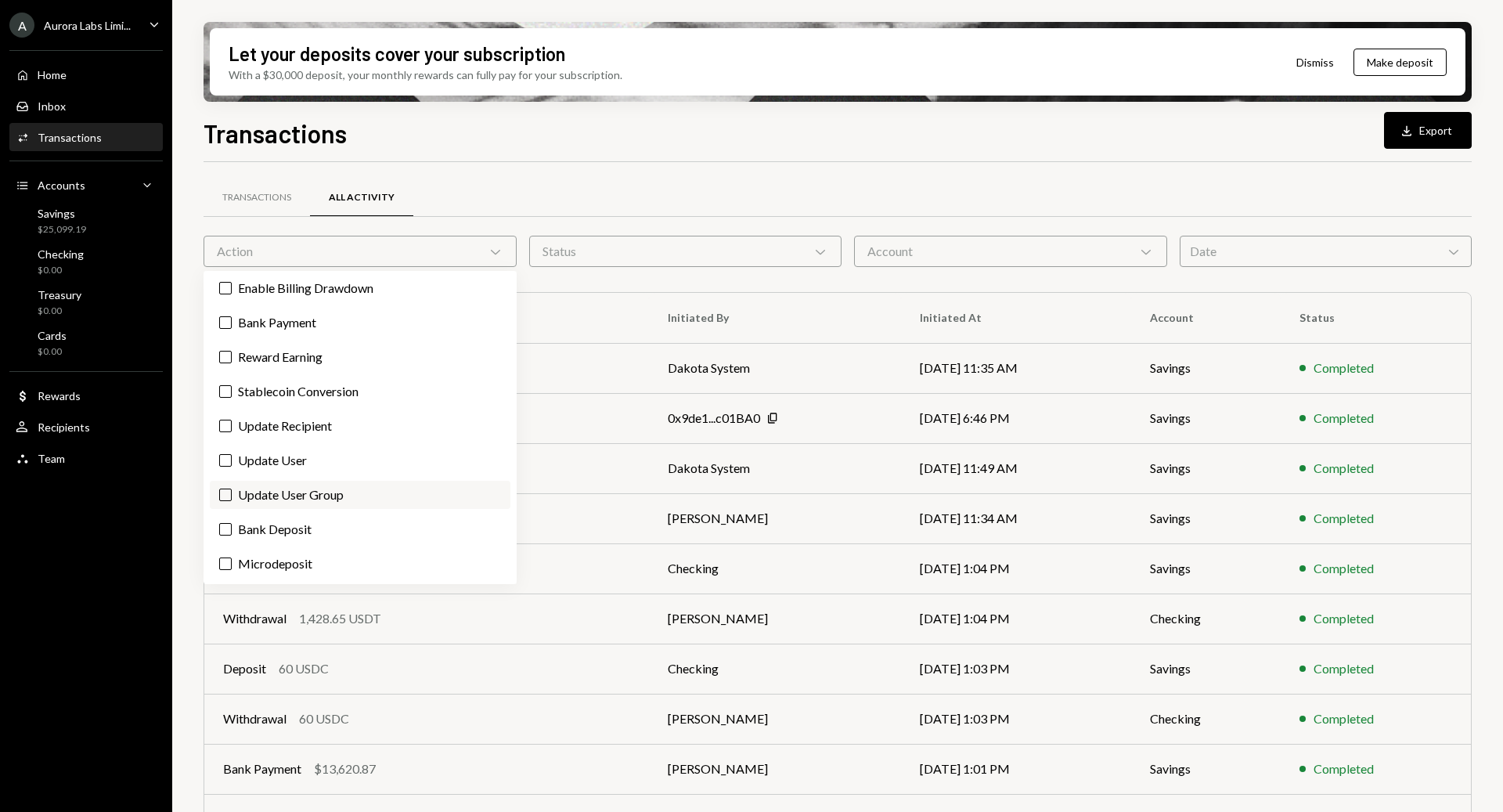
scroll to position [235, 0]
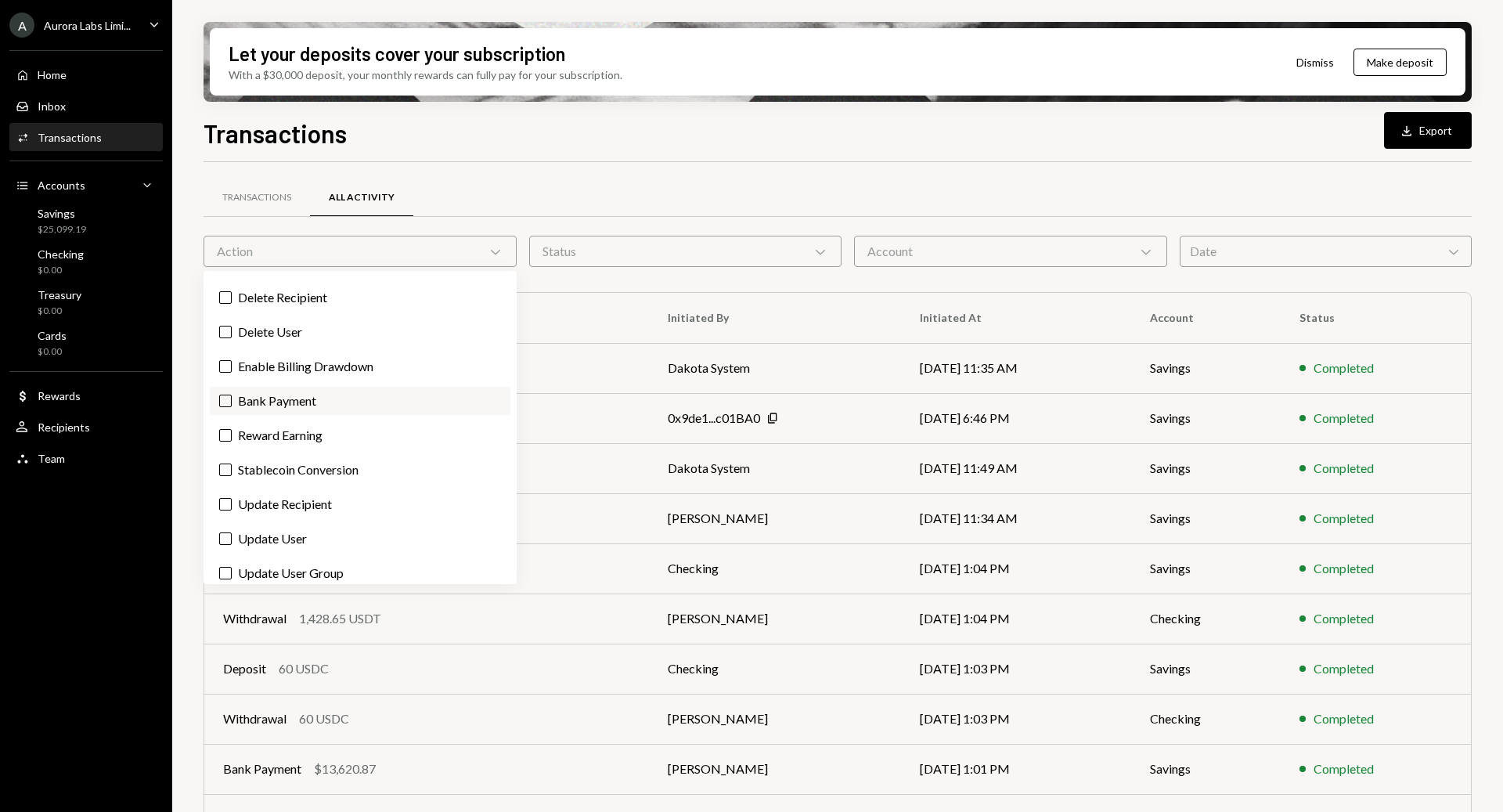
click at [289, 410] on label "Bank Payment" at bounding box center [359, 400] width 300 height 28
click at [232, 407] on button "Bank Payment" at bounding box center [225, 400] width 13 height 13
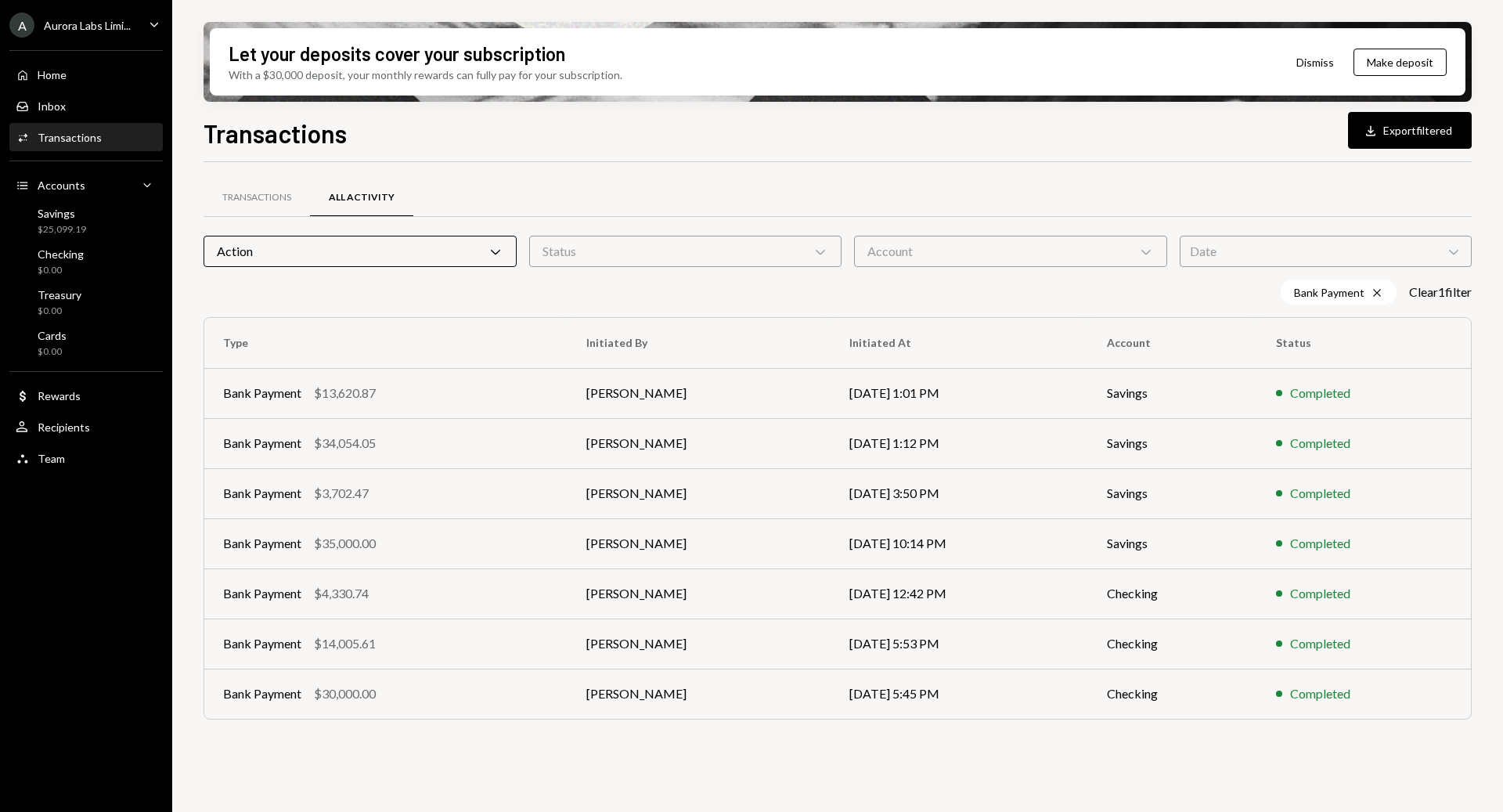
click at [601, 282] on div "Bank Payment Cross Clear 1 filter" at bounding box center [838, 293] width 1268 height 25
click at [328, 250] on div "Action Chevron Down" at bounding box center [360, 251] width 313 height 31
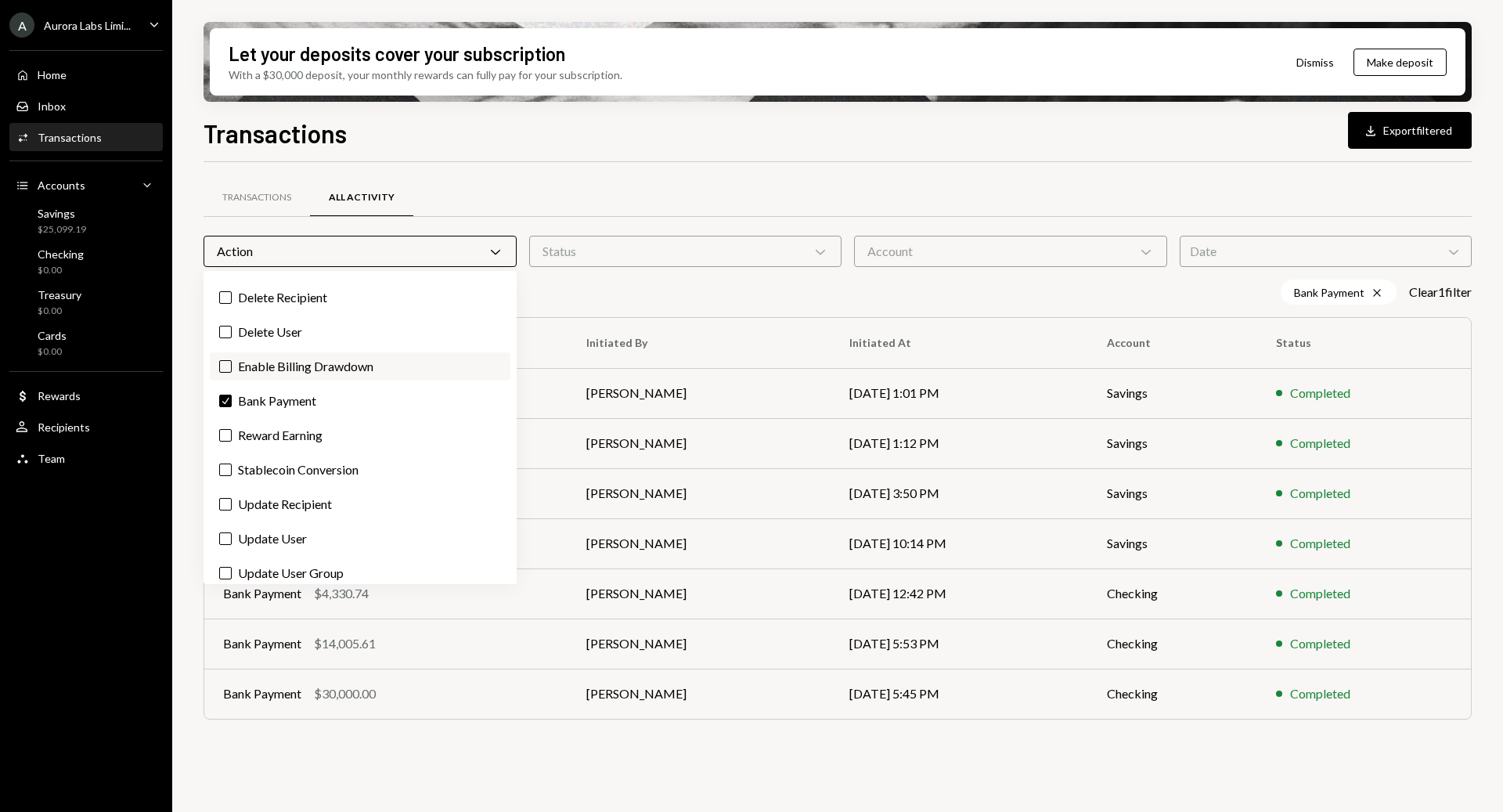
click at [296, 371] on label "Enable Billing Drawdown" at bounding box center [359, 366] width 300 height 28
click at [232, 371] on button "Enable Billing Drawdown" at bounding box center [225, 366] width 13 height 13
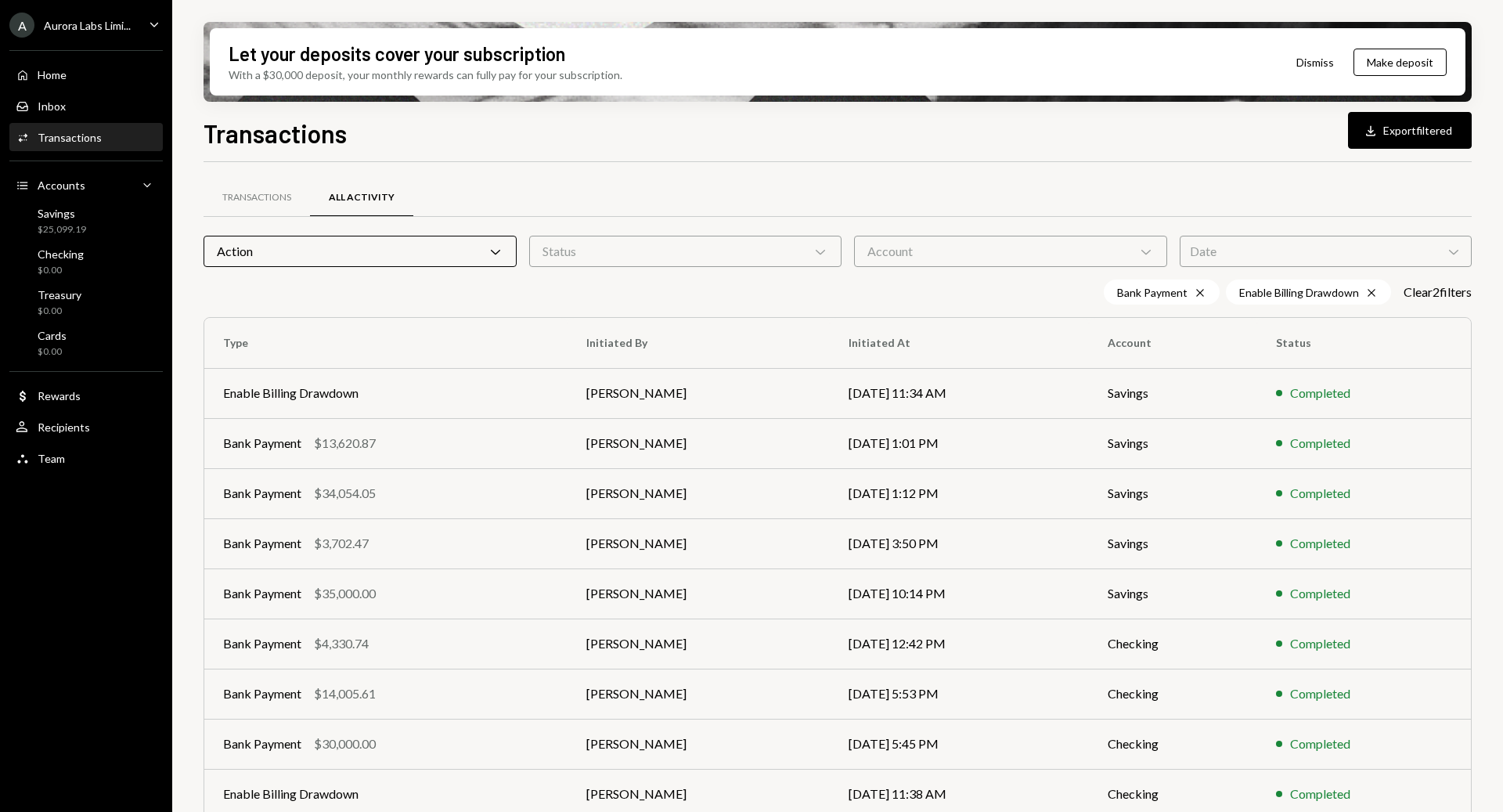
click at [576, 288] on div "Bank Payment Cross Enable Billing Drawdown Cross Clear 2 filter s" at bounding box center [838, 293] width 1268 height 25
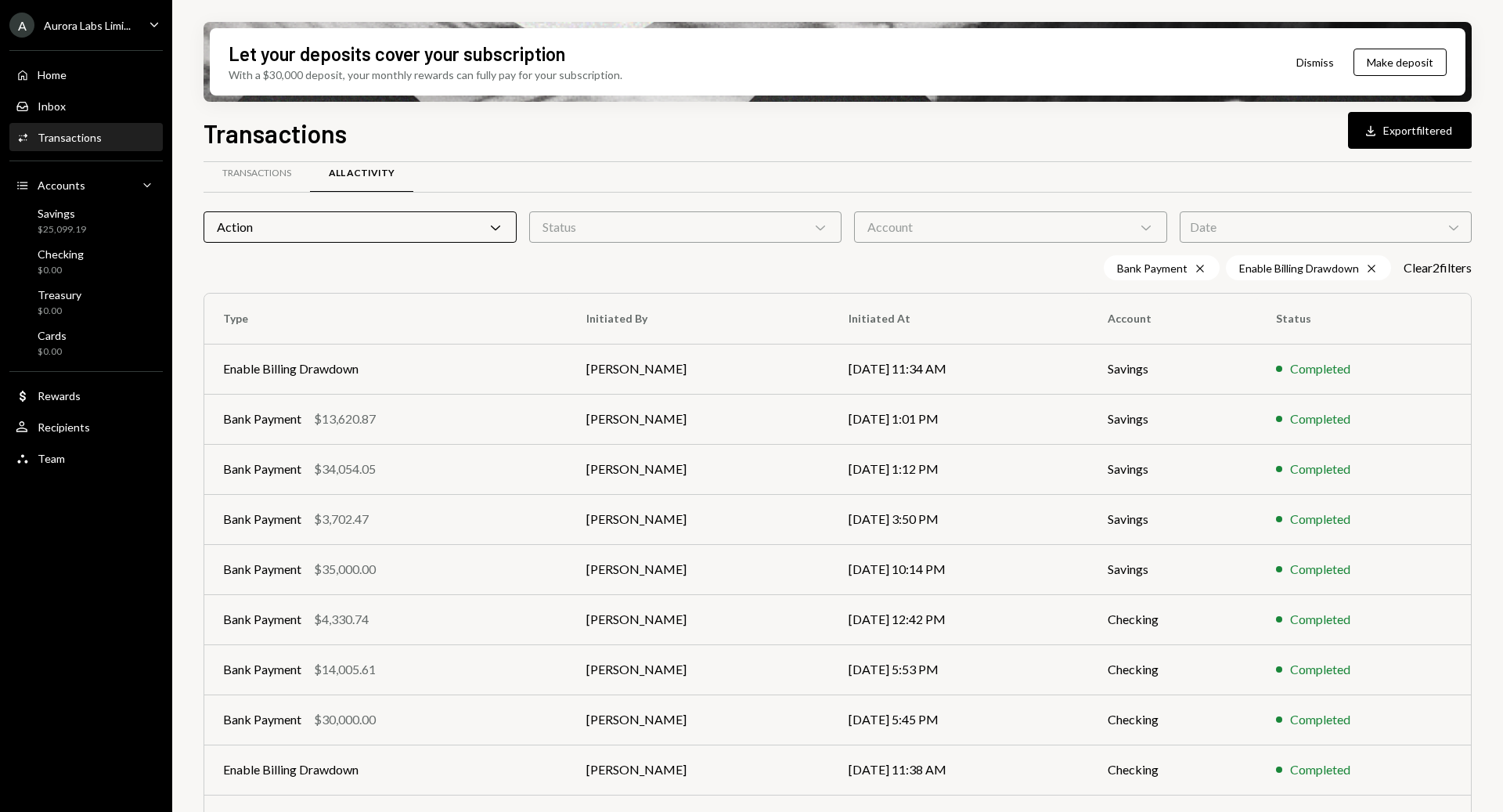
scroll to position [0, 0]
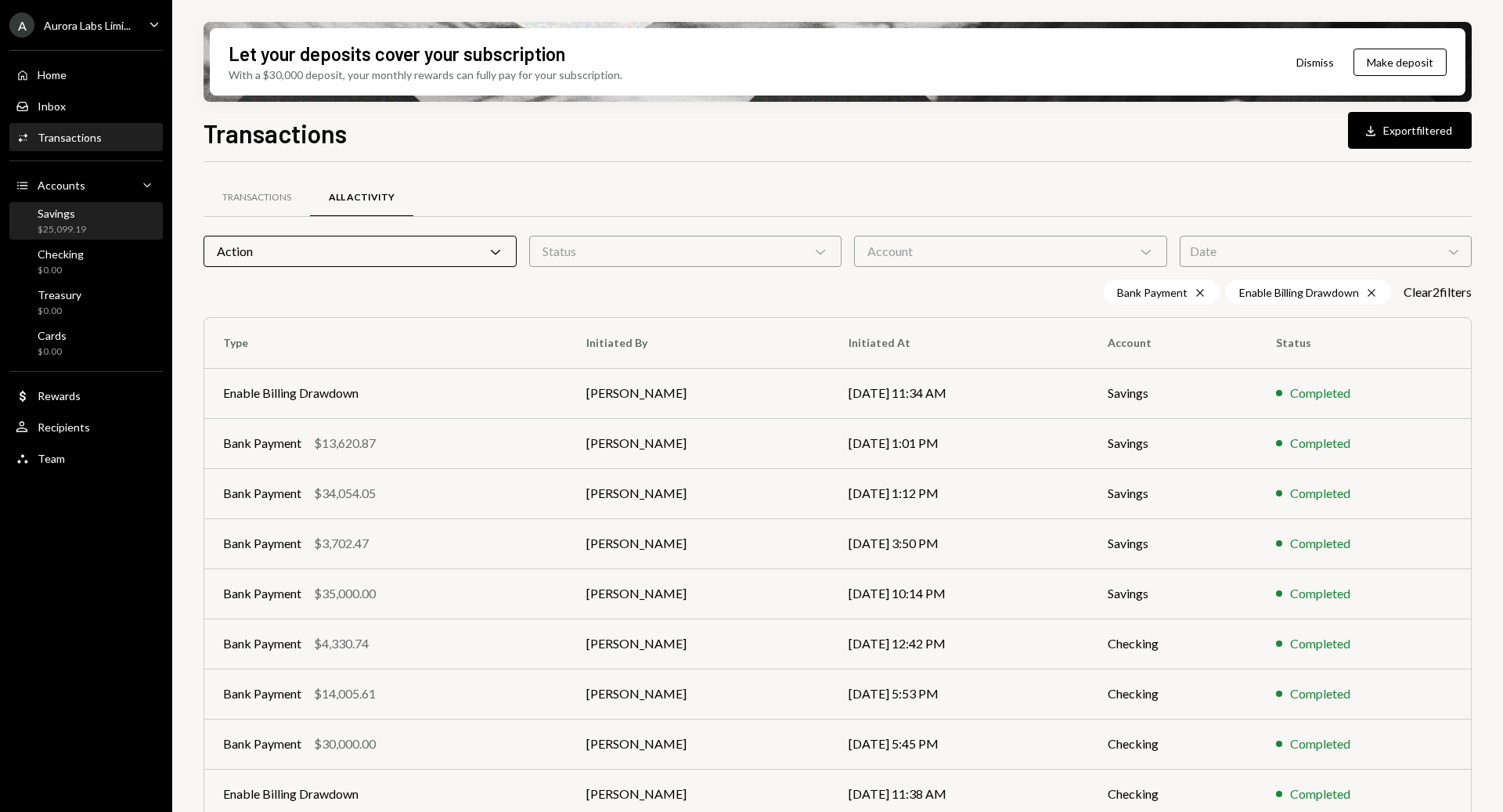
click at [54, 219] on div "Savings" at bounding box center [62, 213] width 49 height 14
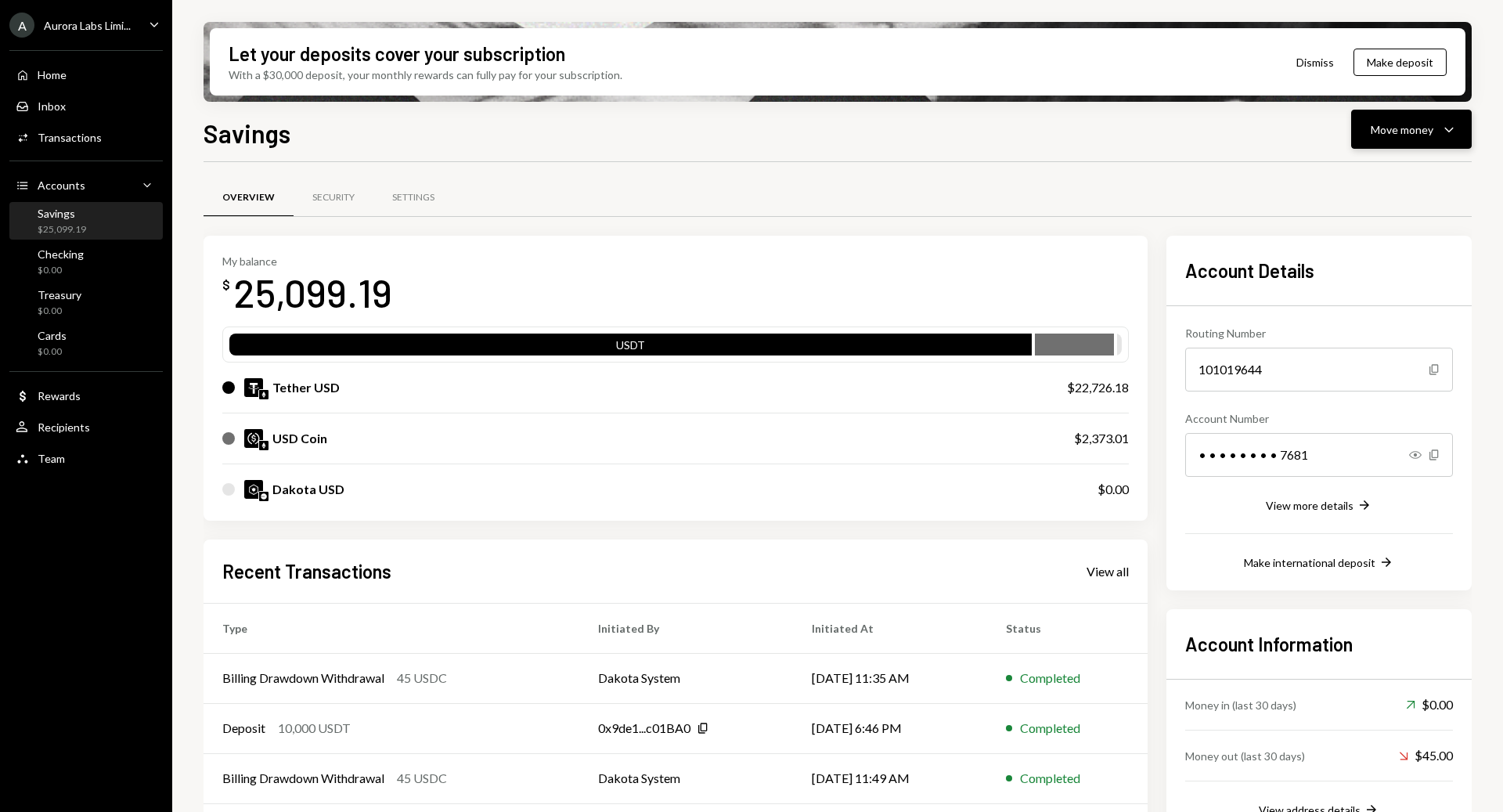
click at [1421, 131] on div "Move money" at bounding box center [1402, 129] width 63 height 17
click at [1369, 221] on div "Convert Transfer" at bounding box center [1388, 211] width 157 height 35
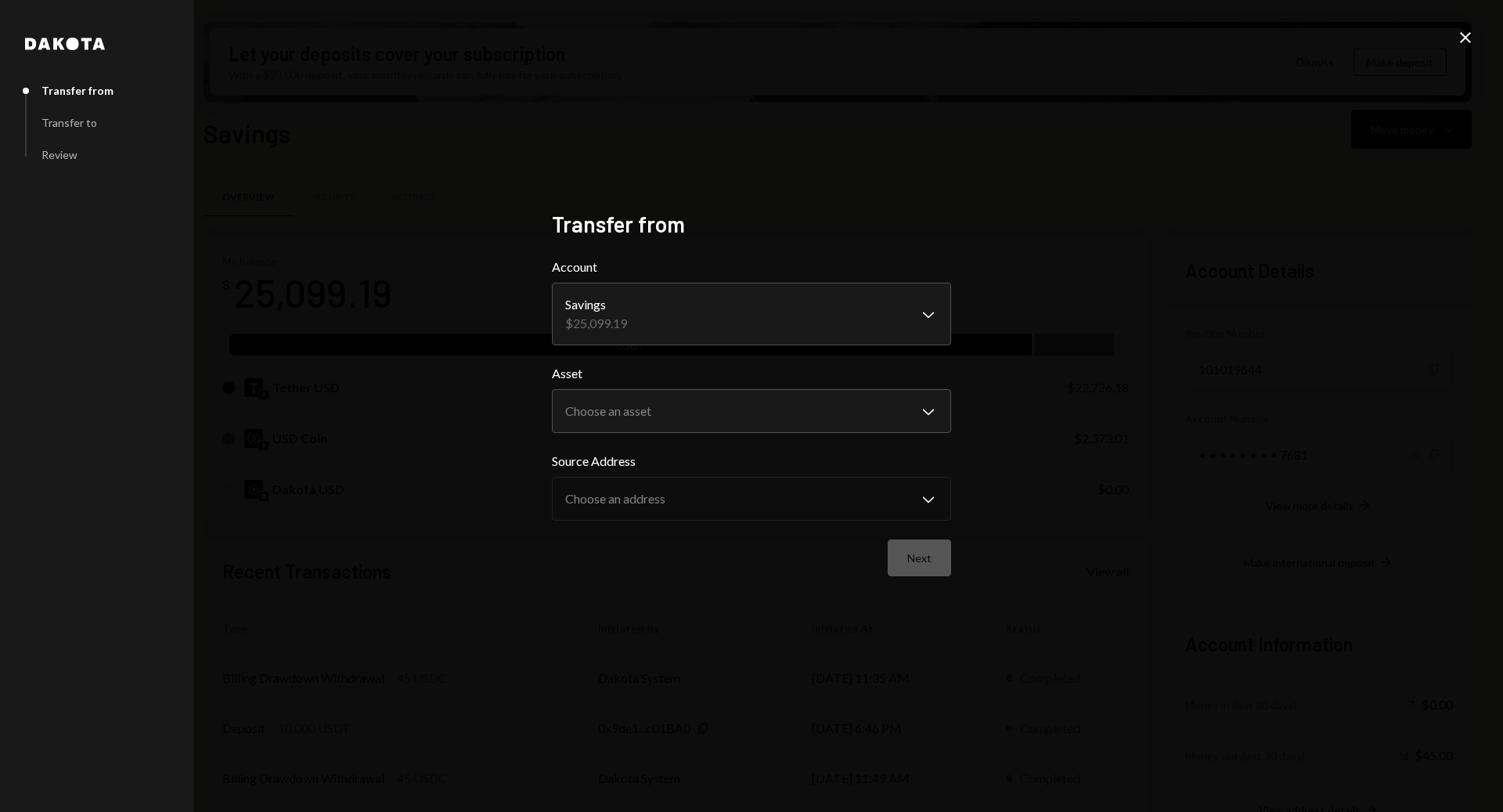
drag, startPoint x: 955, startPoint y: 328, endPoint x: 935, endPoint y: 325, distance: 20.2
click at [954, 328] on div "**********" at bounding box center [752, 406] width 437 height 429
click at [934, 322] on body "A Aurora Labs Limi... Caret Down Home Home Inbox Inbox Activities Transactions …" at bounding box center [752, 406] width 1503 height 812
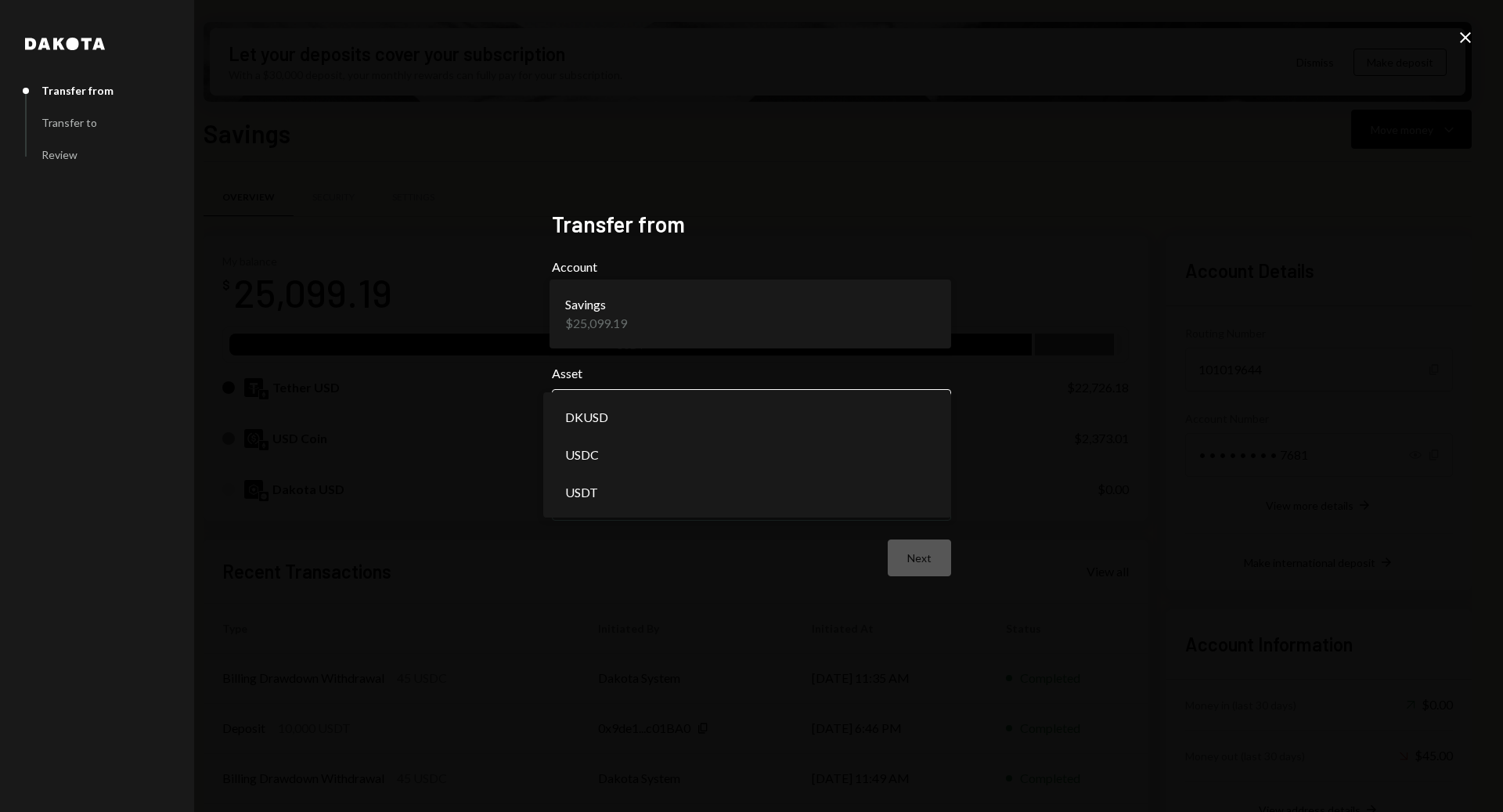
click at [792, 428] on body "A Aurora Labs Limi... Caret Down Home Home Inbox Inbox Activities Transactions …" at bounding box center [752, 406] width 1503 height 812
select select "****"
drag, startPoint x: 604, startPoint y: 455, endPoint x: 605, endPoint y: 492, distance: 37.0
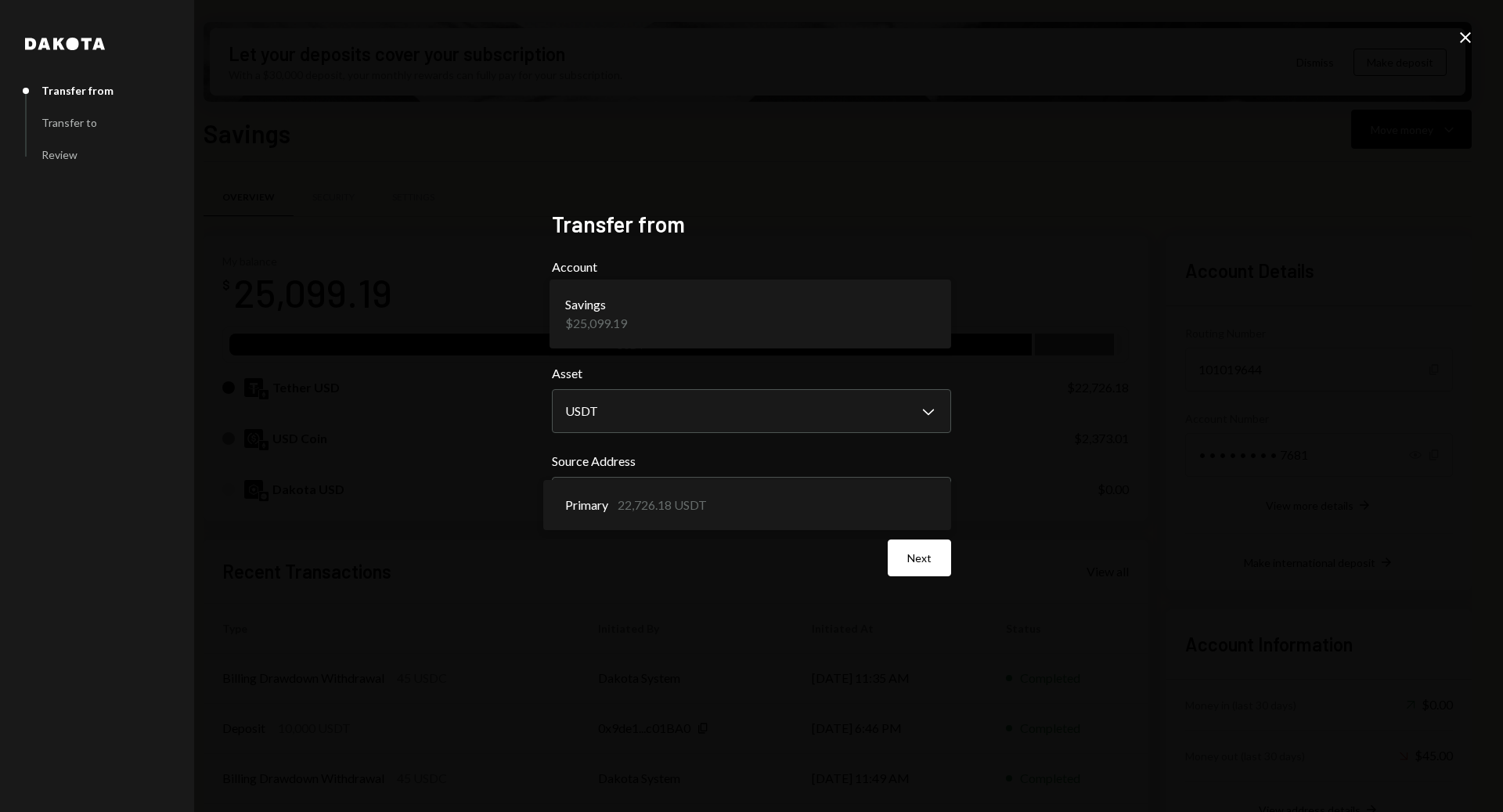
click at [605, 493] on body "A Aurora Labs Limi... Caret Down Home Home Inbox Inbox Activities Transactions …" at bounding box center [752, 406] width 1503 height 812
click at [696, 509] on body "A Aurora Labs Limi... Caret Down Home Home Inbox Inbox Activities Transactions …" at bounding box center [752, 406] width 1503 height 812
click at [906, 560] on button "Next" at bounding box center [919, 558] width 64 height 37
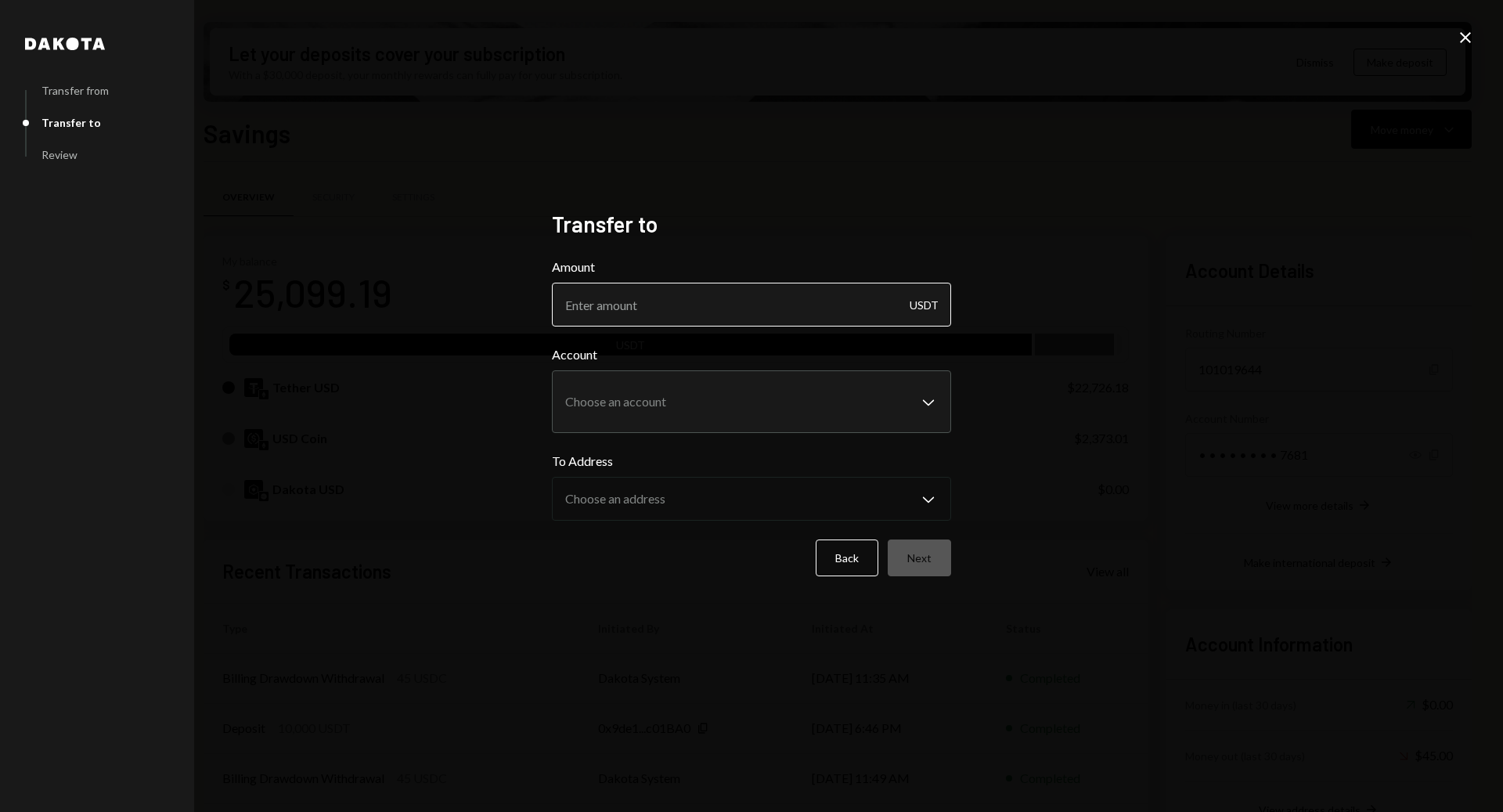
click at [758, 301] on input "Amount" at bounding box center [752, 304] width 399 height 44
click at [914, 394] on body "A Aurora Labs Limi... Caret Down Home Home Inbox Inbox Activities Transactions …" at bounding box center [752, 406] width 1503 height 812
click at [1279, 402] on div "**********" at bounding box center [752, 406] width 1503 height 812
click at [647, 299] on input "Amount" at bounding box center [752, 304] width 399 height 44
click at [860, 555] on button "Back" at bounding box center [847, 558] width 63 height 37
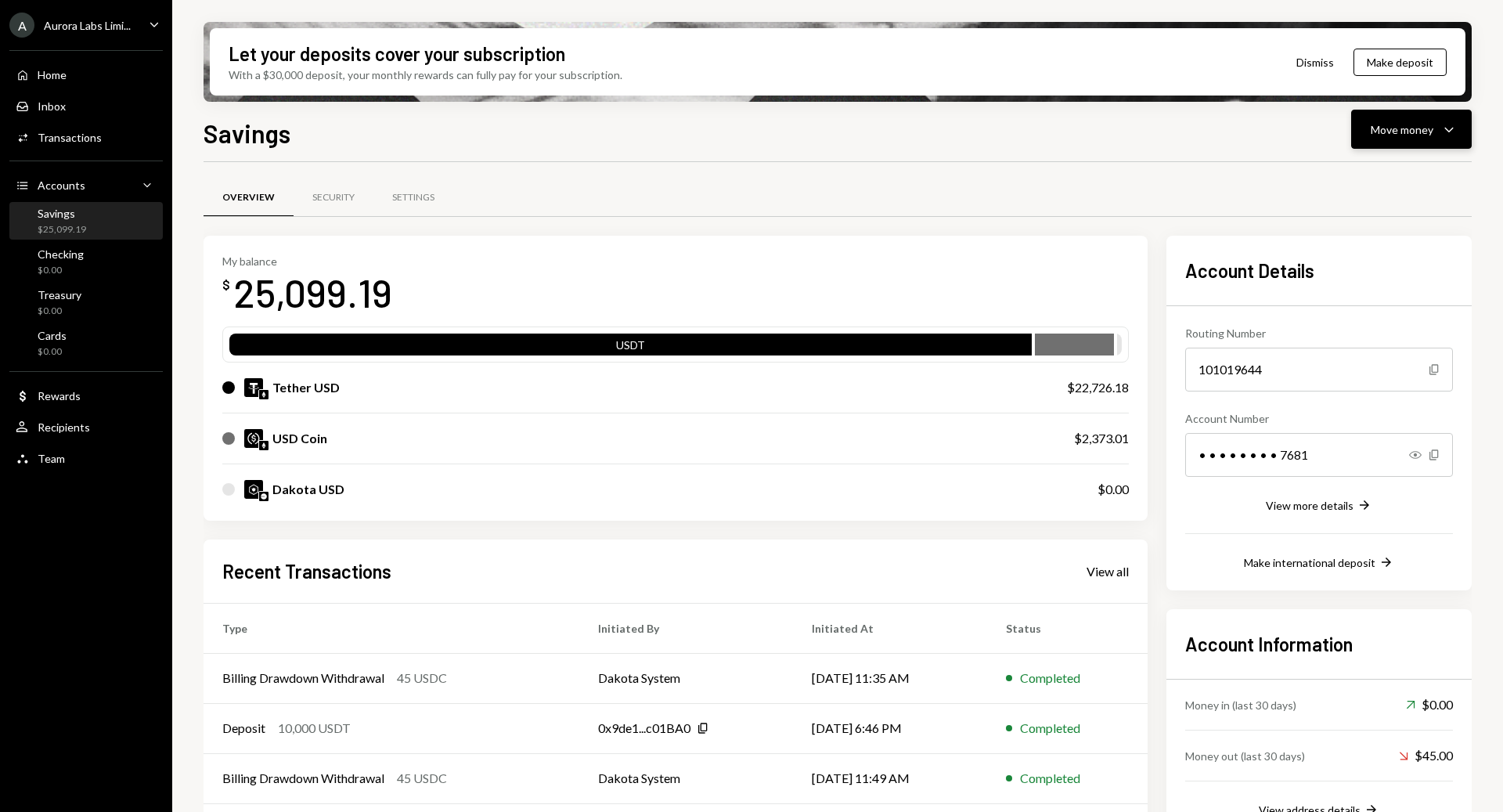
click at [1417, 127] on div "Move money" at bounding box center [1402, 129] width 63 height 17
click at [1382, 289] on div "Swap stablecoins" at bounding box center [1399, 295] width 114 height 17
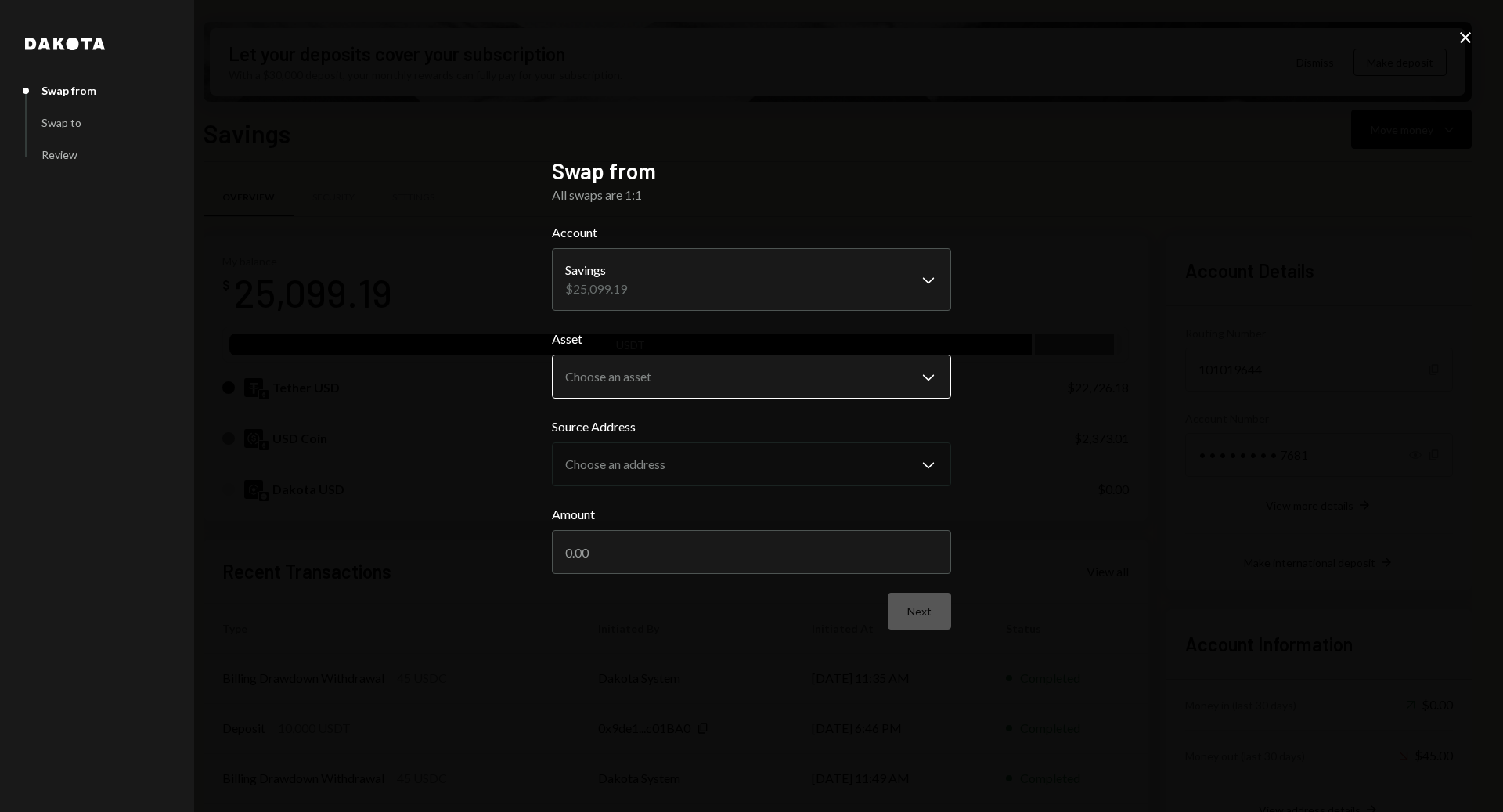
click at [641, 371] on body "A Aurora Labs Limi... Caret Down Home Home Inbox Inbox Activities Transactions …" at bounding box center [752, 406] width 1503 height 812
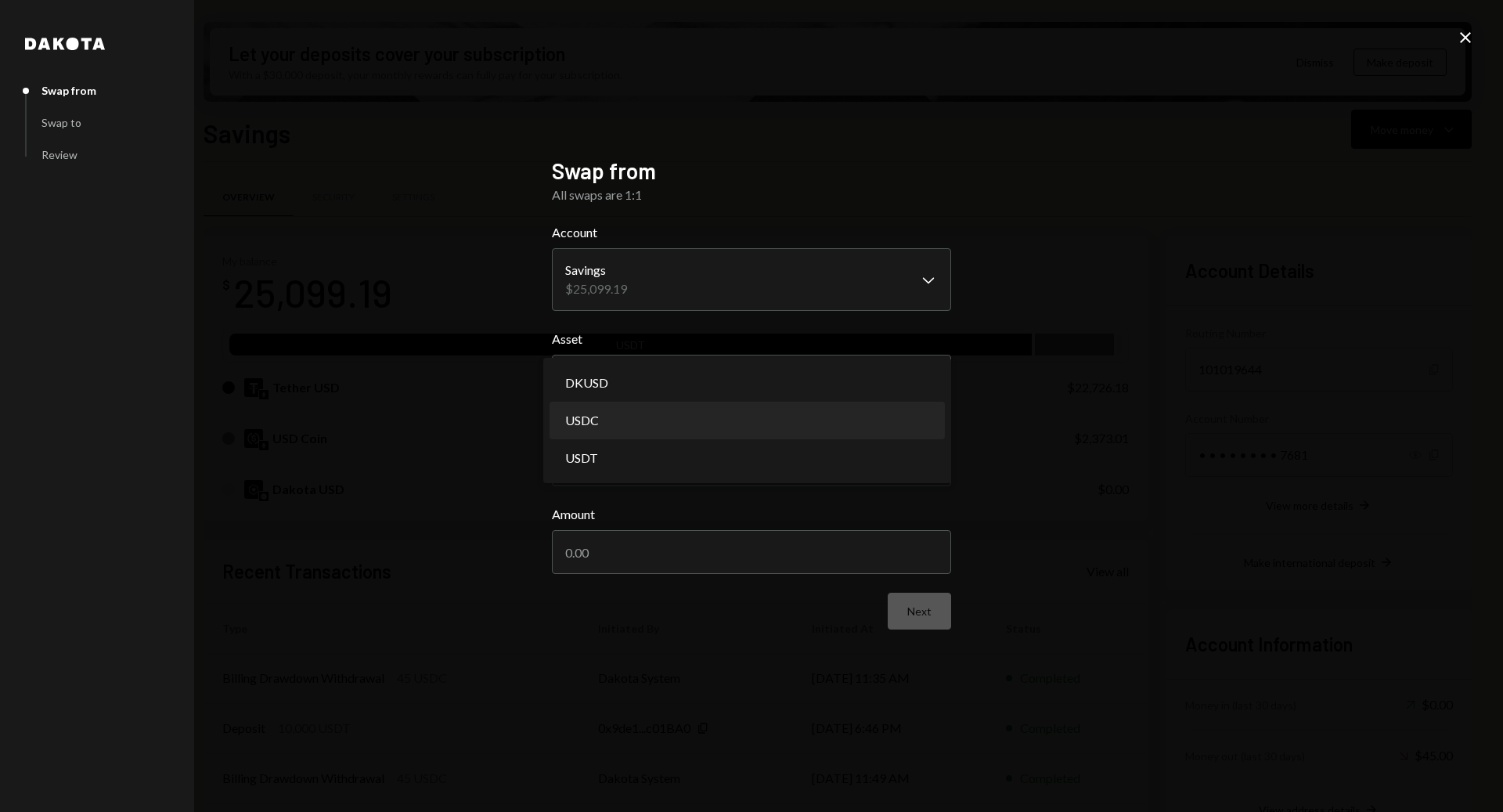
select select "****"
click at [758, 483] on body "A Aurora Labs Limi... Caret Down Home Home Inbox Inbox Activities Transactions …" at bounding box center [752, 406] width 1503 height 812
click at [704, 552] on input "Amount" at bounding box center [752, 552] width 399 height 44
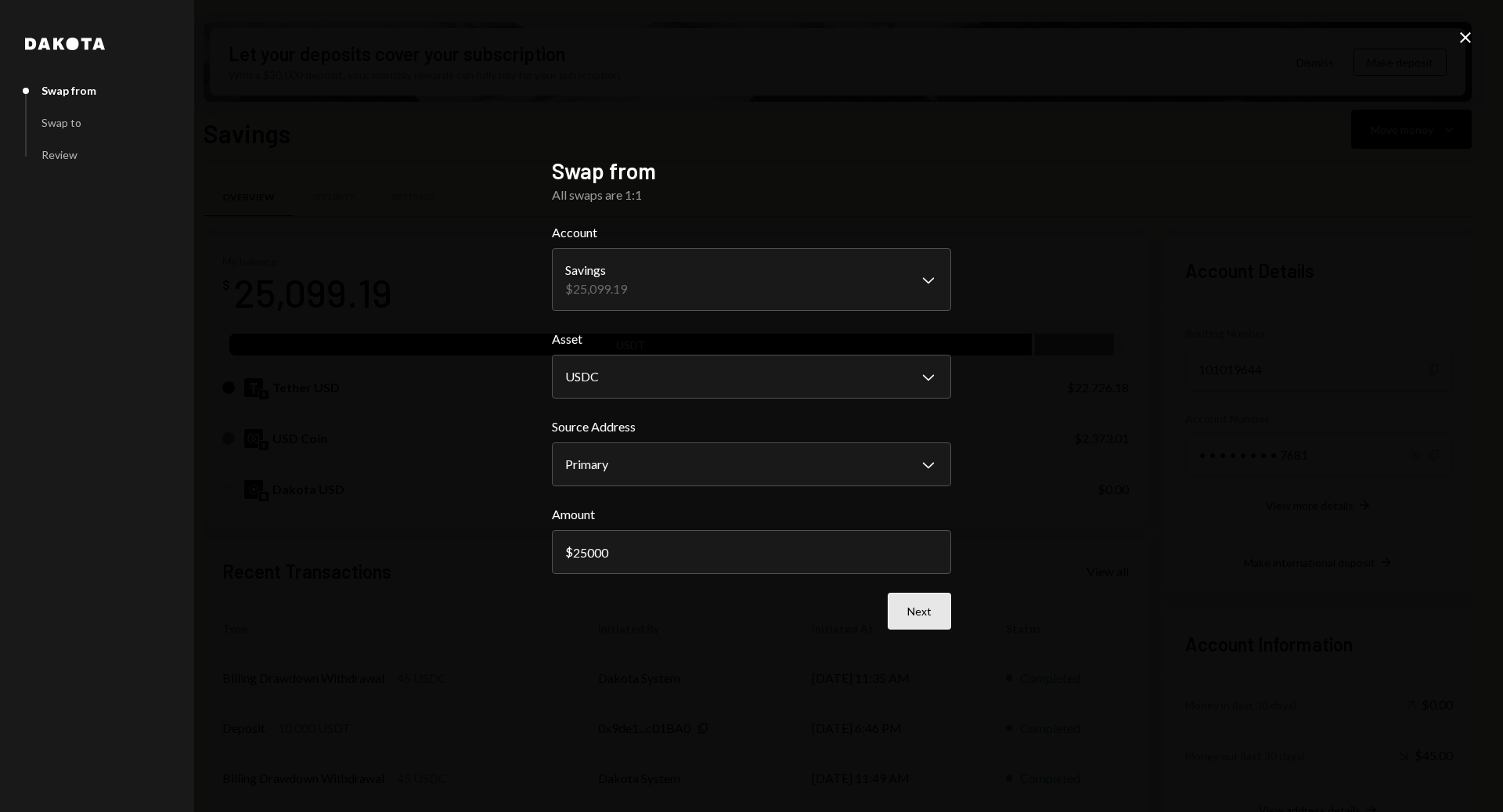
type input "25000"
click at [934, 611] on button "Next" at bounding box center [919, 611] width 64 height 37
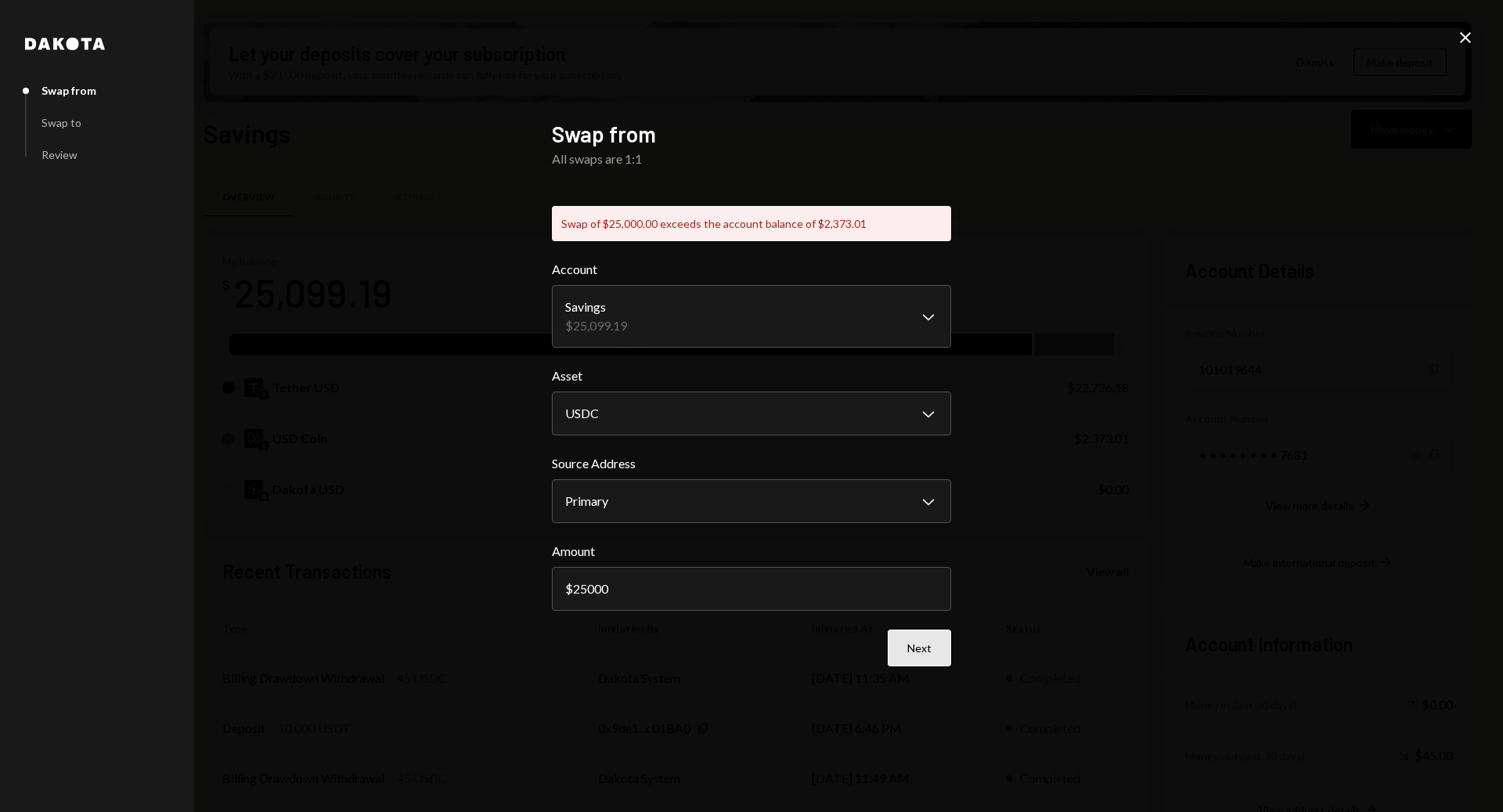
click at [930, 650] on button "Next" at bounding box center [919, 648] width 64 height 37
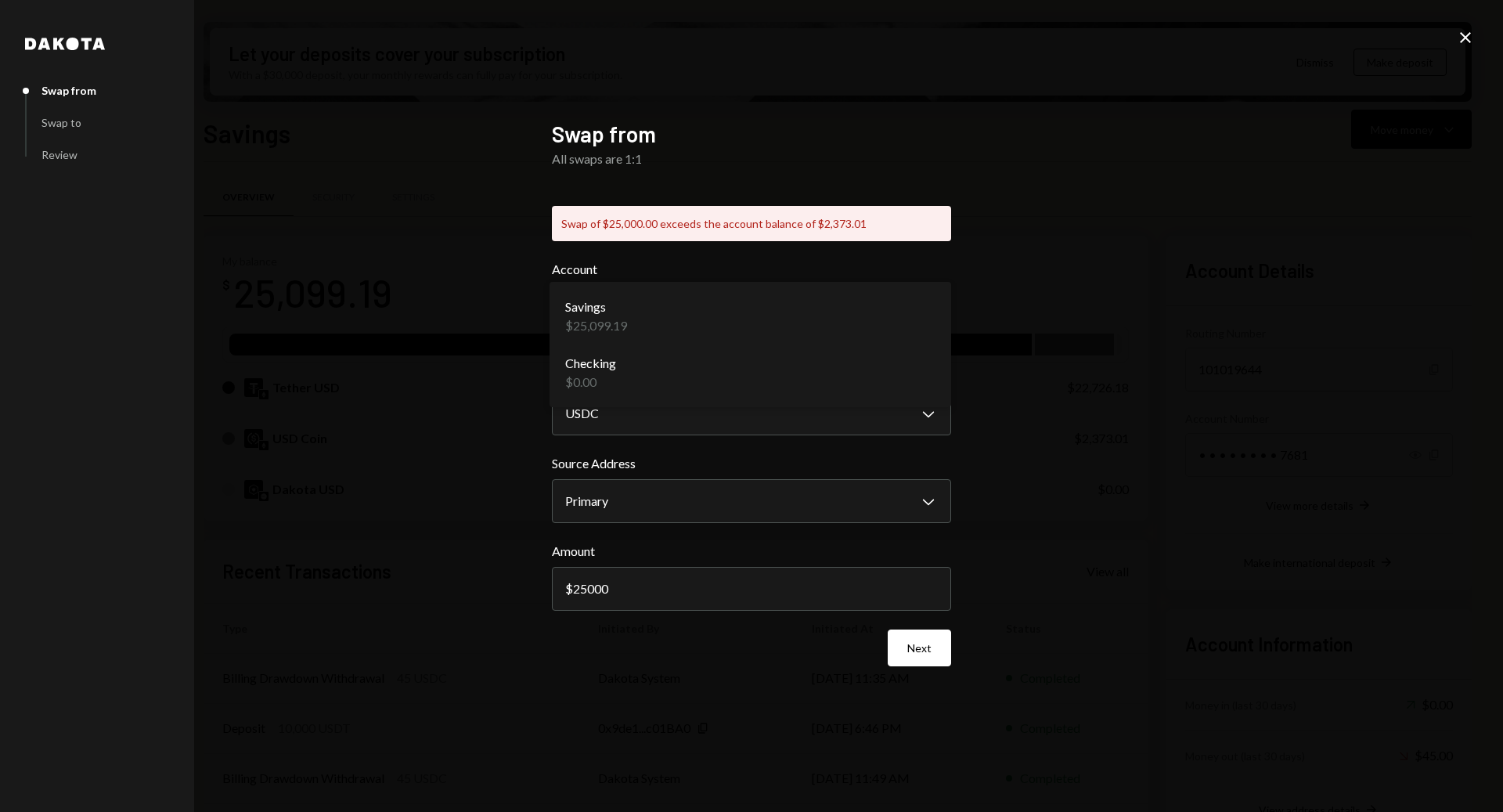
click at [675, 316] on body "A Aurora Labs Limi... Caret Down Home Home Inbox Inbox Activities Transactions …" at bounding box center [752, 406] width 1503 height 812
click at [639, 418] on body "A Aurora Labs Limi... Caret Down Home Home Inbox Inbox Activities Transactions …" at bounding box center [752, 406] width 1503 height 812
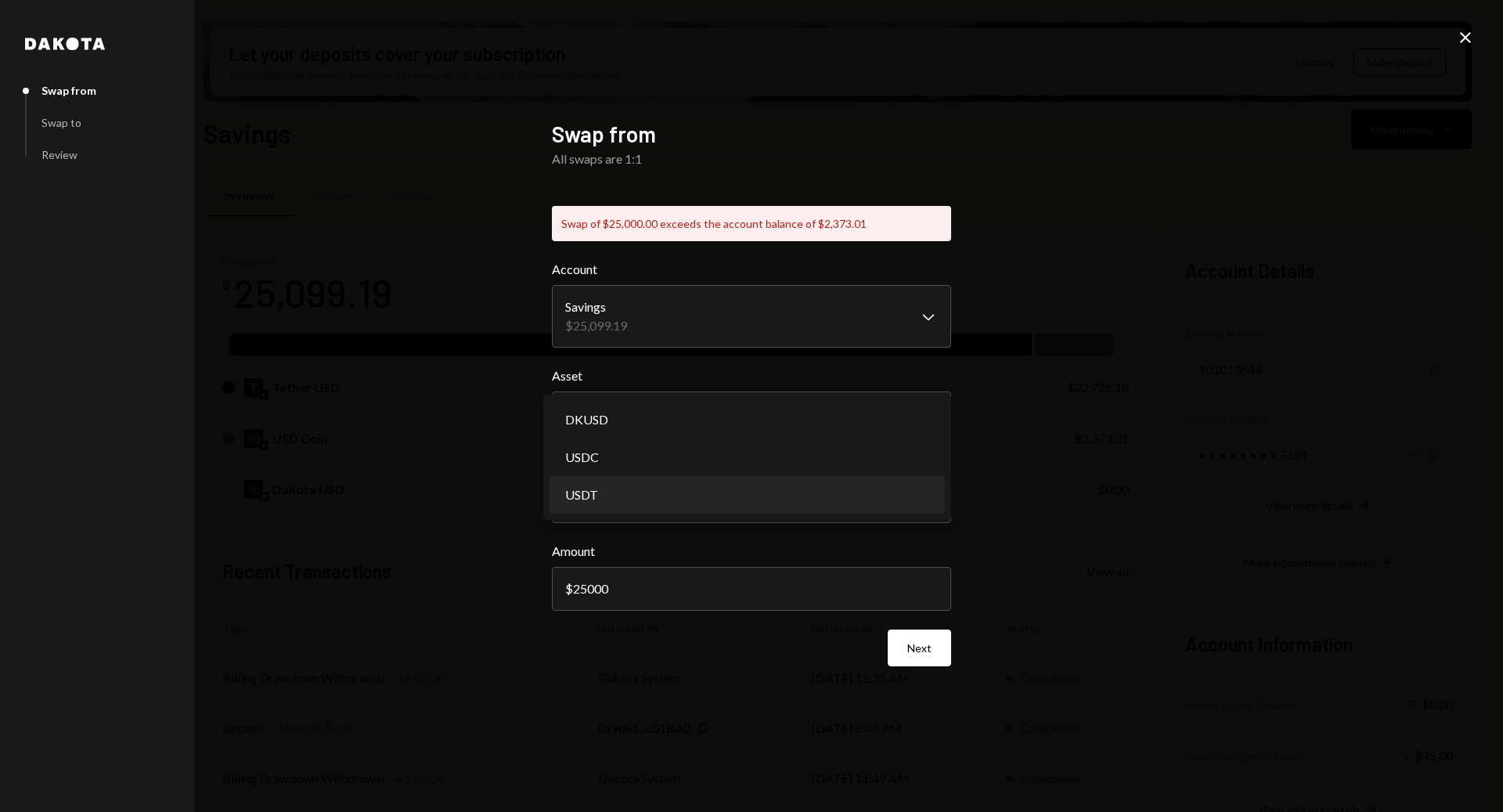
select select "****"
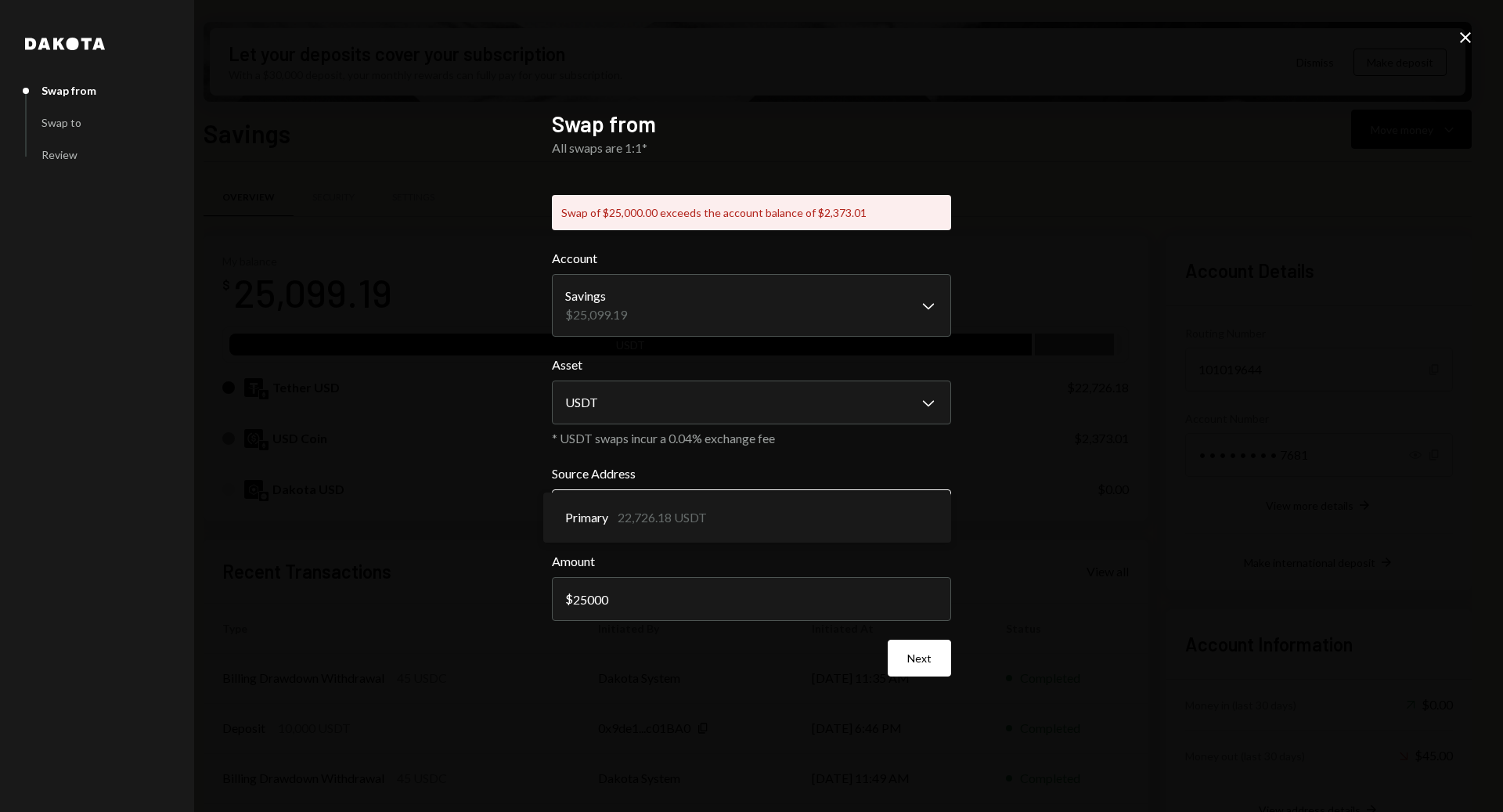
click at [611, 512] on body "A Aurora Labs Limi... Caret Down Home Home Inbox Inbox Activities Transactions …" at bounding box center [752, 406] width 1503 height 812
click at [1467, 31] on icon "Close" at bounding box center [1465, 37] width 19 height 19
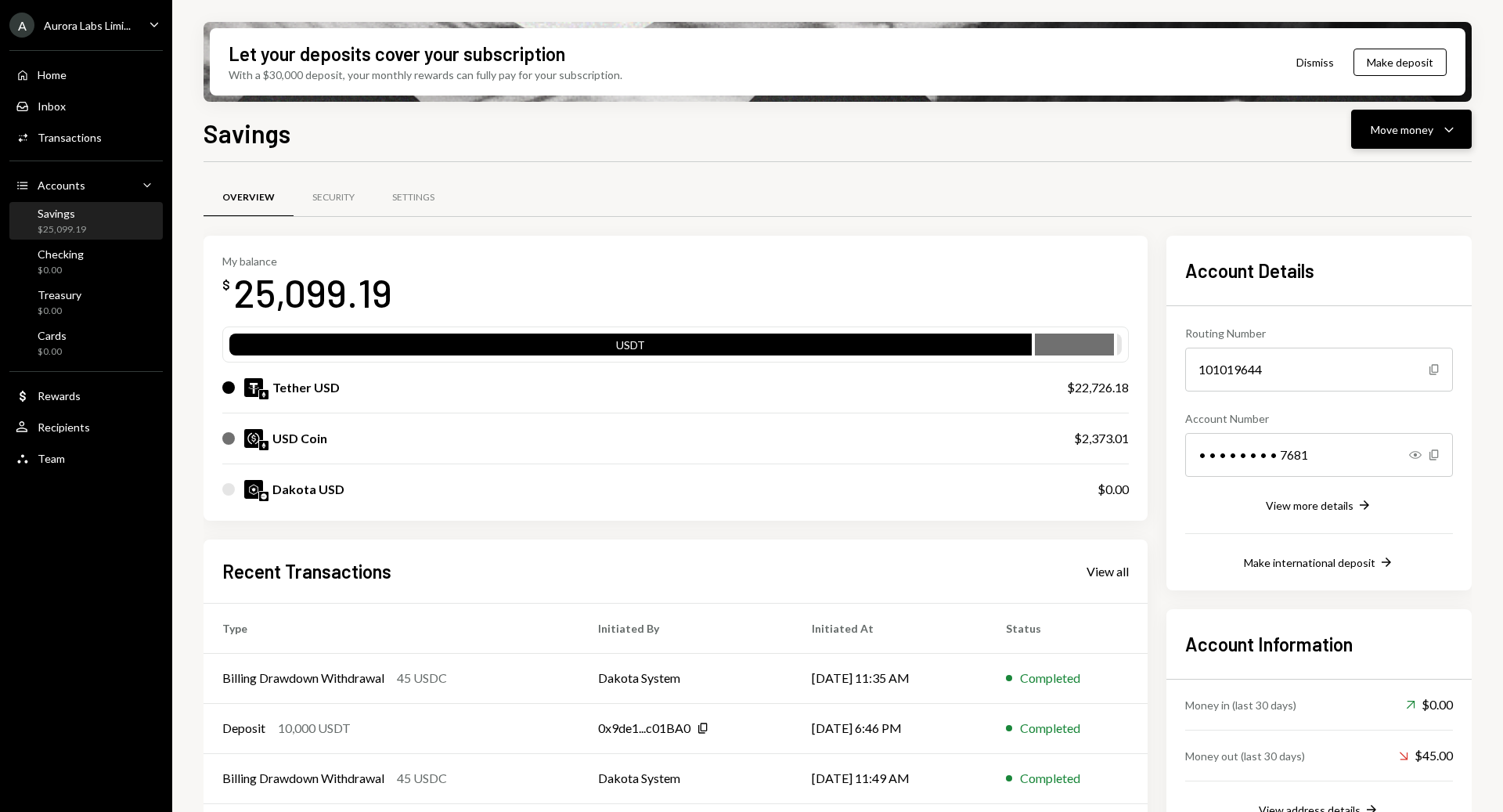
click at [1405, 116] on button "Move money Caret Down" at bounding box center [1411, 129] width 120 height 39
click at [1371, 295] on div "Swap stablecoins" at bounding box center [1399, 295] width 114 height 17
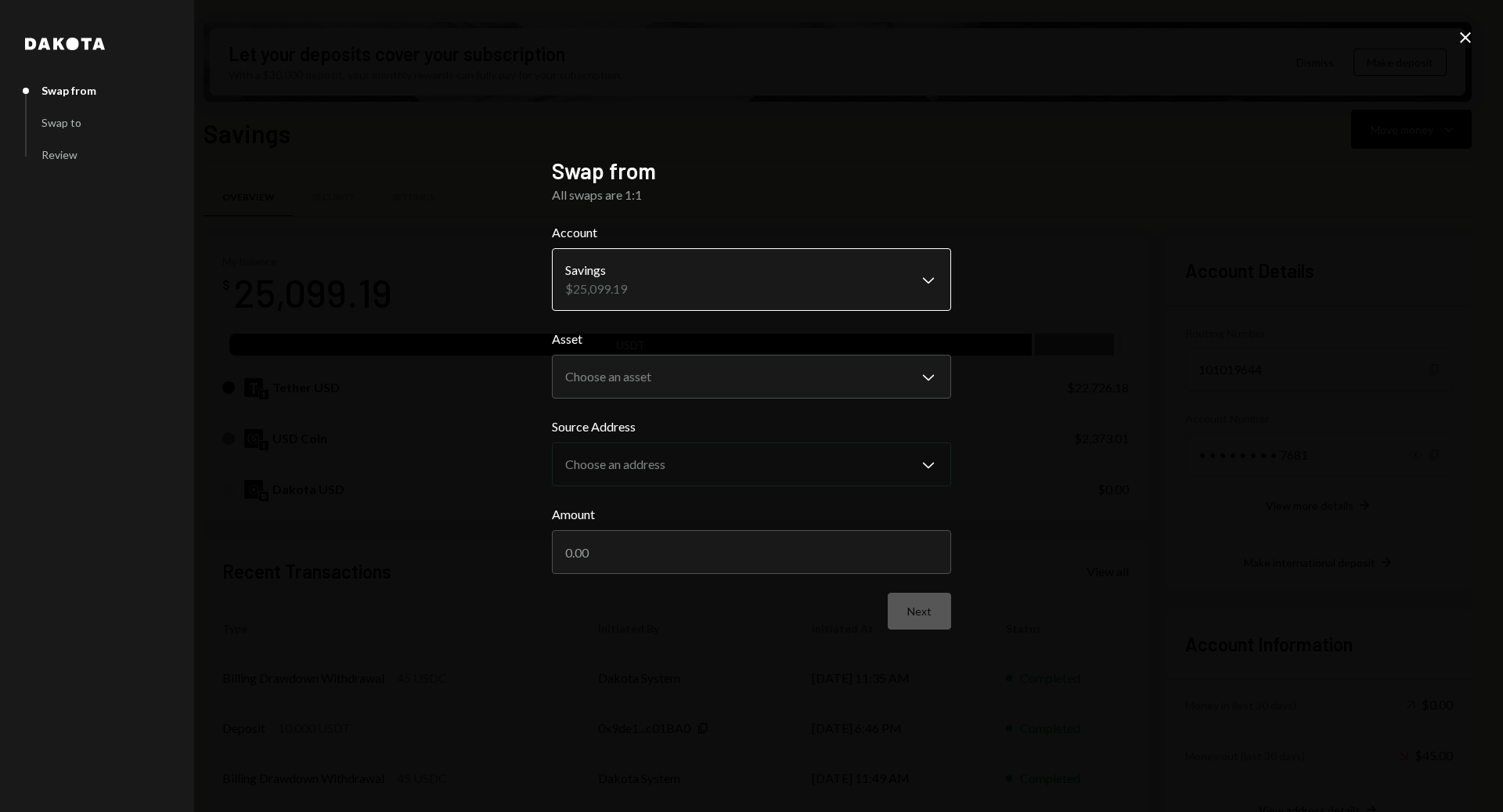
click at [657, 287] on body "A Aurora Labs Limi... Caret Down Home Home Inbox Inbox Activities Transactions …" at bounding box center [752, 406] width 1503 height 812
click at [661, 376] on body "A Aurora Labs Limi... Caret Down Home Home Inbox Inbox Activities Transactions …" at bounding box center [752, 406] width 1503 height 812
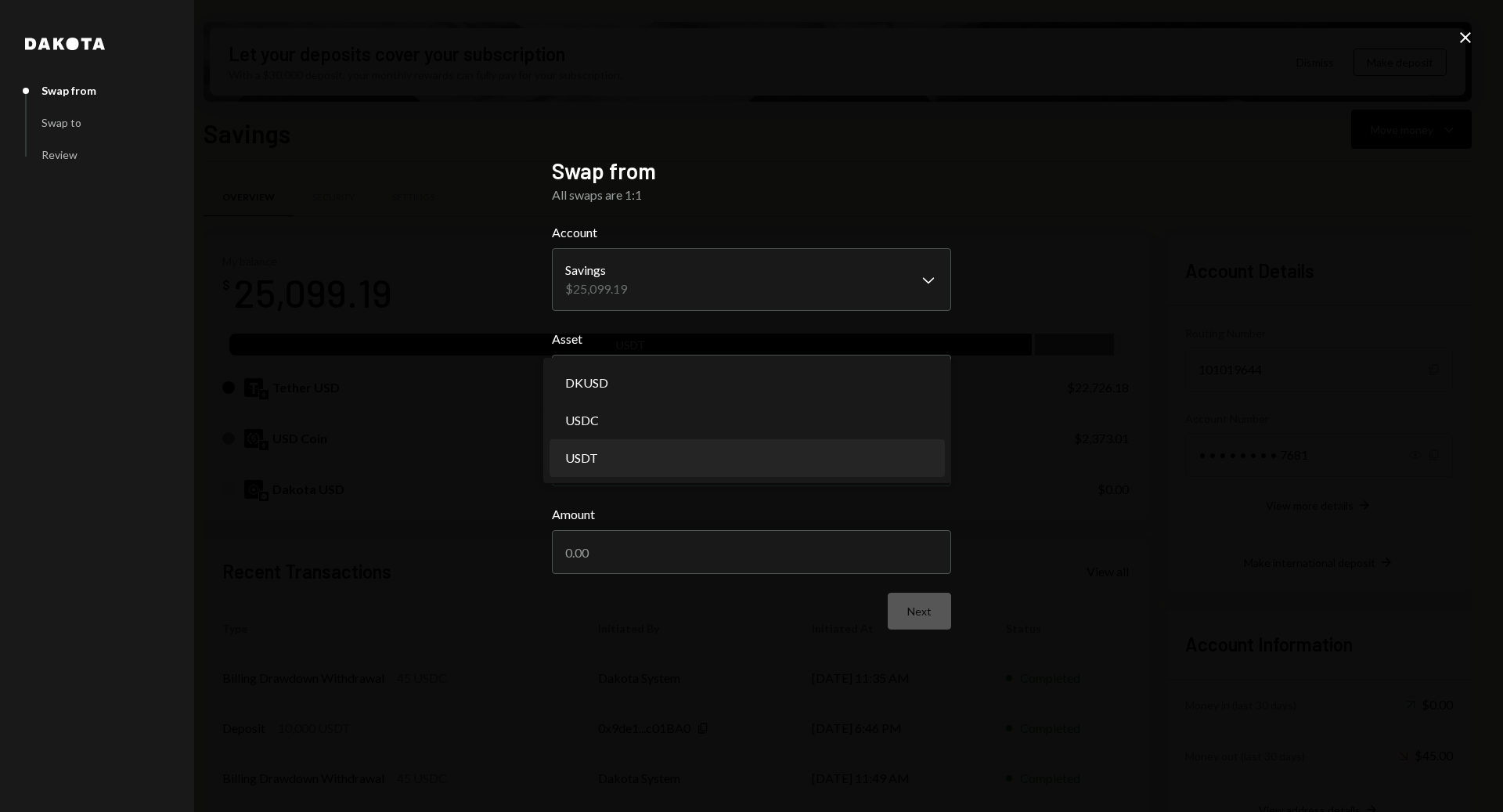
select select "****"
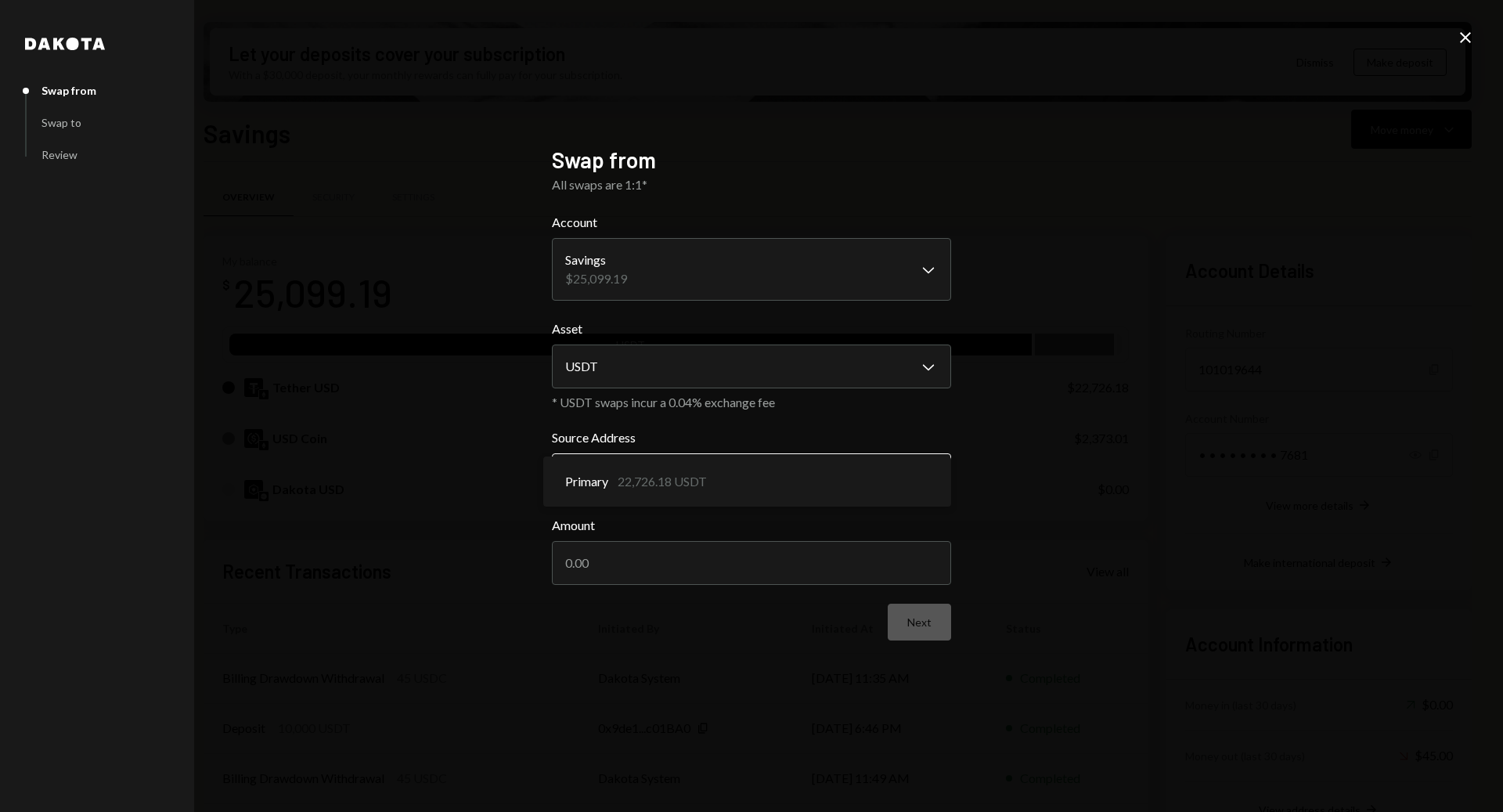
click at [649, 469] on body "A Aurora Labs Limi... Caret Down Home Home Inbox Inbox Activities Transactions …" at bounding box center [752, 406] width 1503 height 812
click at [629, 574] on input "Amount" at bounding box center [752, 563] width 399 height 44
type input "20000"
click at [934, 617] on button "Next" at bounding box center [919, 622] width 64 height 37
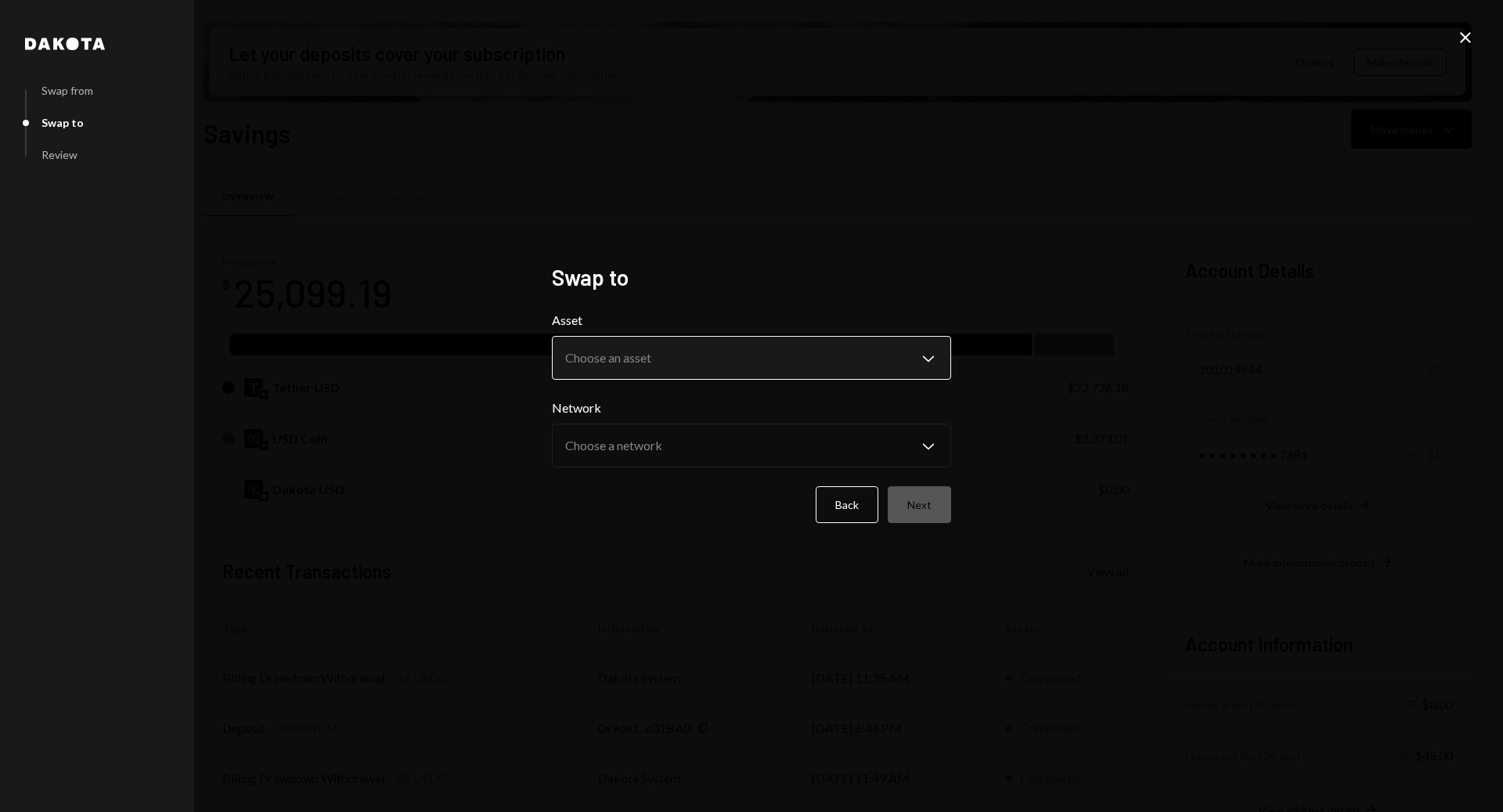
click at [601, 337] on button "Choose an asset Chevron Down" at bounding box center [752, 357] width 399 height 44
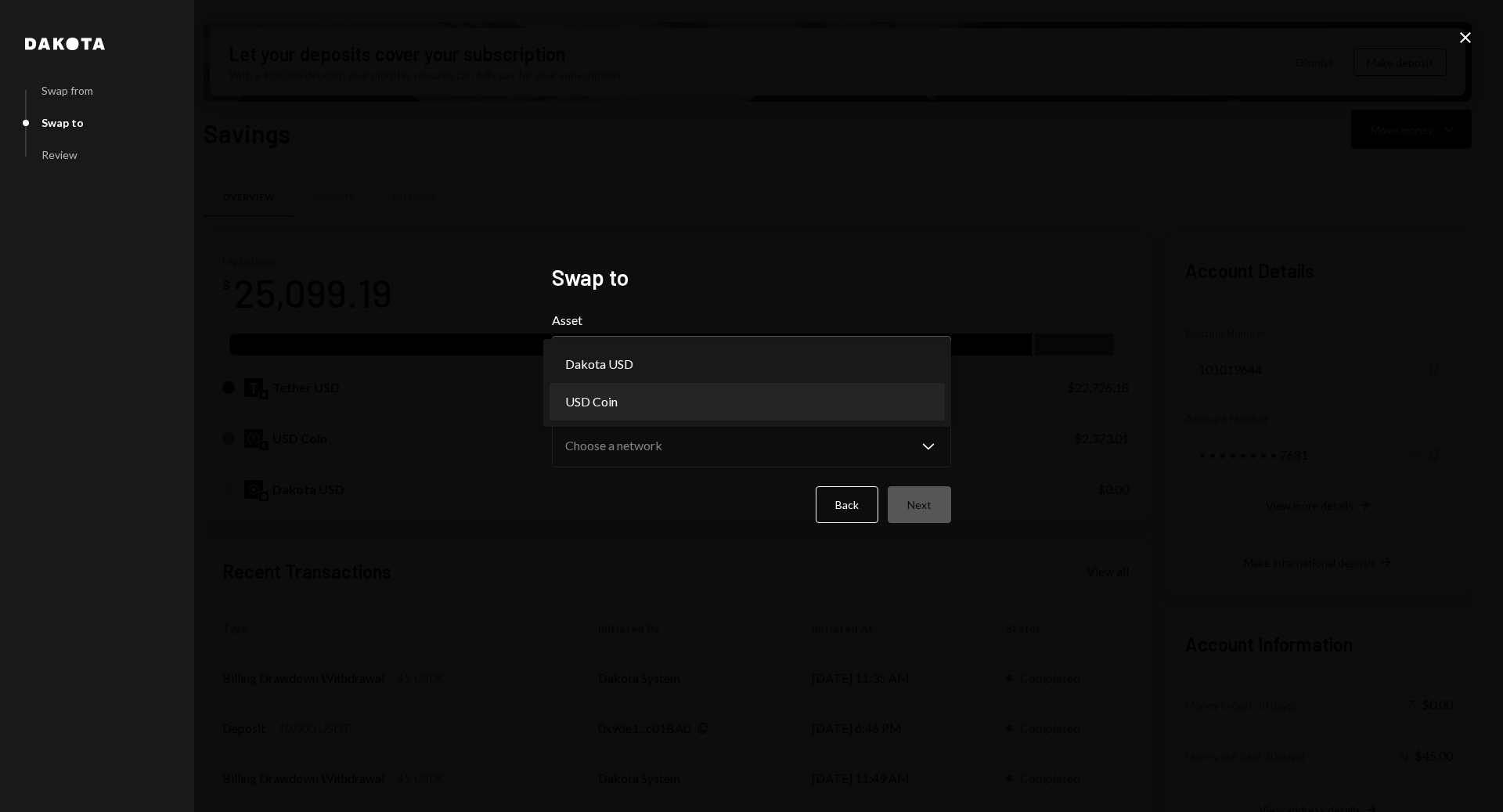
select select "****"
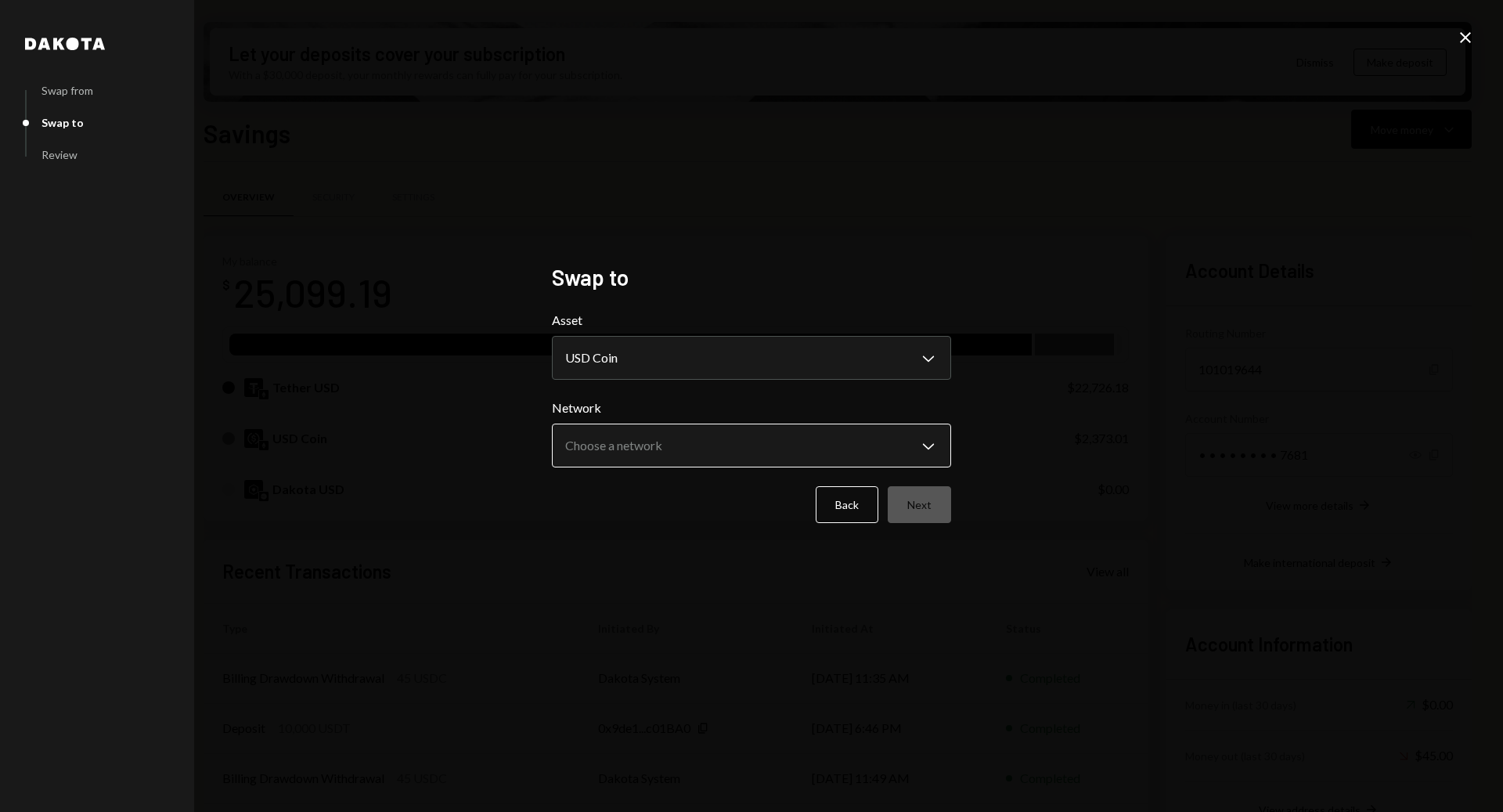
click at [621, 450] on body "A Aurora Labs Limi... Caret Down Home Home Inbox Inbox Activities Transactions …" at bounding box center [752, 406] width 1503 height 812
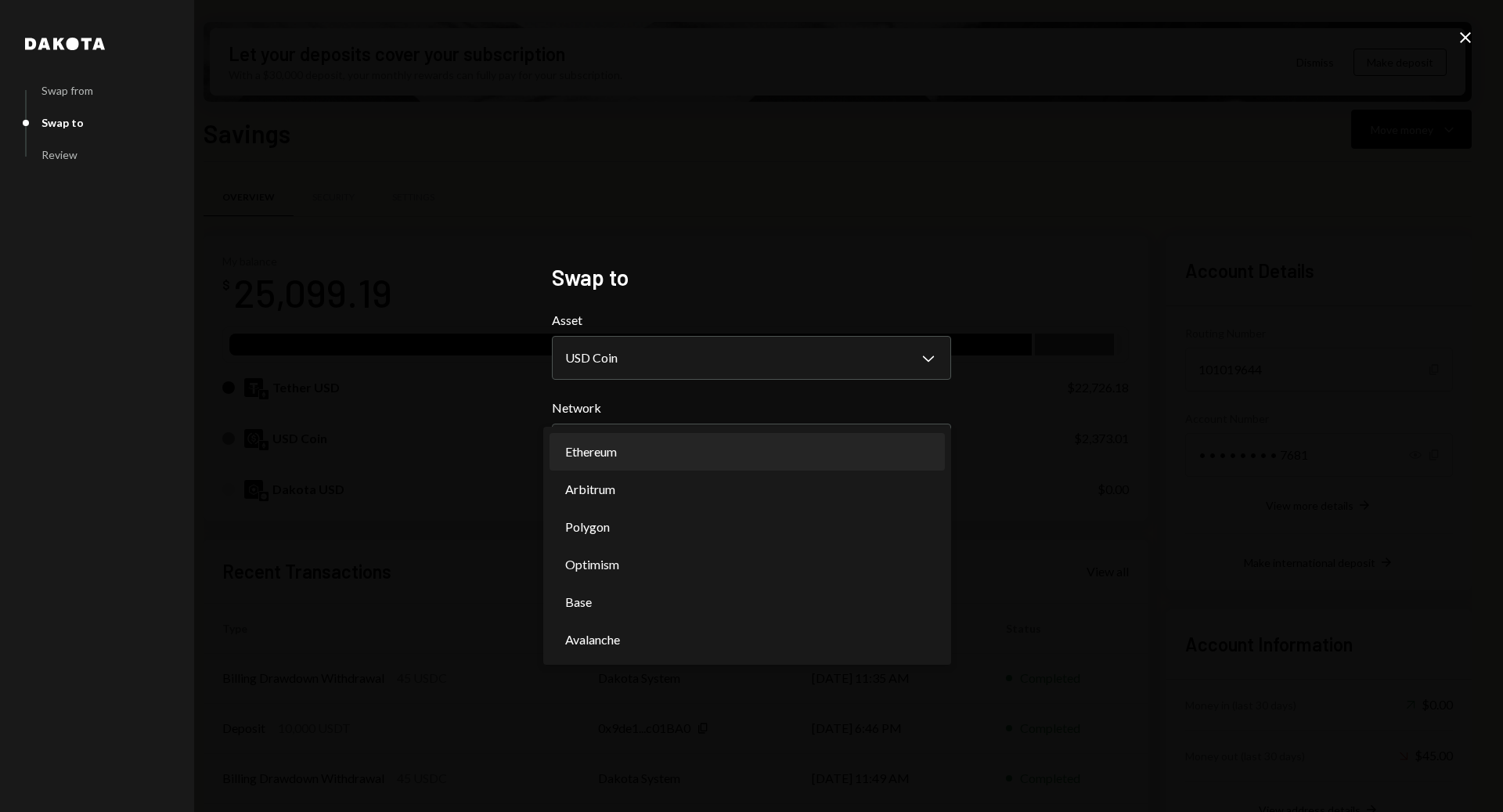
select select "**********"
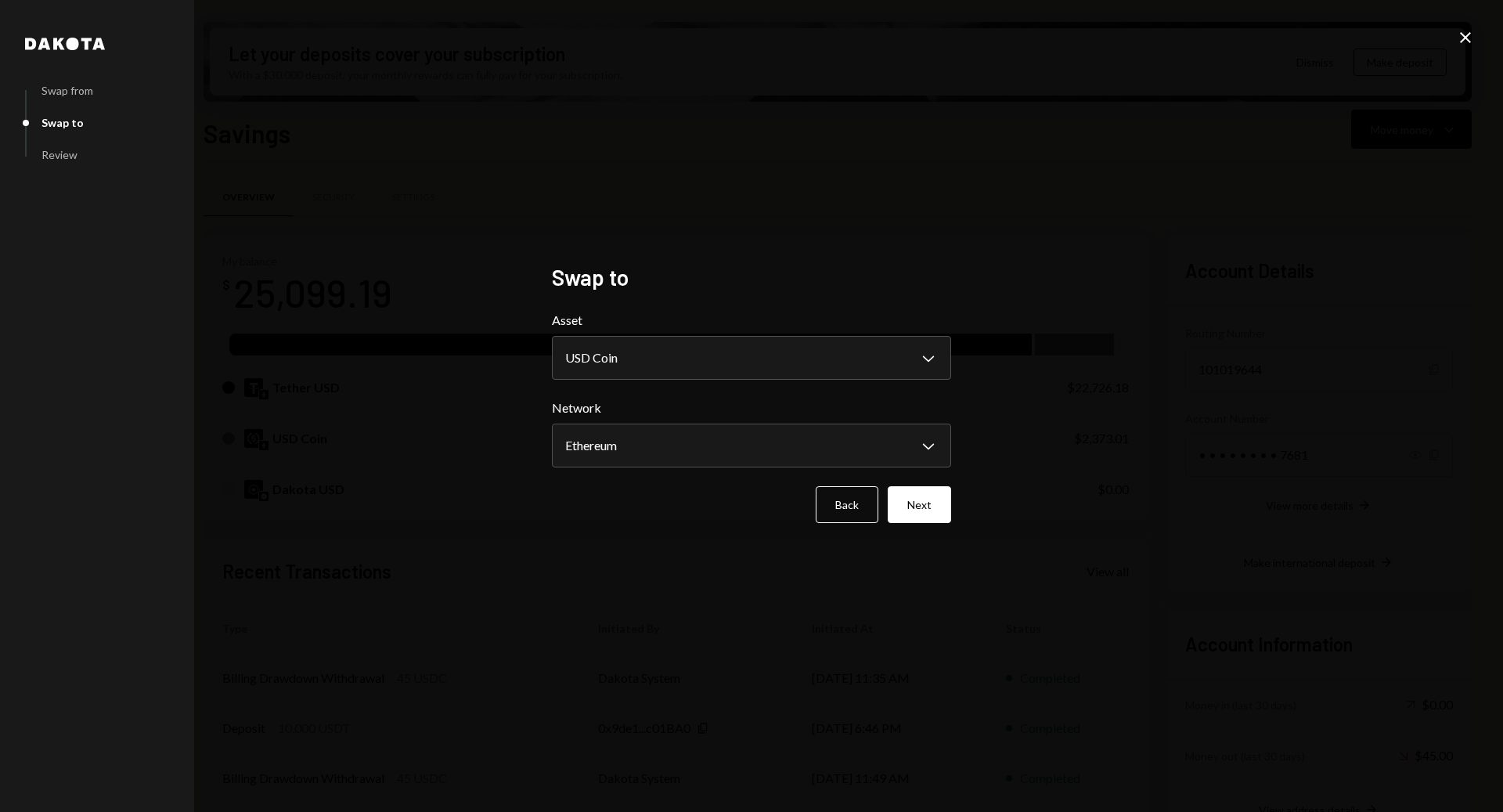
click at [923, 508] on button "Next" at bounding box center [919, 505] width 64 height 37
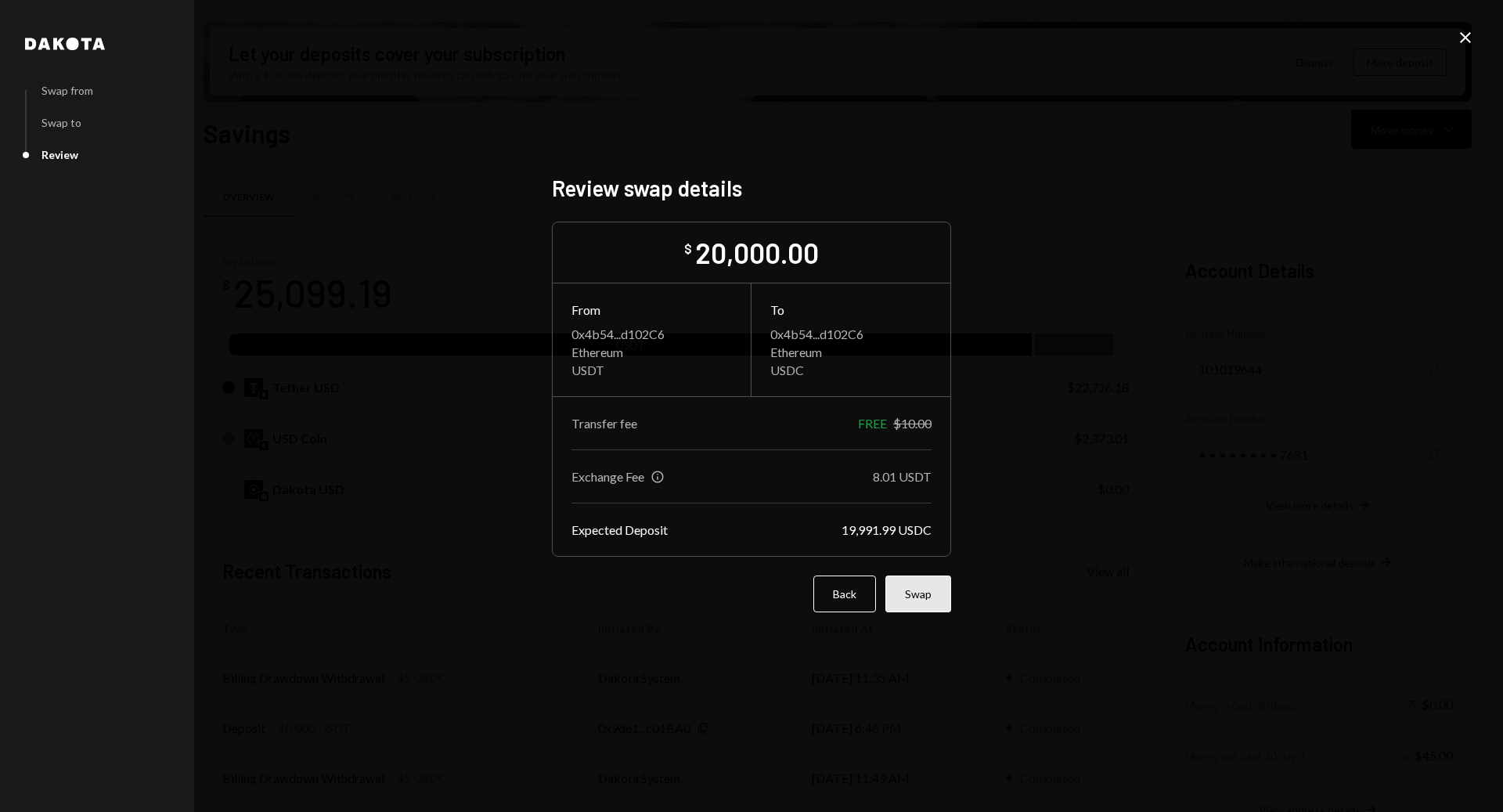
click at [929, 591] on button "Swap" at bounding box center [918, 594] width 66 height 37
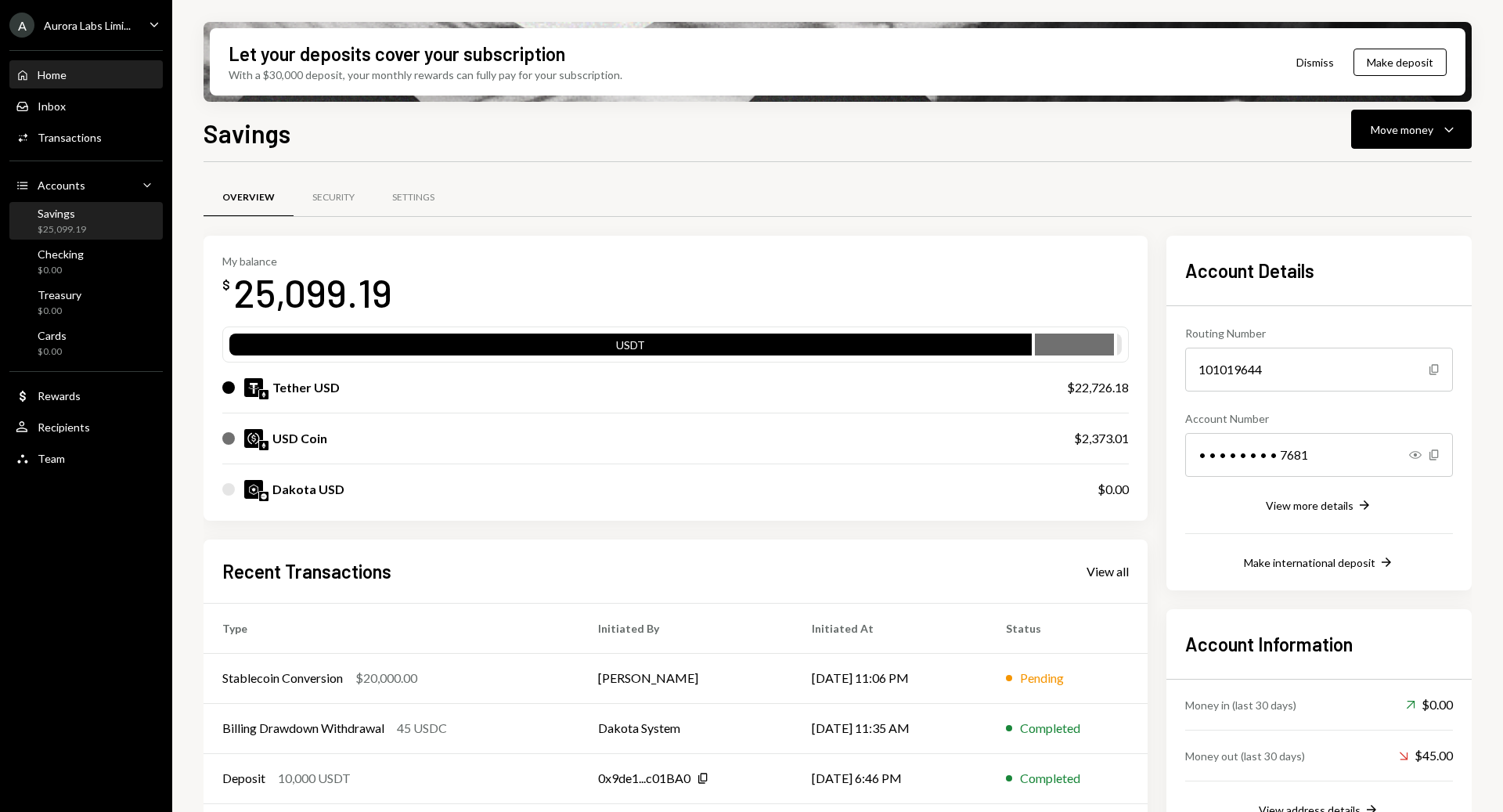
click at [69, 80] on div "Home Home" at bounding box center [86, 75] width 141 height 14
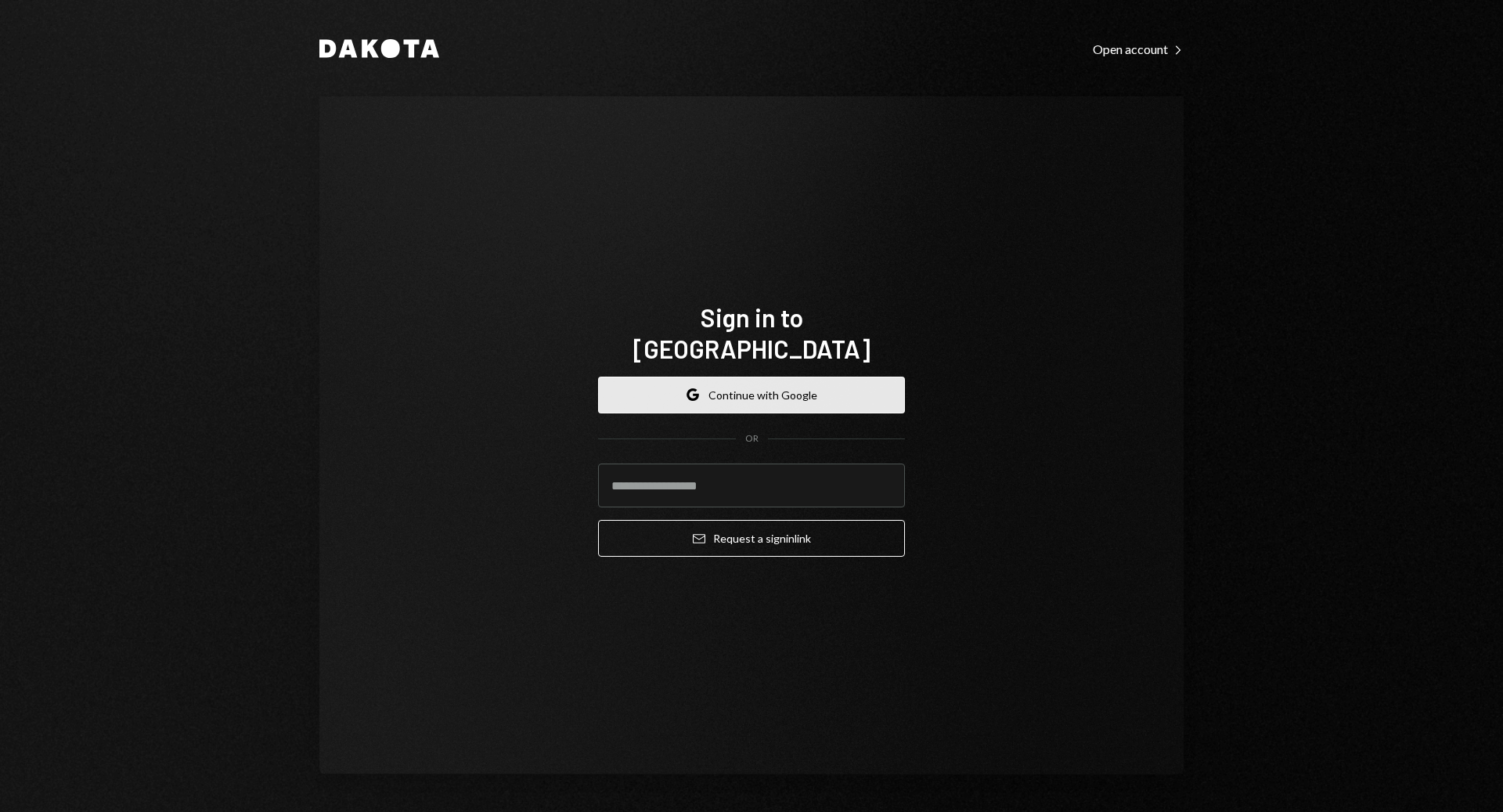
click at [708, 389] on button "Google Continue with Google" at bounding box center [752, 395] width 307 height 37
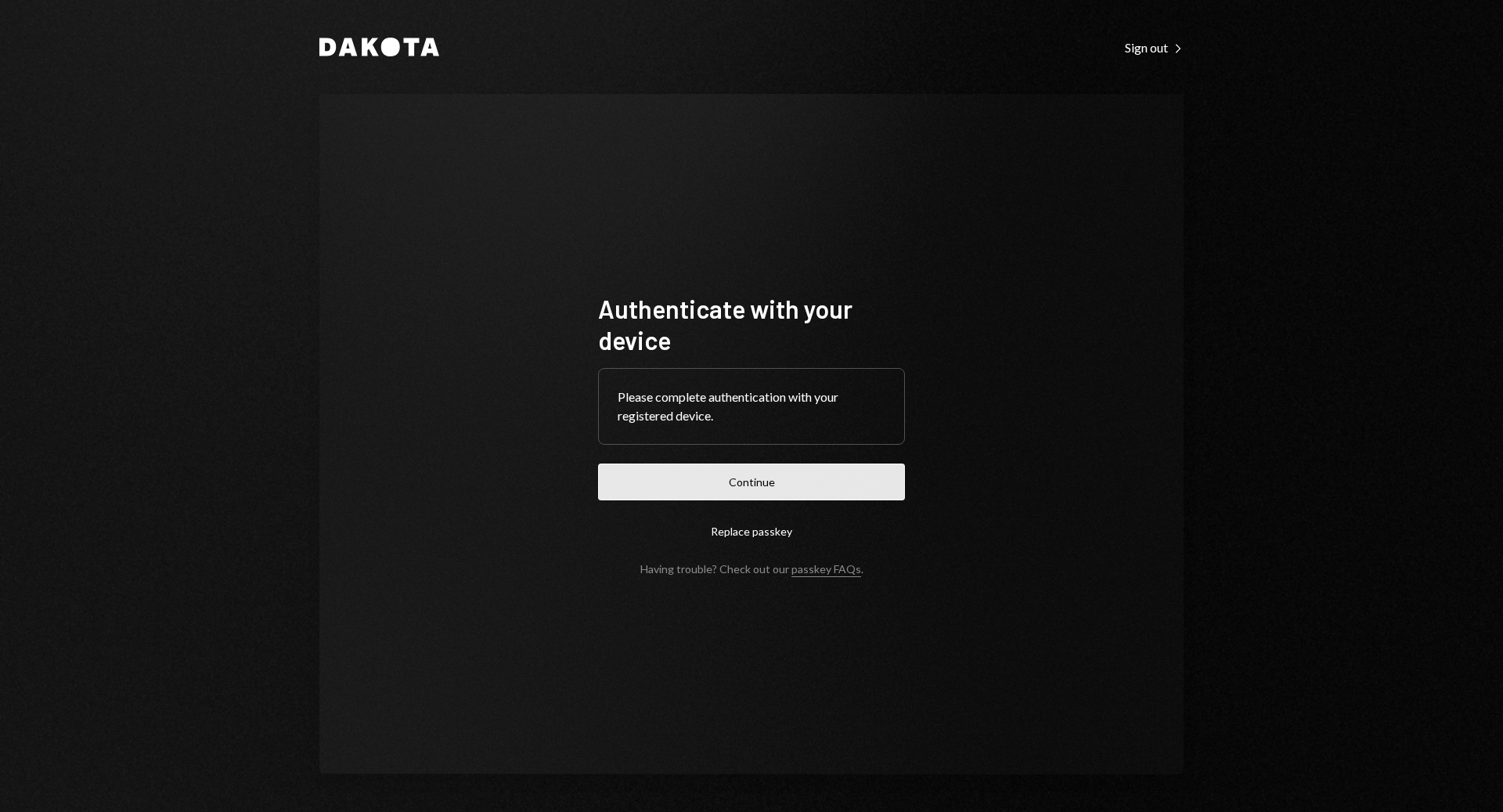
click at [767, 478] on button "Continue" at bounding box center [752, 482] width 307 height 37
